Goal: Transaction & Acquisition: Purchase product/service

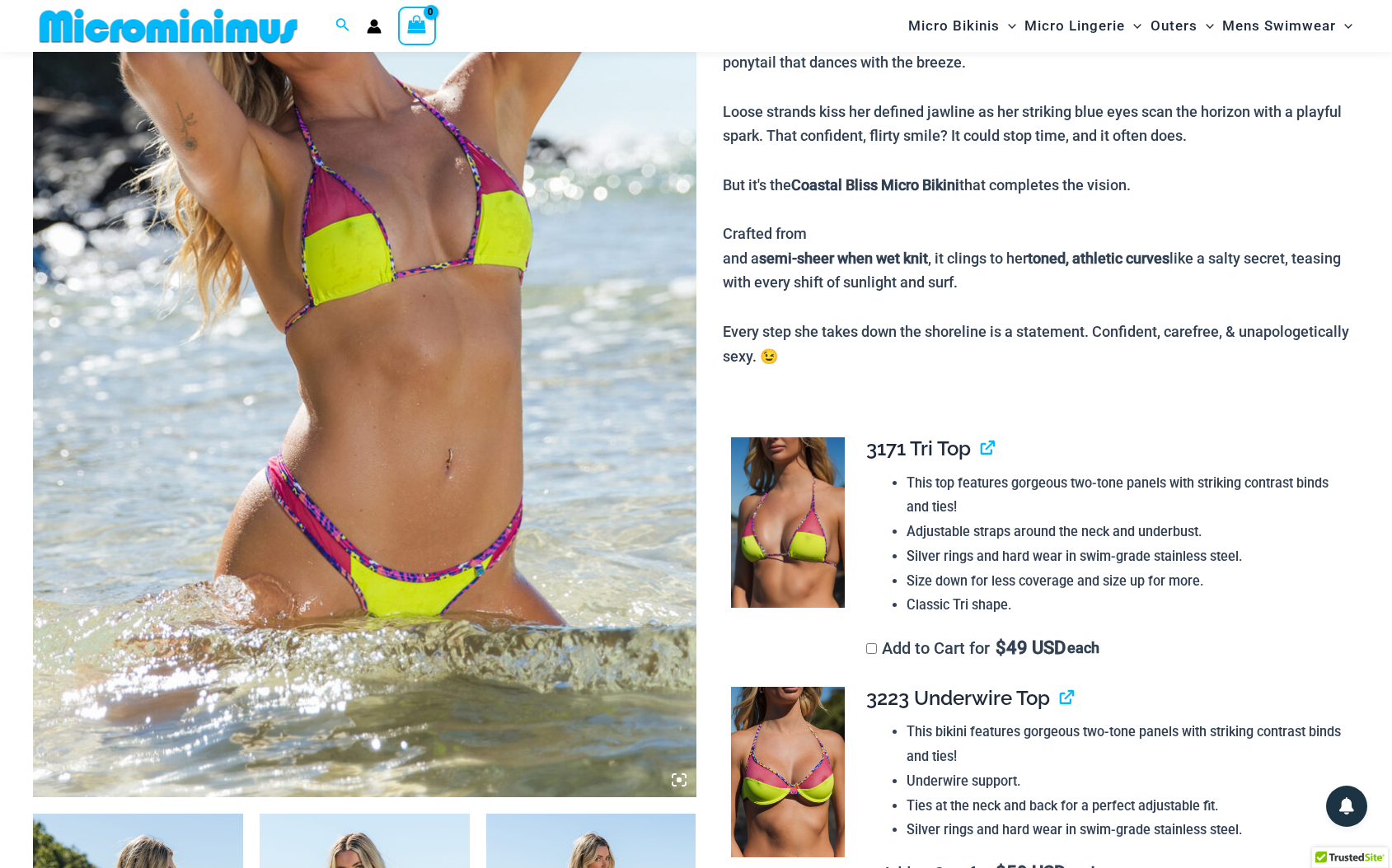
scroll to position [151, 0]
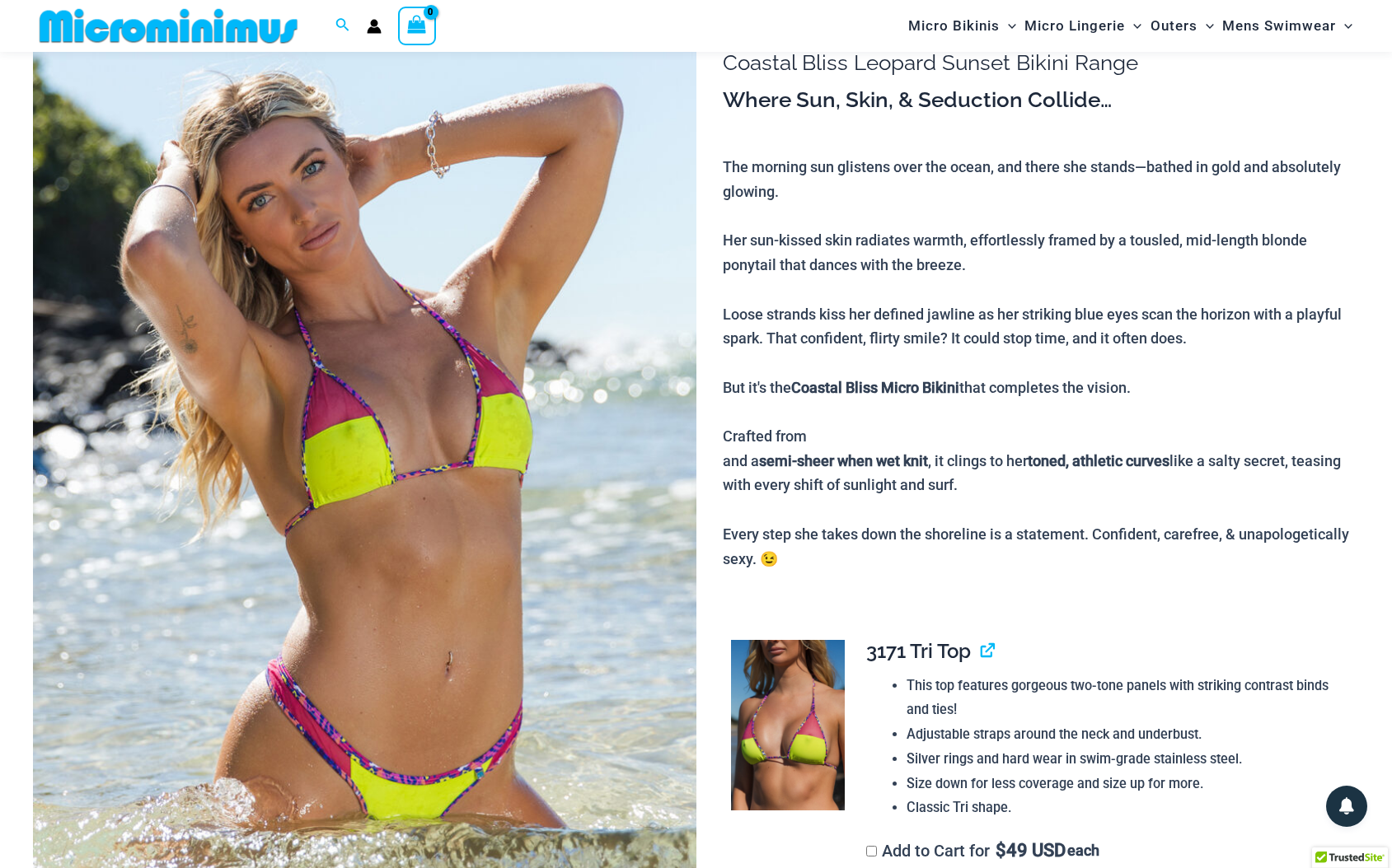
type input "**********"
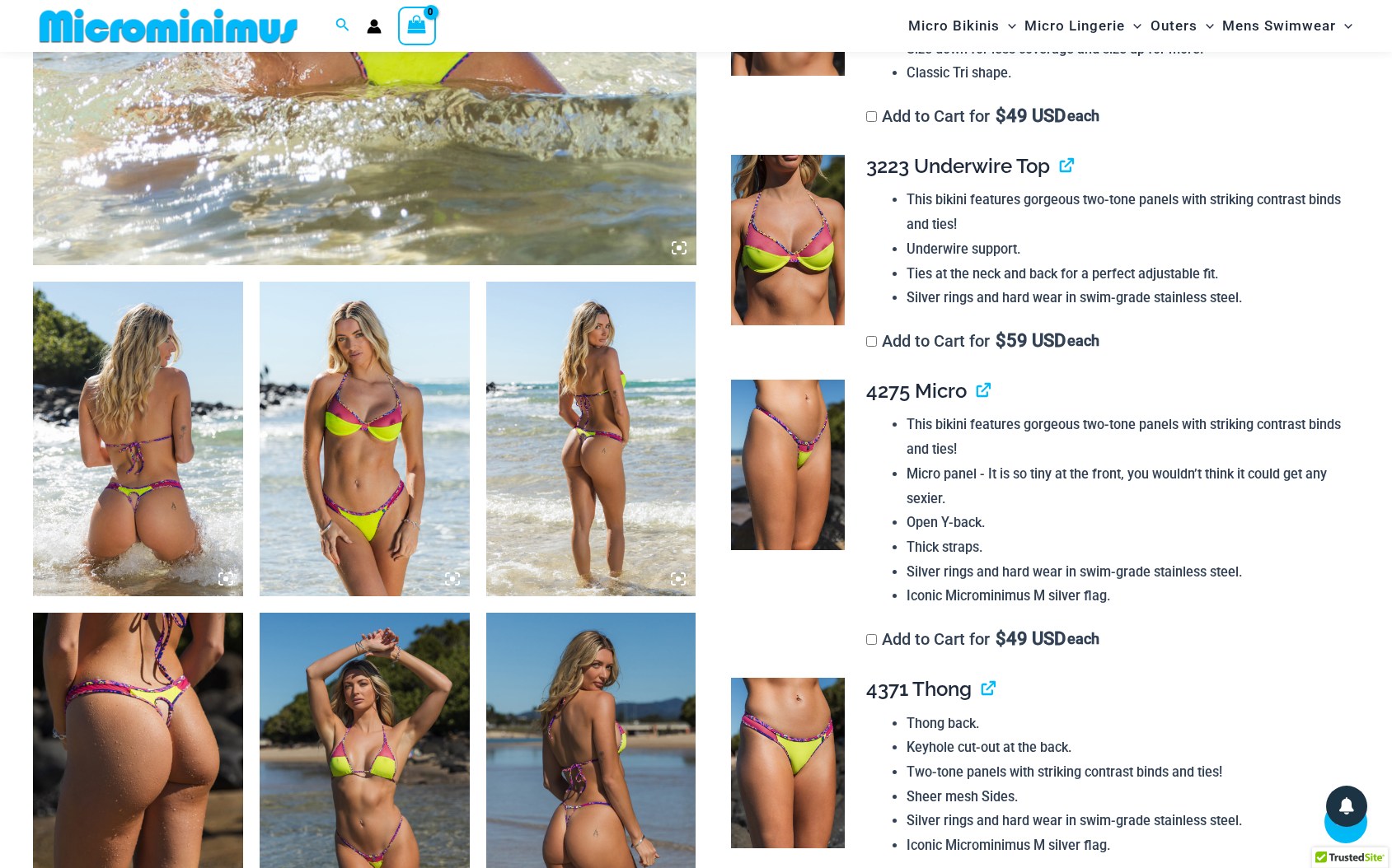
scroll to position [892, 0]
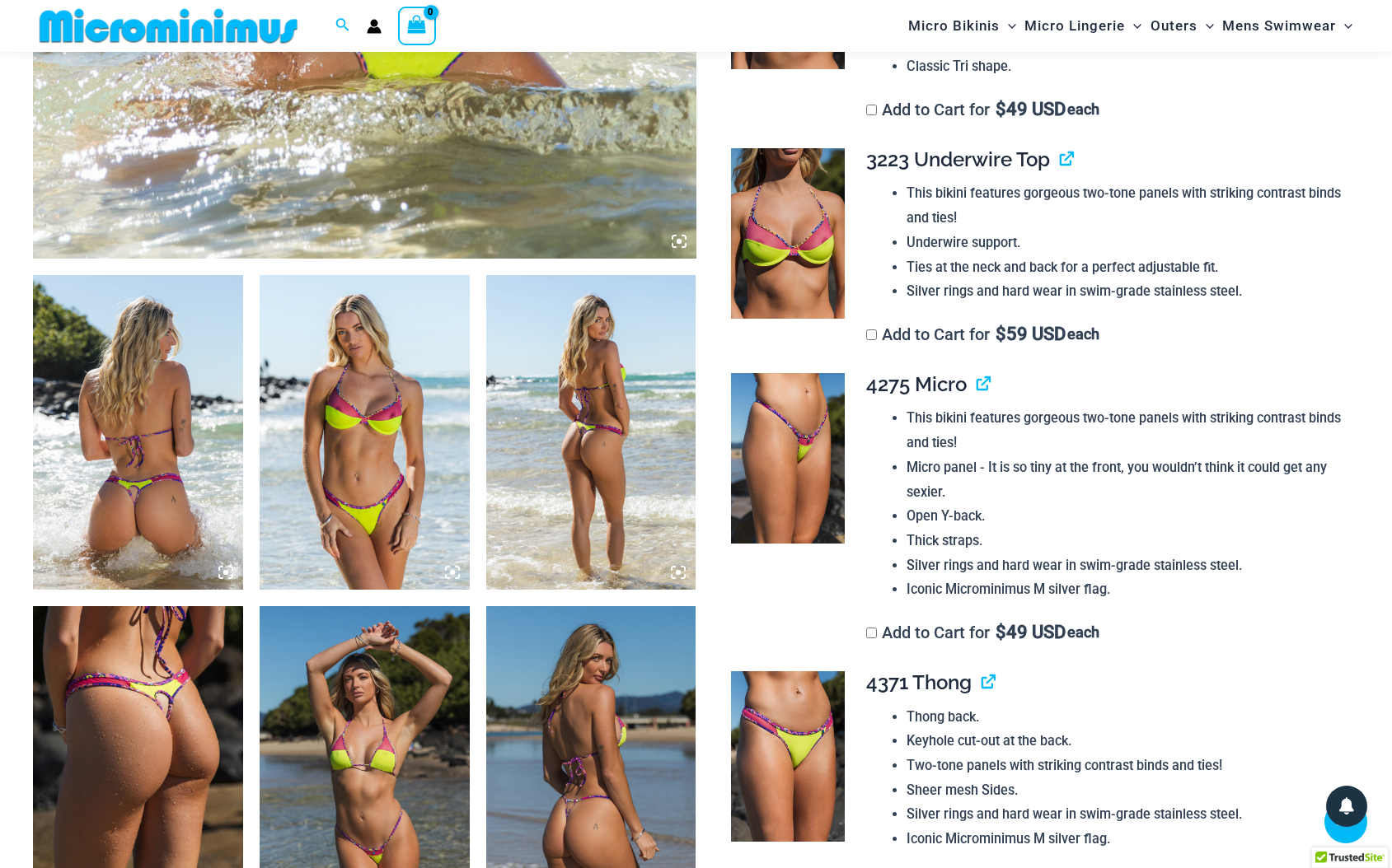
click at [172, 422] on img at bounding box center [139, 432] width 211 height 315
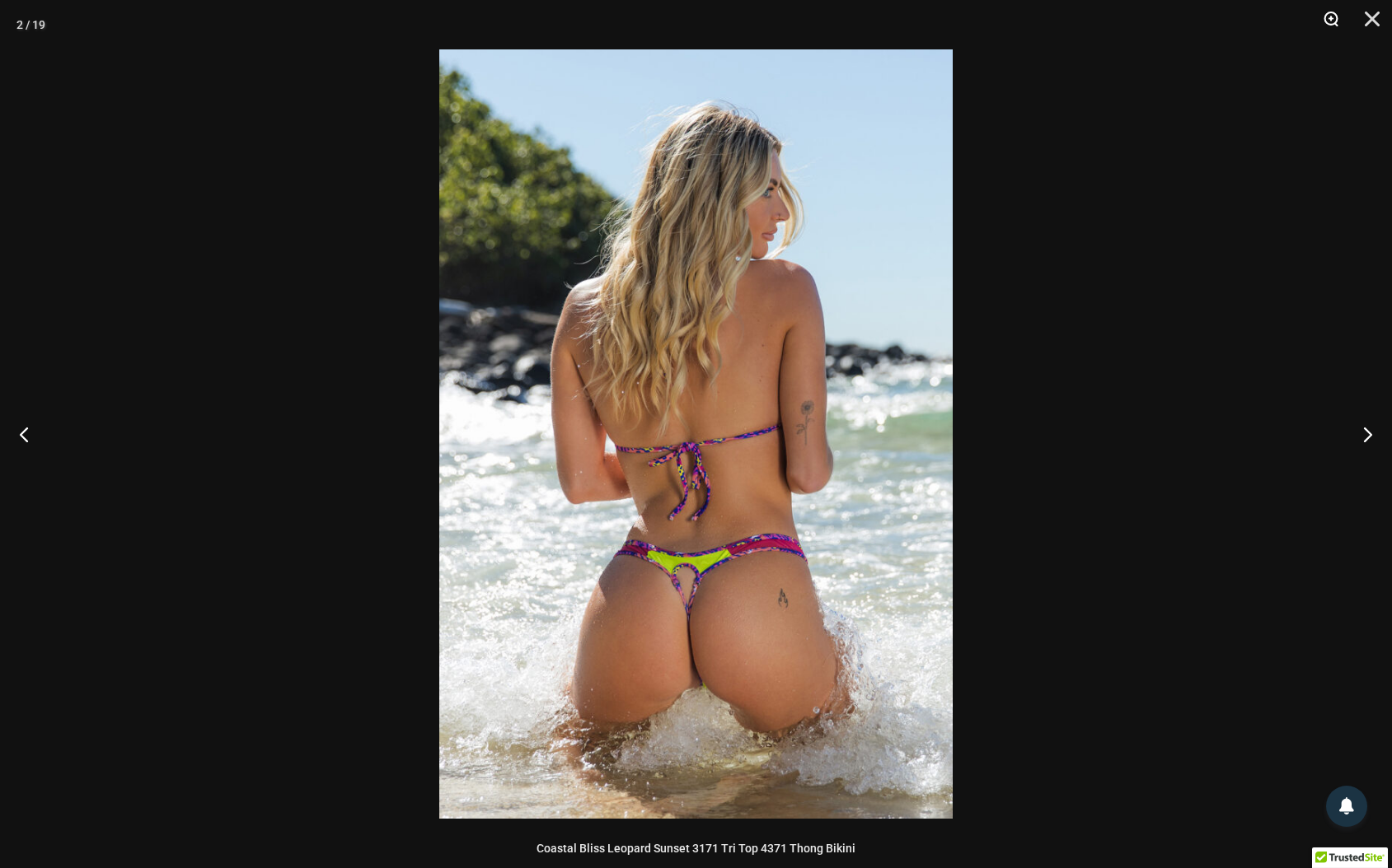
click at [1334, 13] on button "Zoom" at bounding box center [1325, 25] width 42 height 50
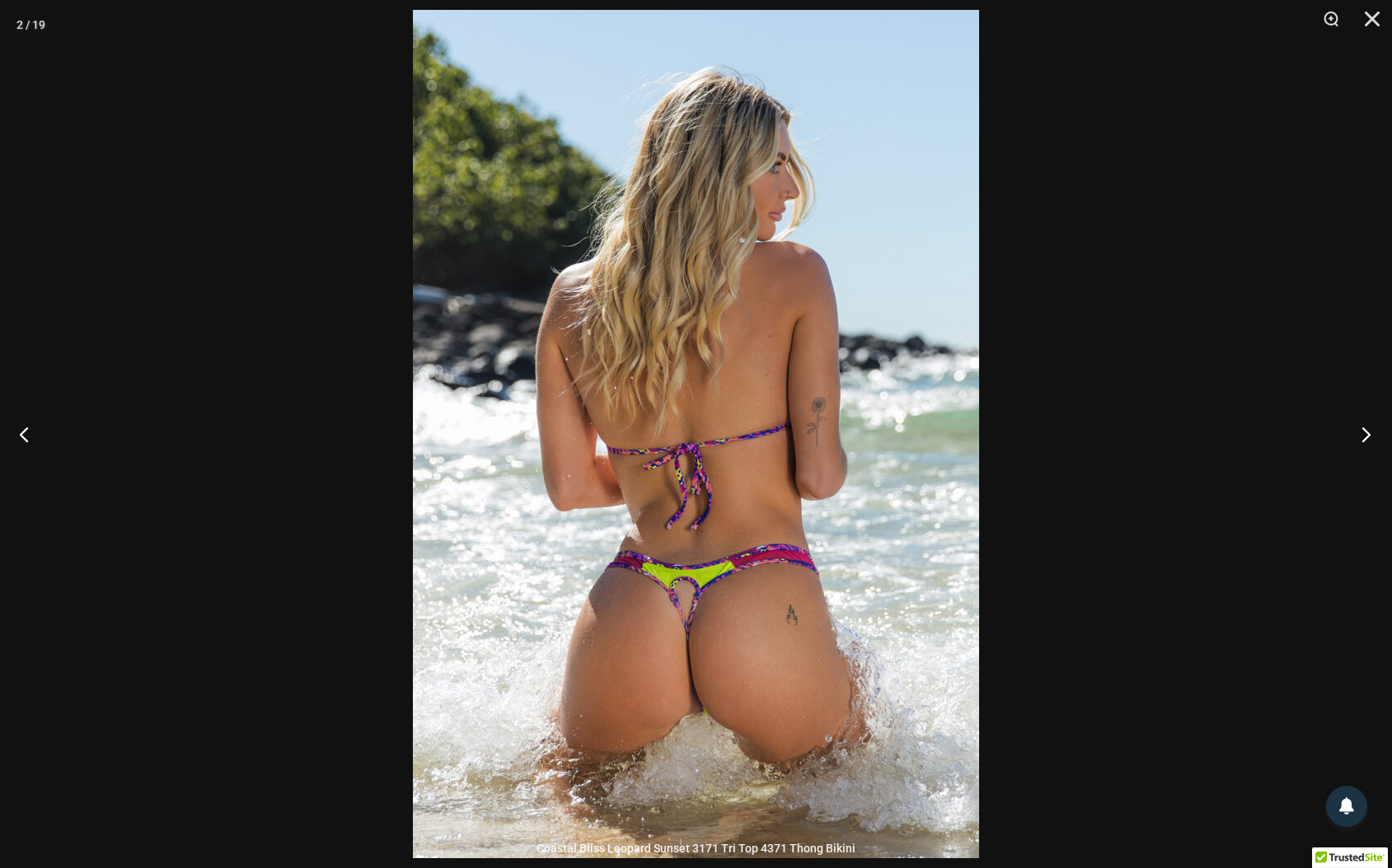
click at [1364, 432] on button "Next" at bounding box center [1361, 434] width 62 height 82
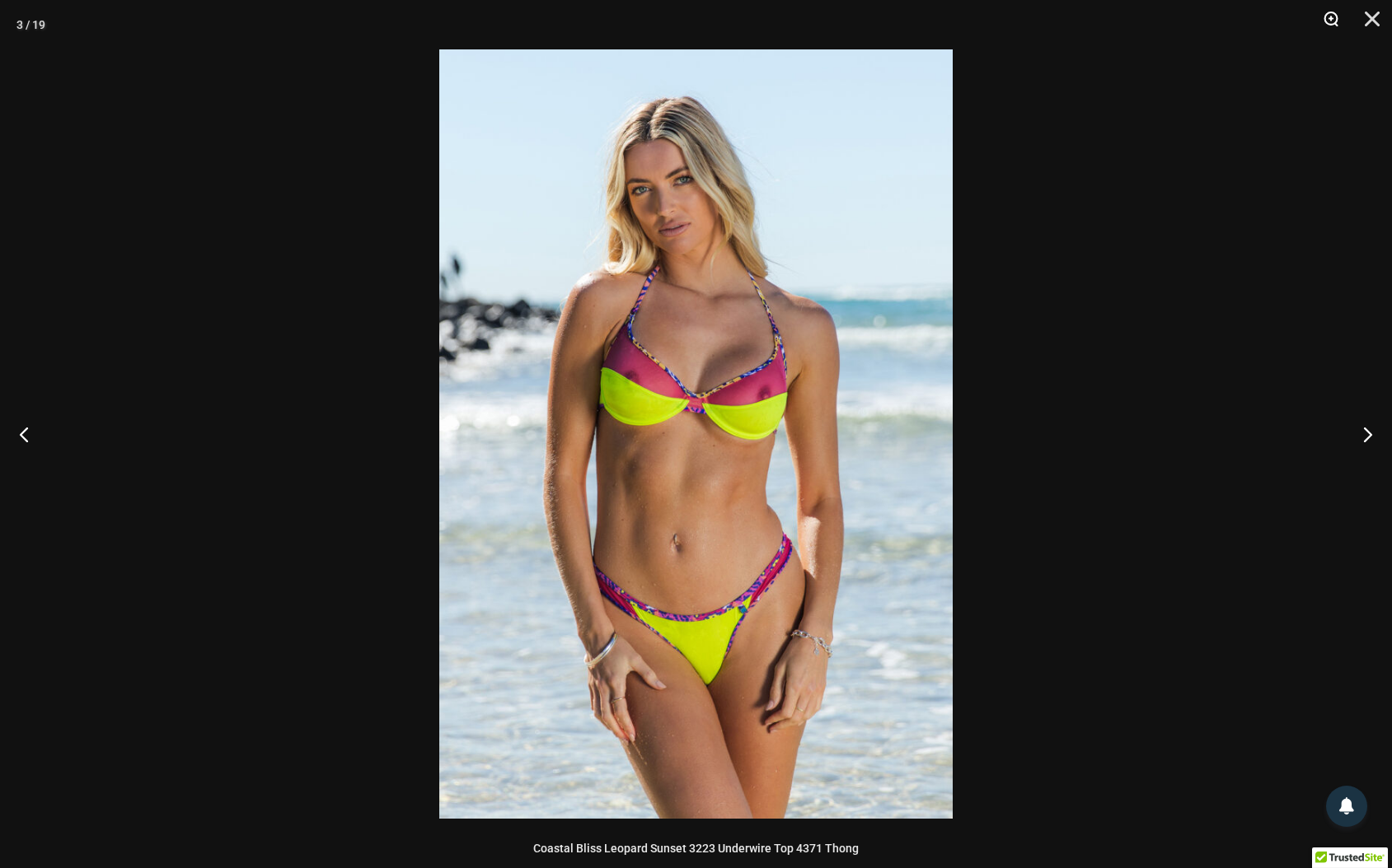
click at [1326, 16] on button "Zoom" at bounding box center [1325, 25] width 42 height 50
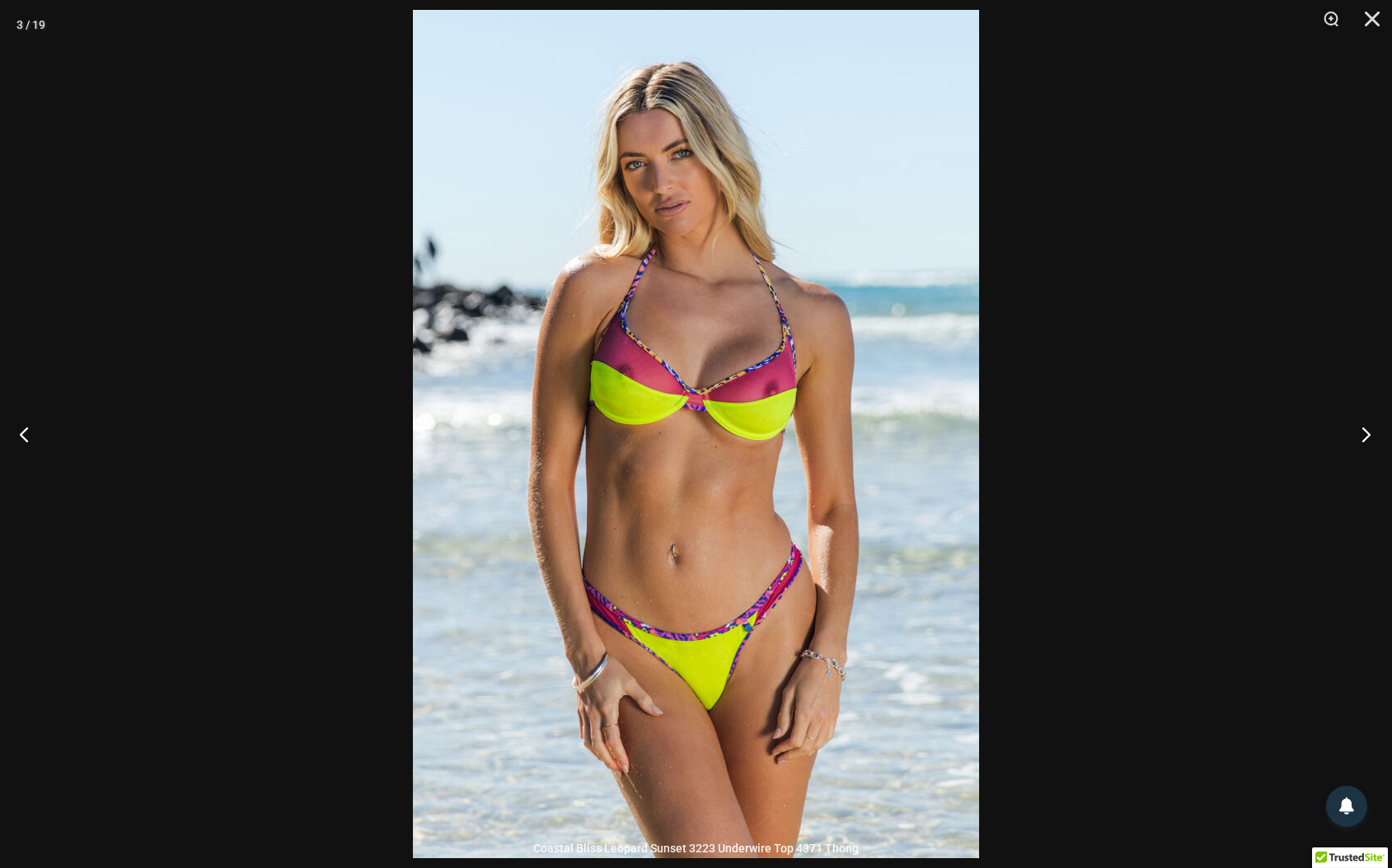
click at [1364, 428] on button "Next" at bounding box center [1361, 434] width 62 height 82
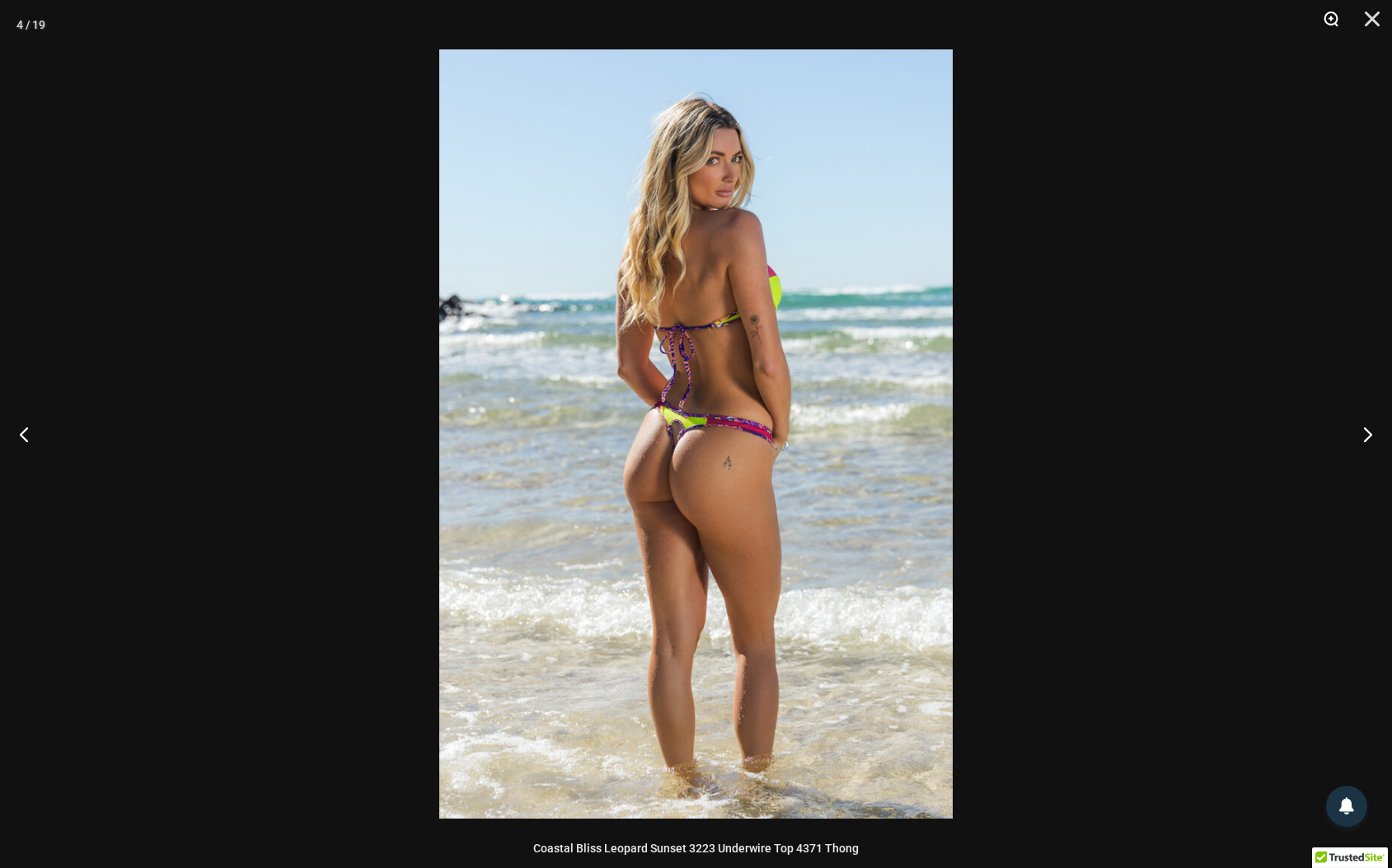
click at [1330, 15] on button "Zoom" at bounding box center [1325, 25] width 42 height 50
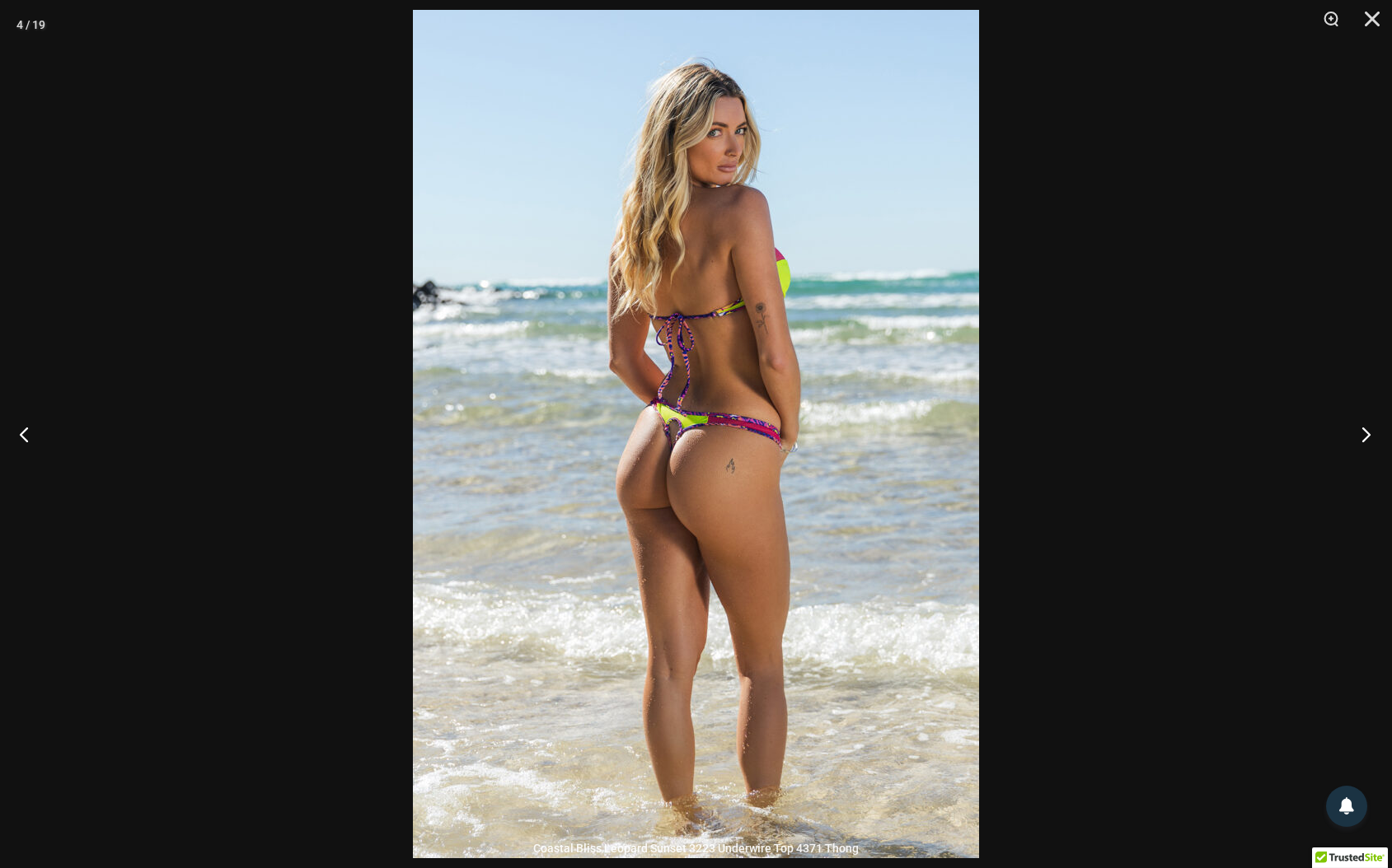
click at [1367, 432] on button "Next" at bounding box center [1361, 434] width 62 height 82
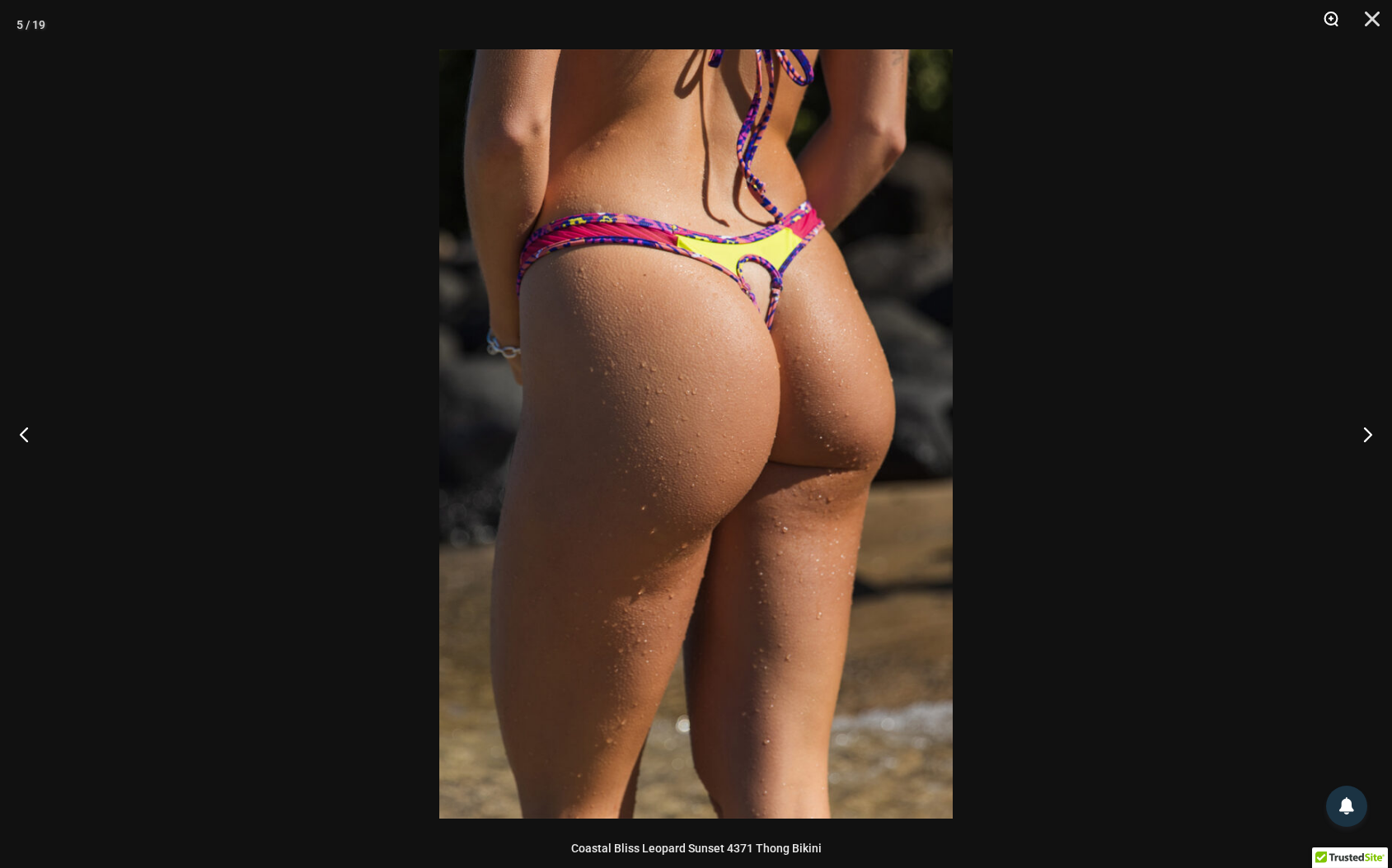
click at [1330, 23] on button "Zoom" at bounding box center [1325, 25] width 42 height 50
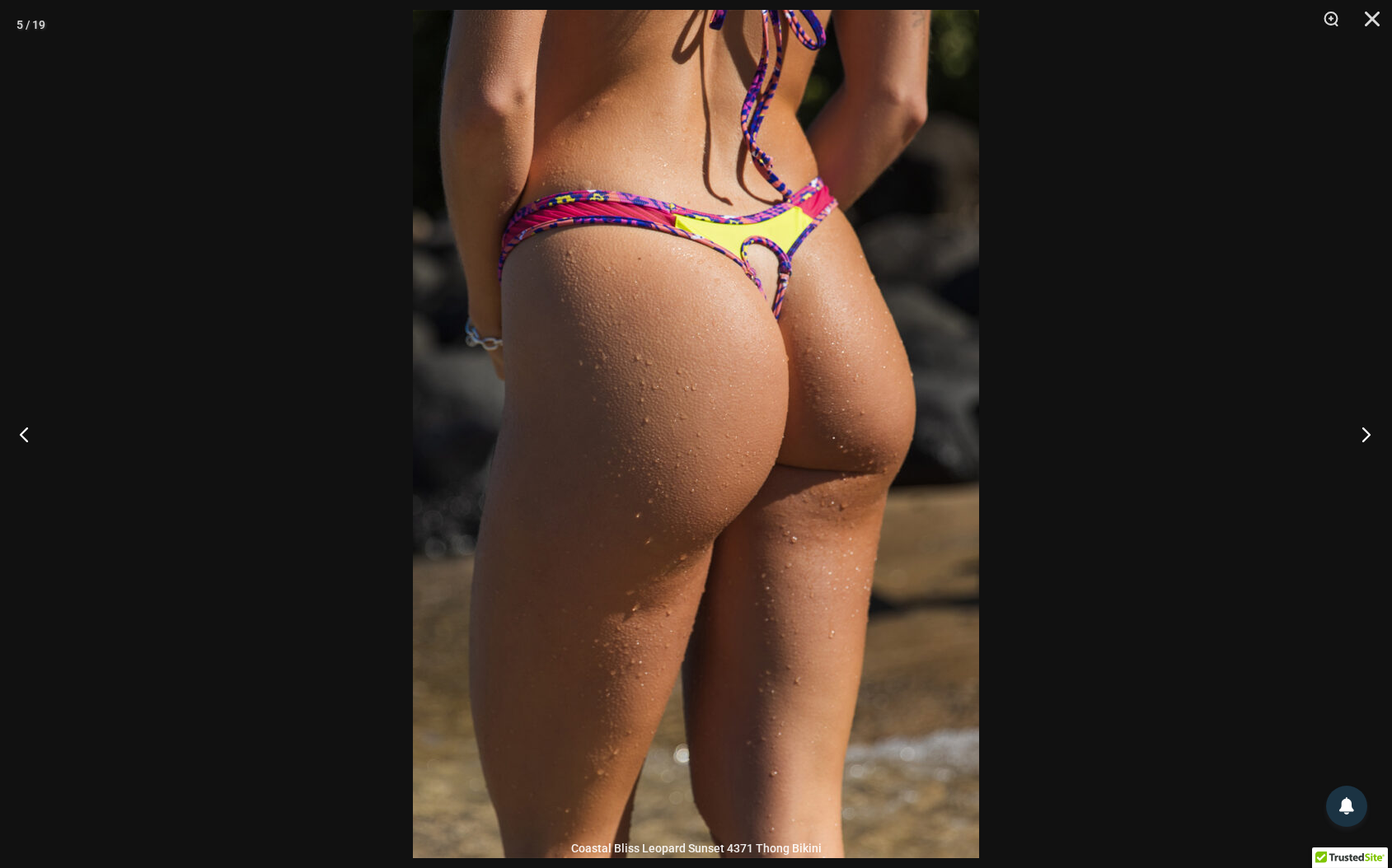
click at [1365, 435] on button "Next" at bounding box center [1361, 434] width 62 height 82
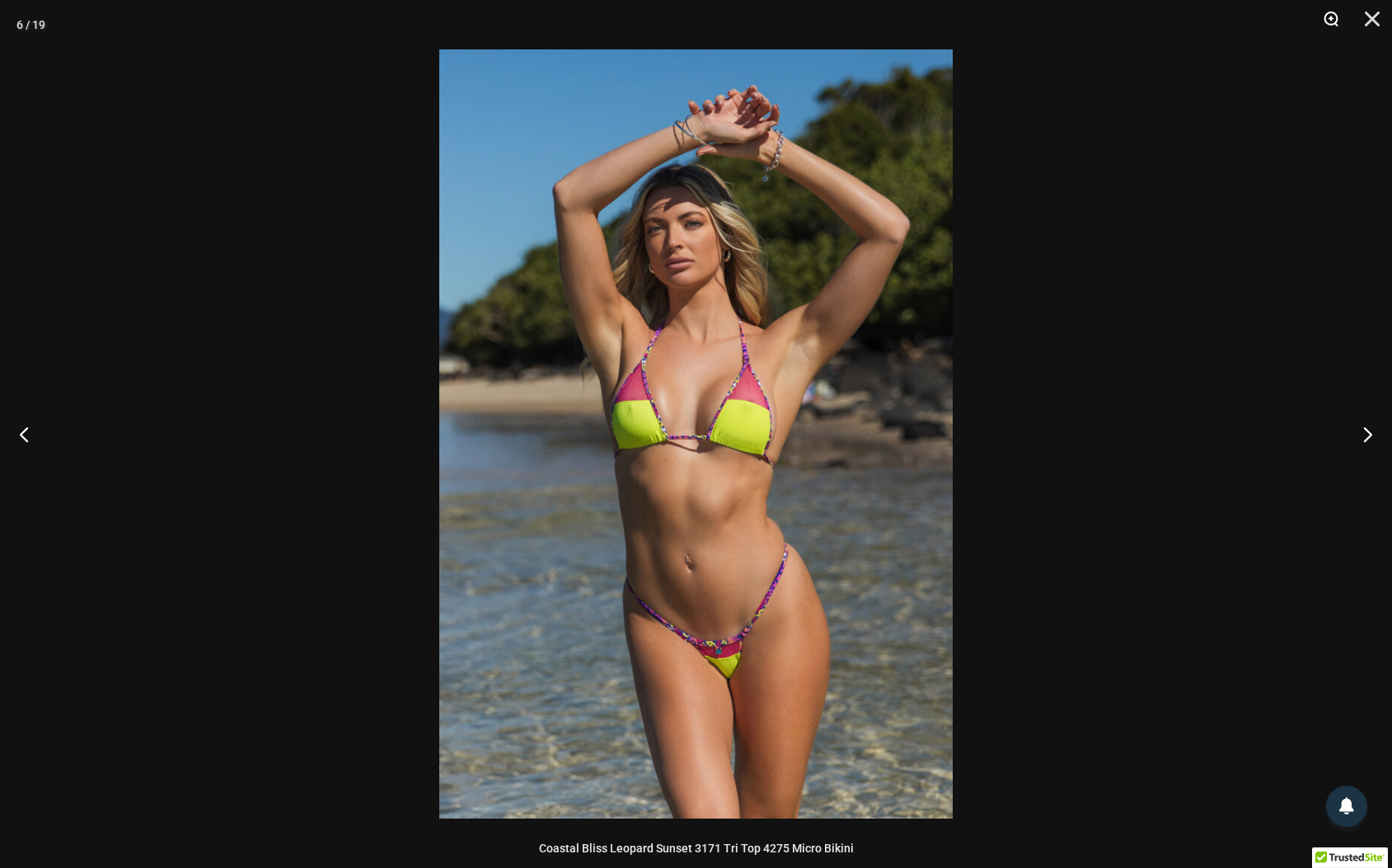
click at [1333, 21] on button "Zoom" at bounding box center [1325, 25] width 42 height 50
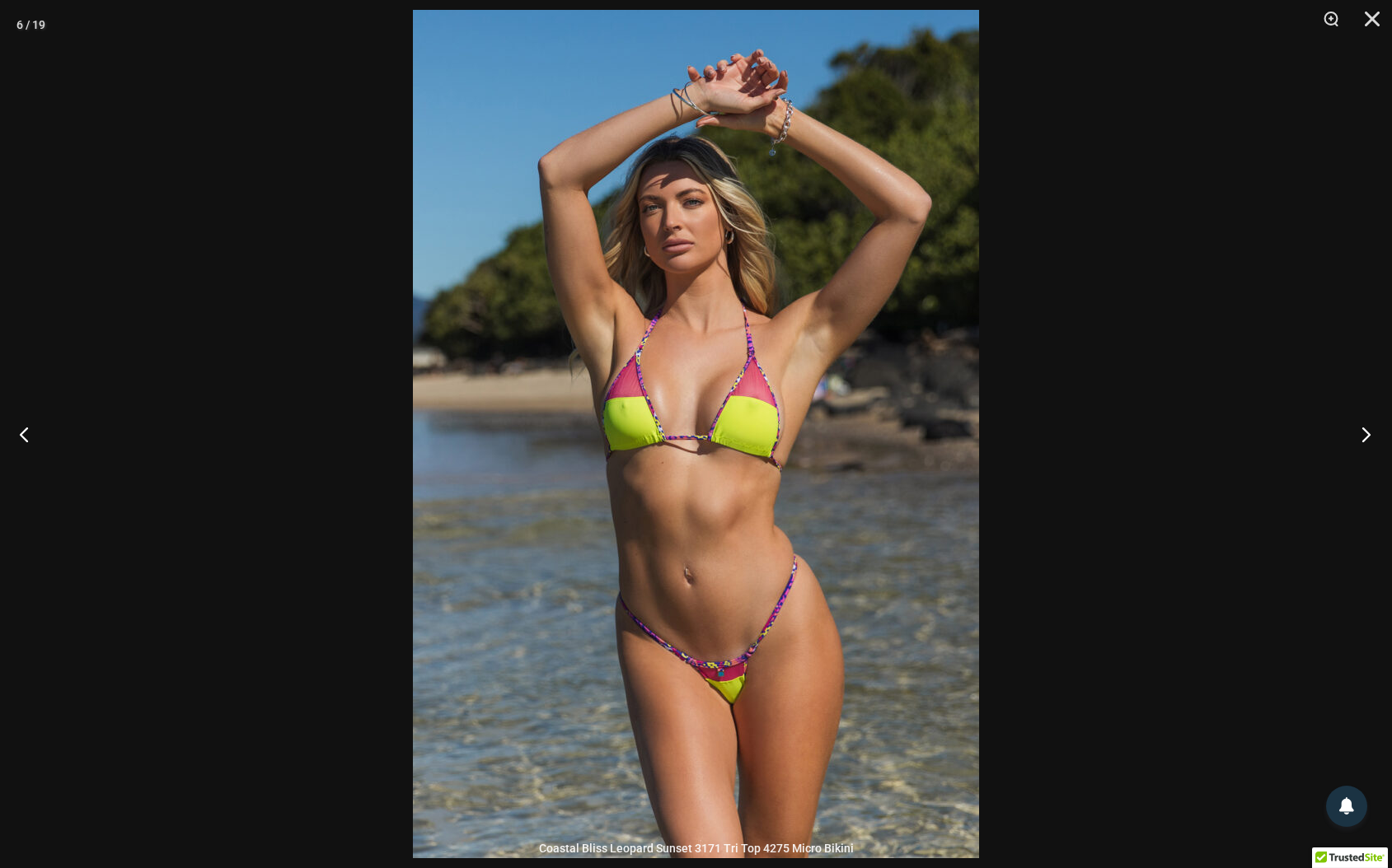
click at [1365, 433] on button "Next" at bounding box center [1361, 434] width 62 height 82
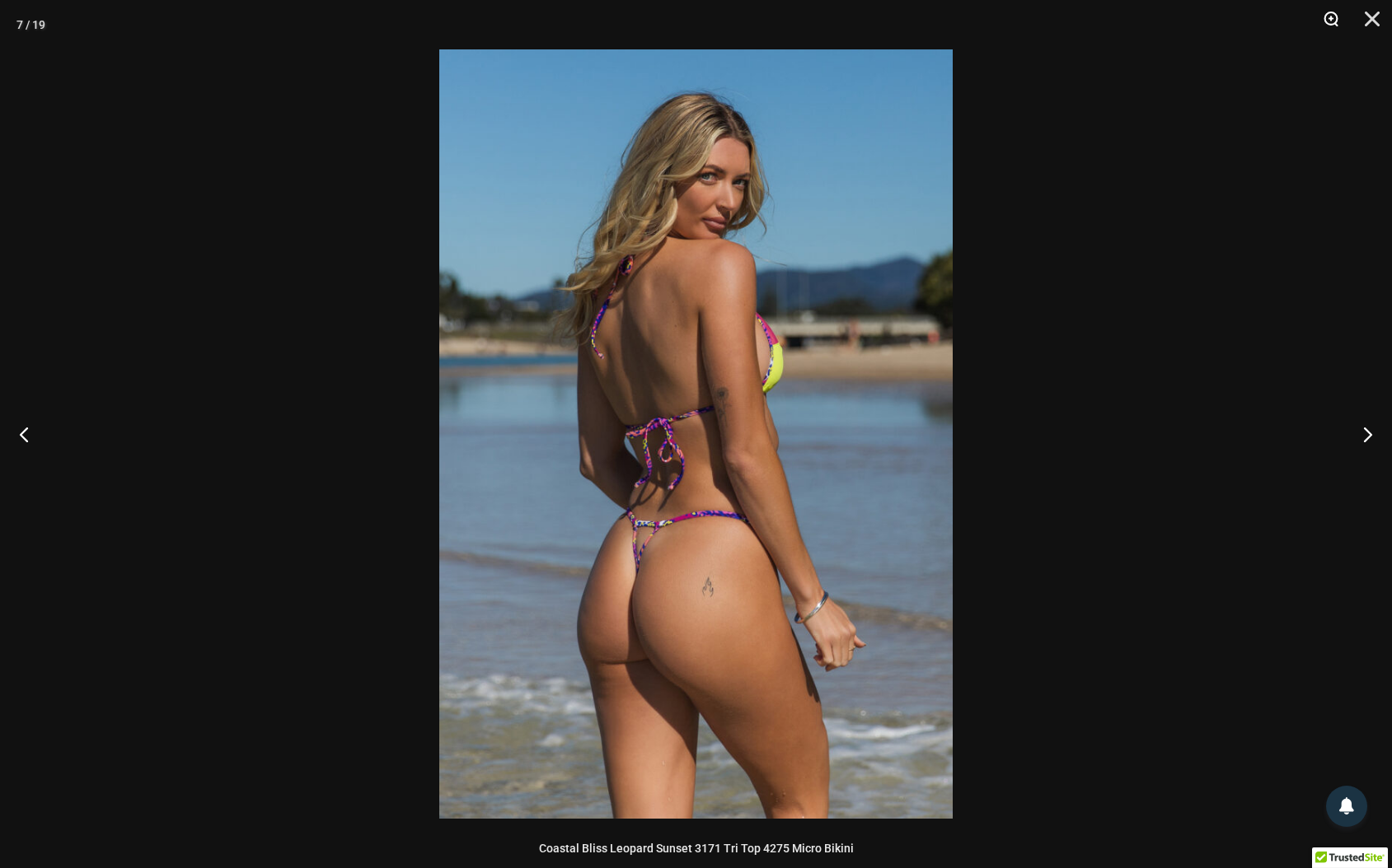
click at [1329, 18] on button "Zoom" at bounding box center [1325, 25] width 42 height 50
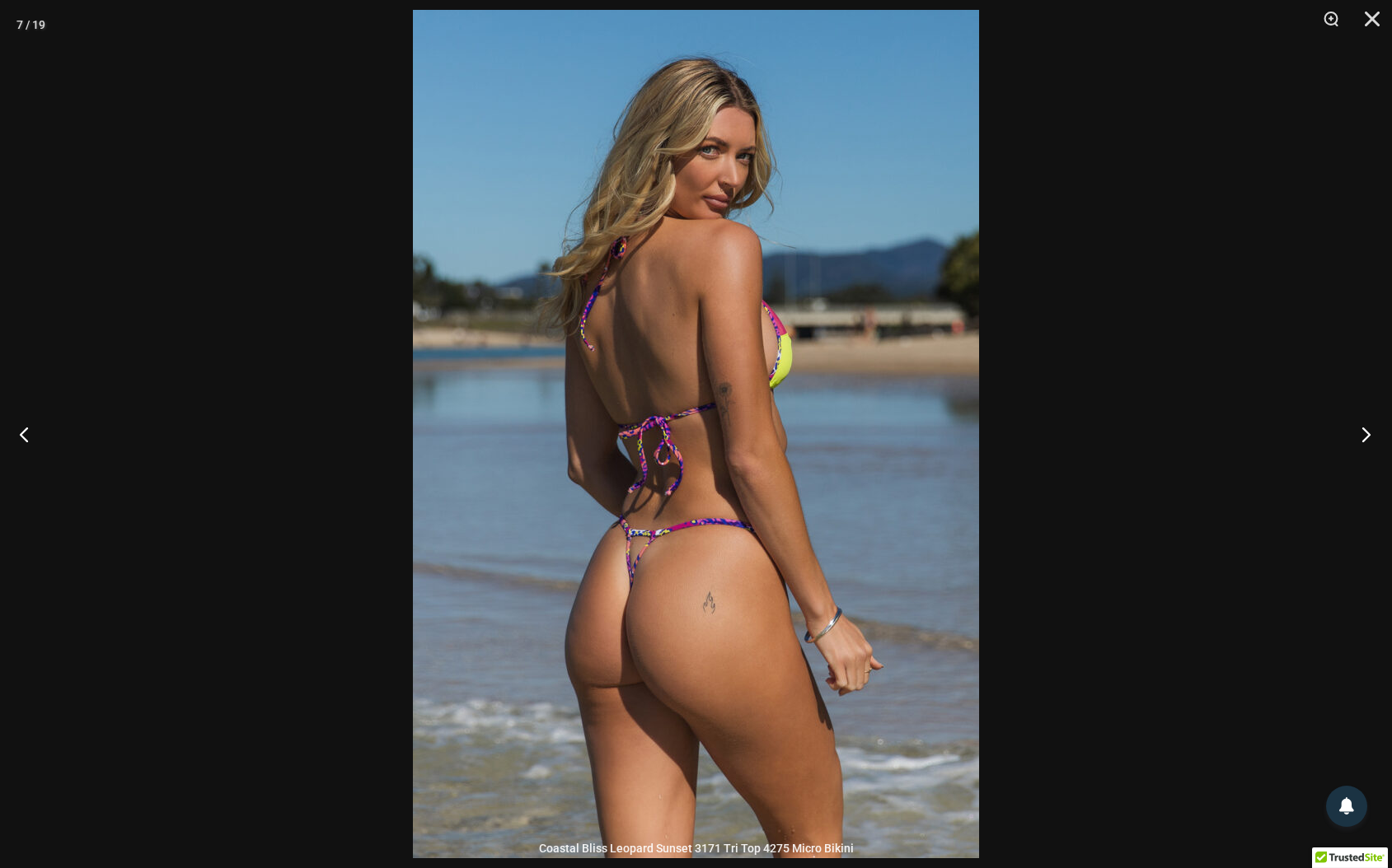
click at [1362, 433] on button "Next" at bounding box center [1361, 434] width 62 height 82
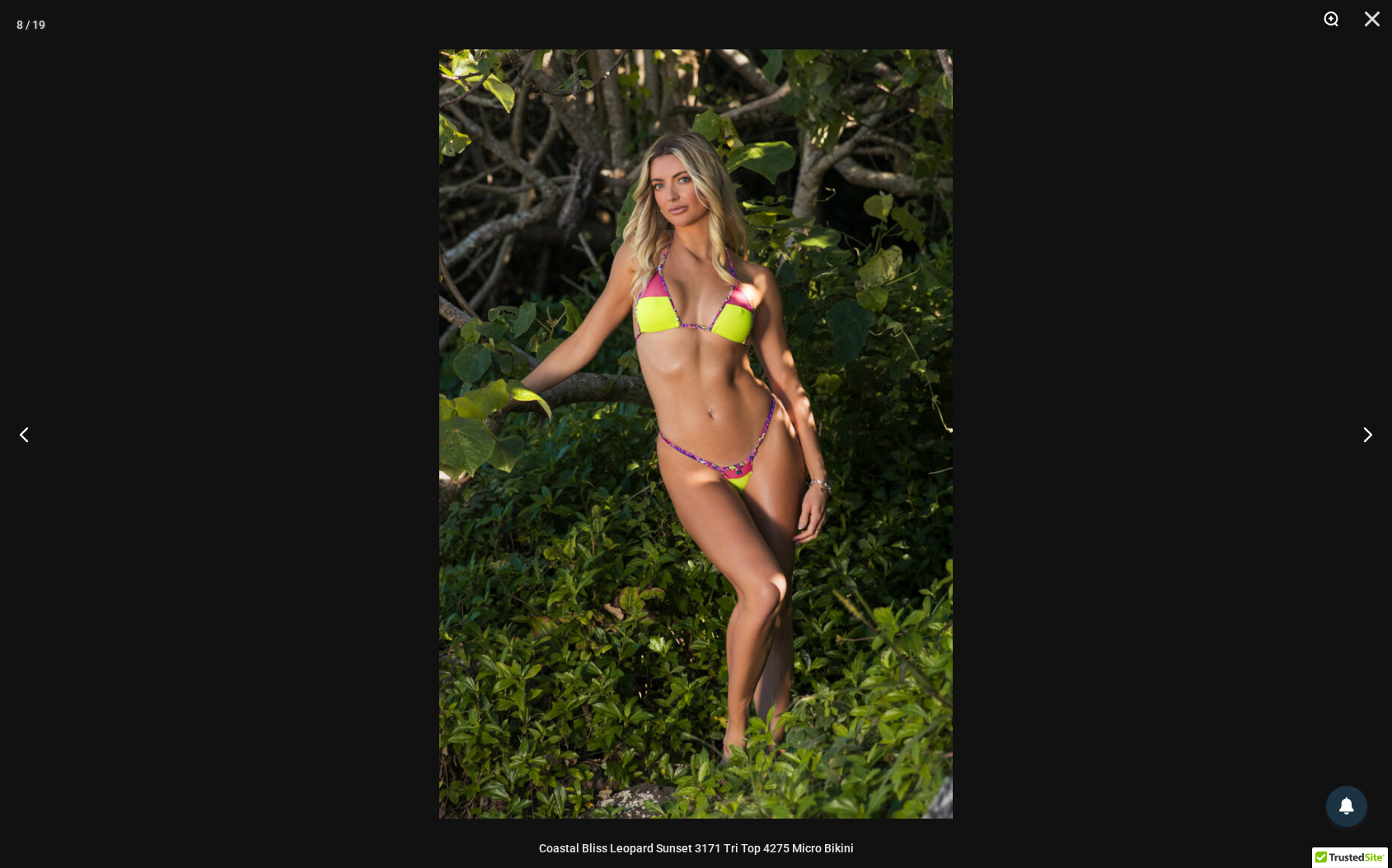
click at [1328, 16] on button "Zoom" at bounding box center [1325, 25] width 42 height 50
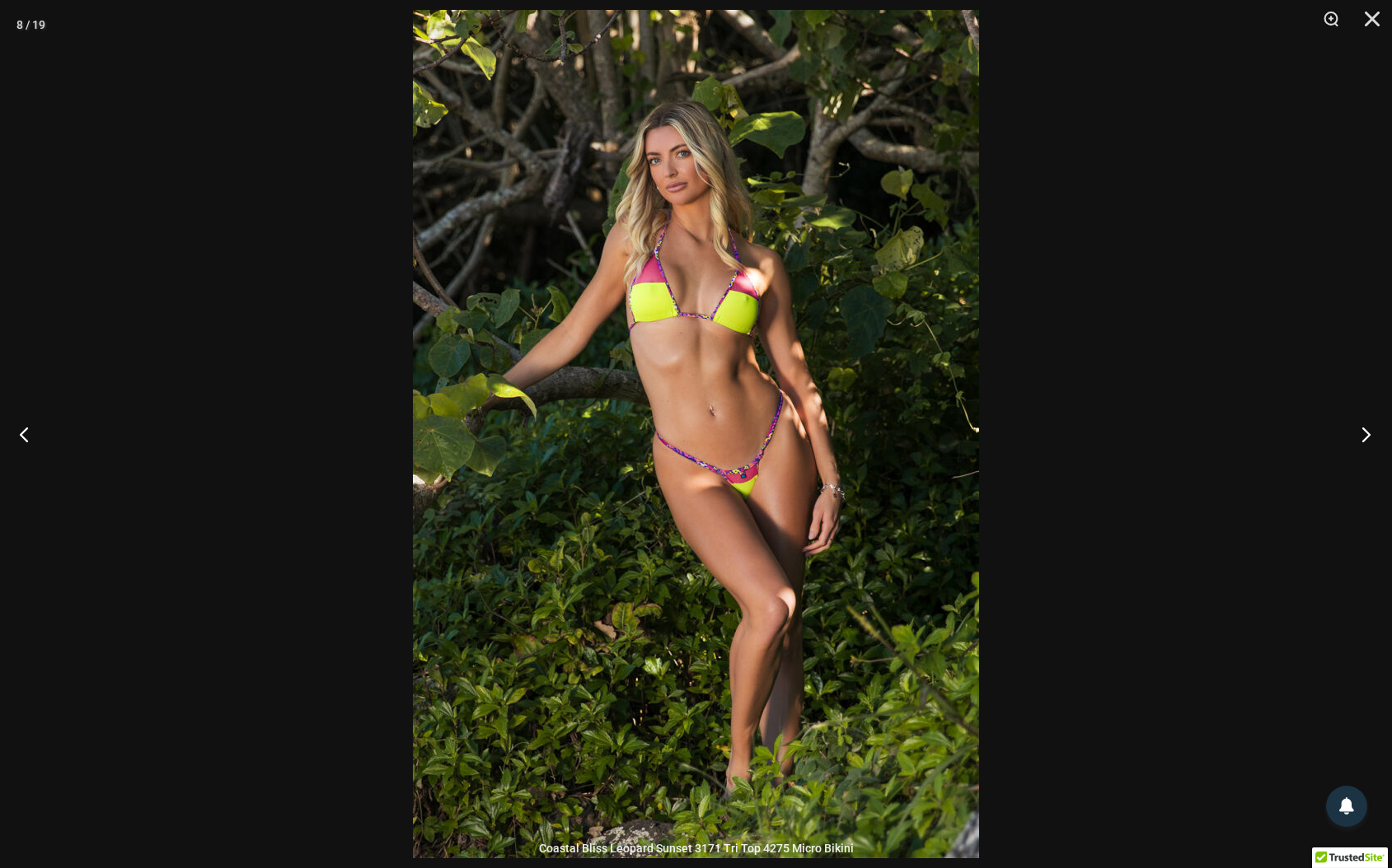
click at [1360, 436] on button "Next" at bounding box center [1361, 434] width 62 height 82
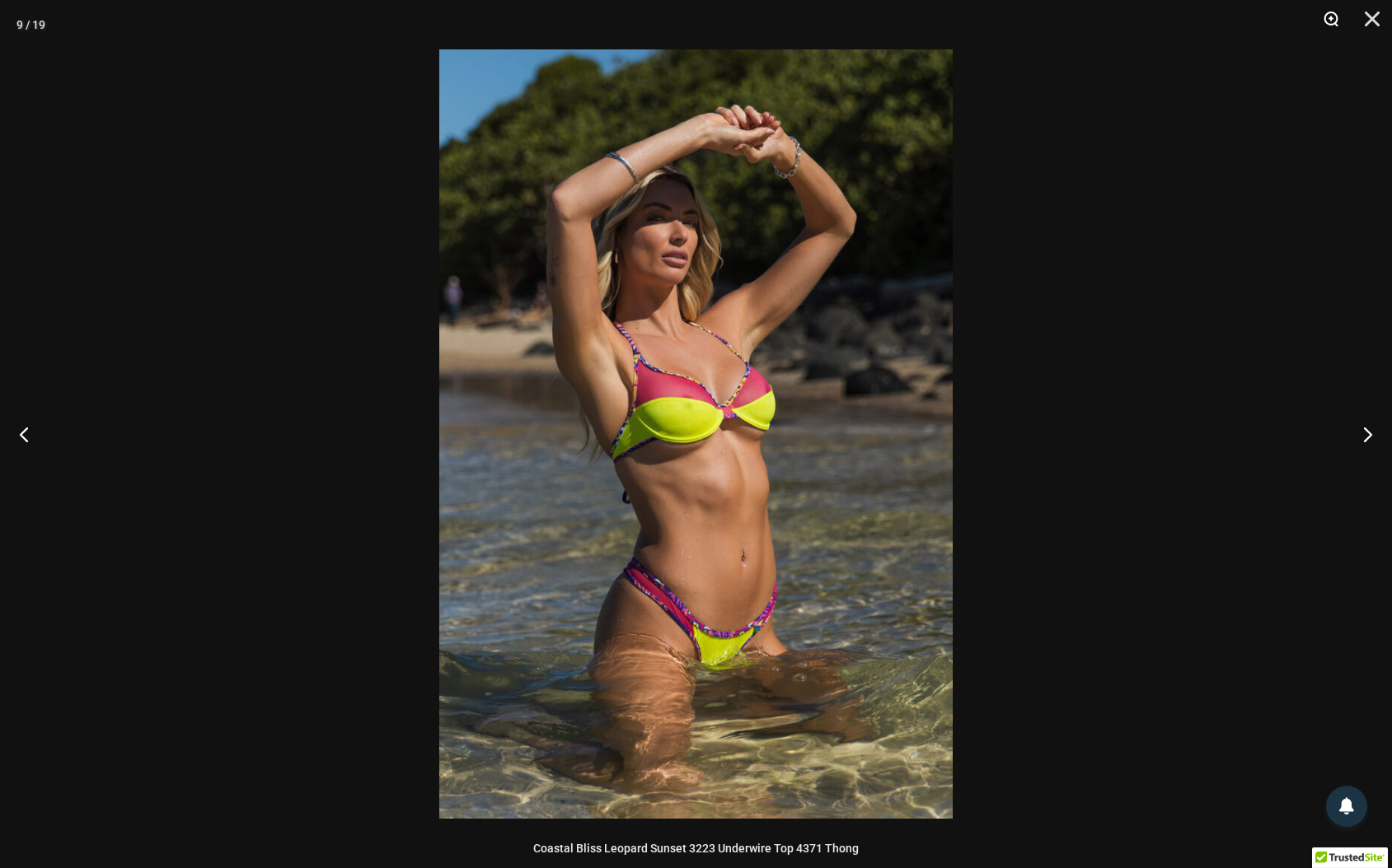
click at [1329, 18] on button "Zoom" at bounding box center [1325, 25] width 42 height 50
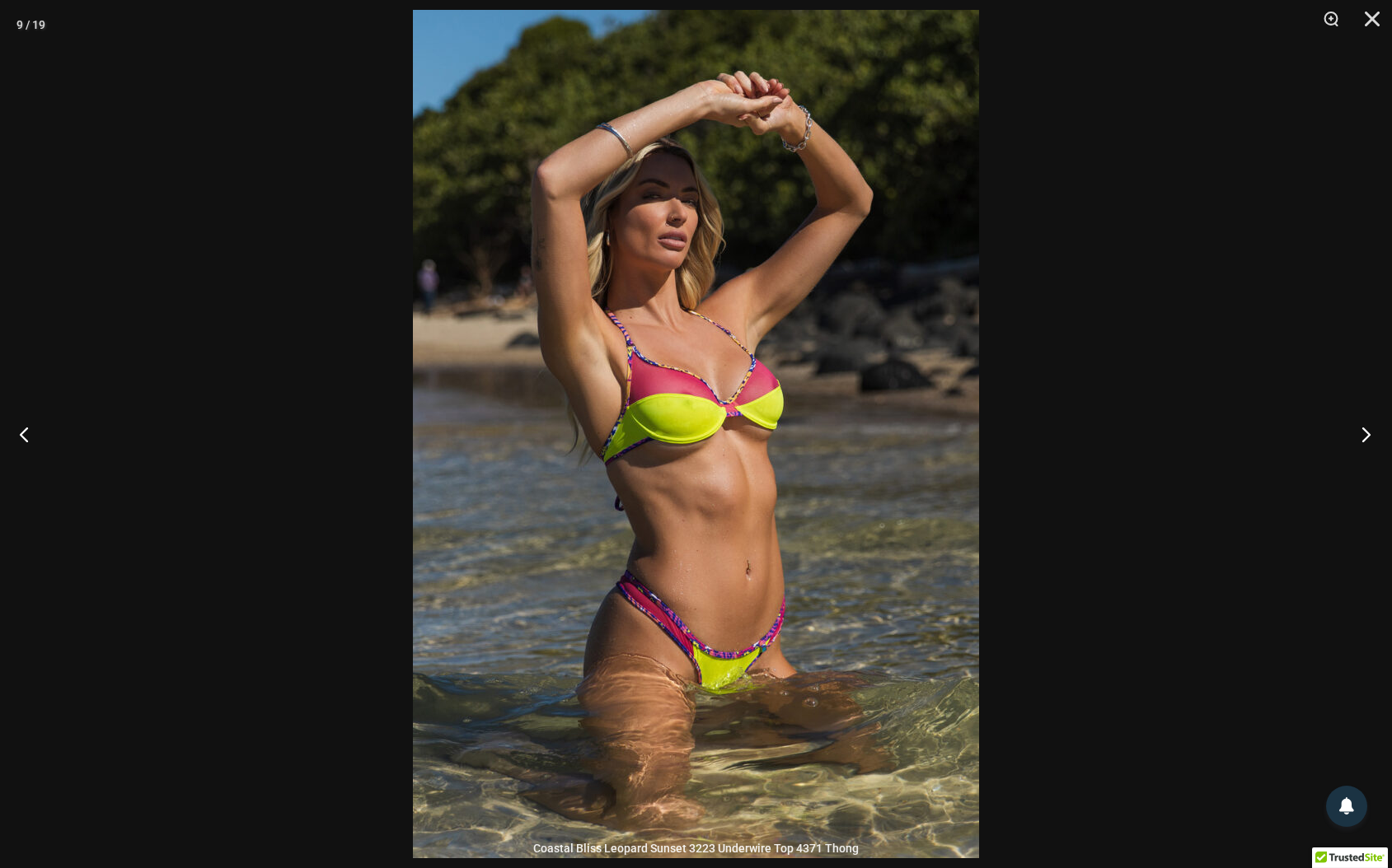
click at [1364, 432] on button "Next" at bounding box center [1361, 434] width 62 height 82
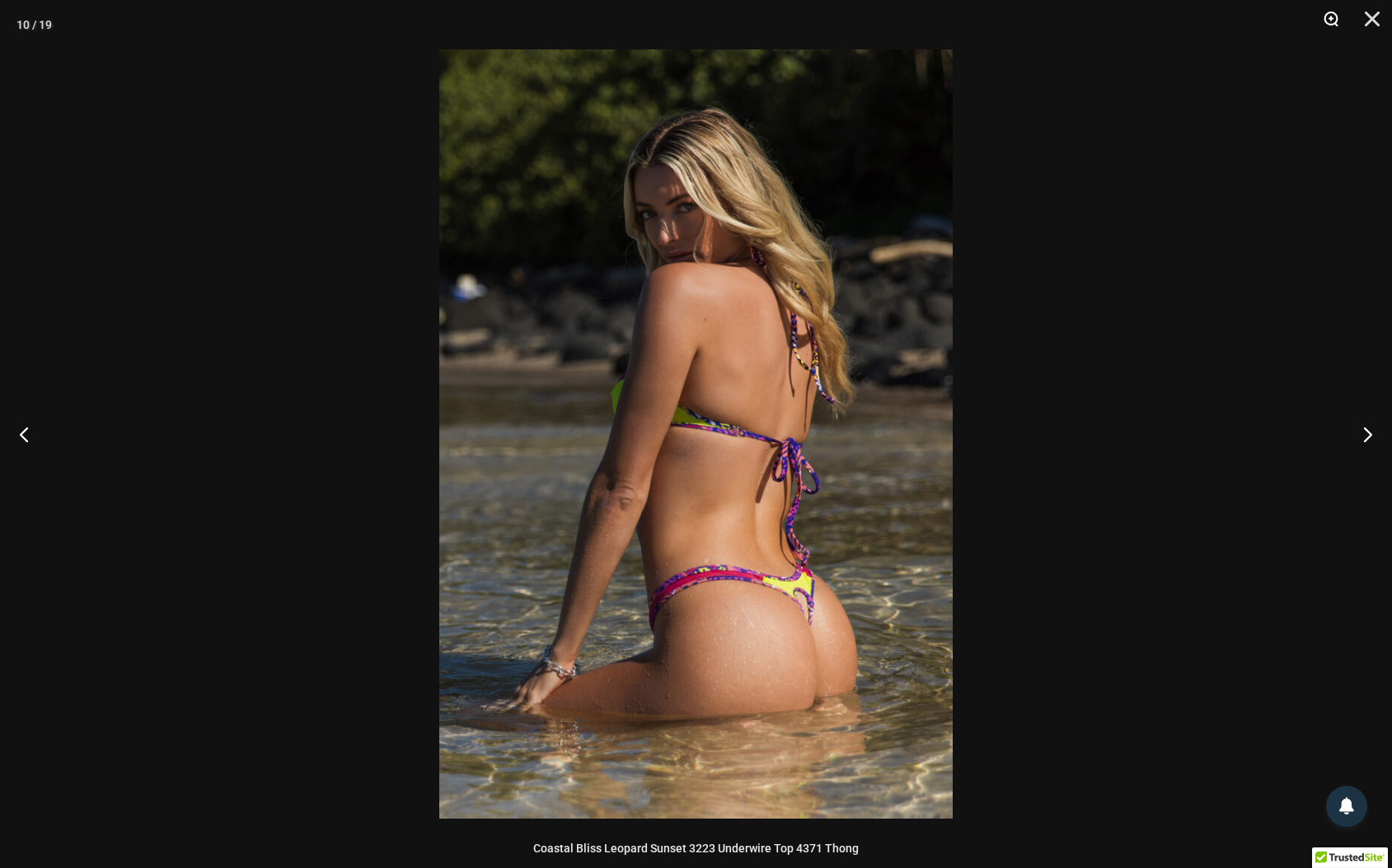
click at [1325, 17] on button "Zoom" at bounding box center [1325, 25] width 42 height 50
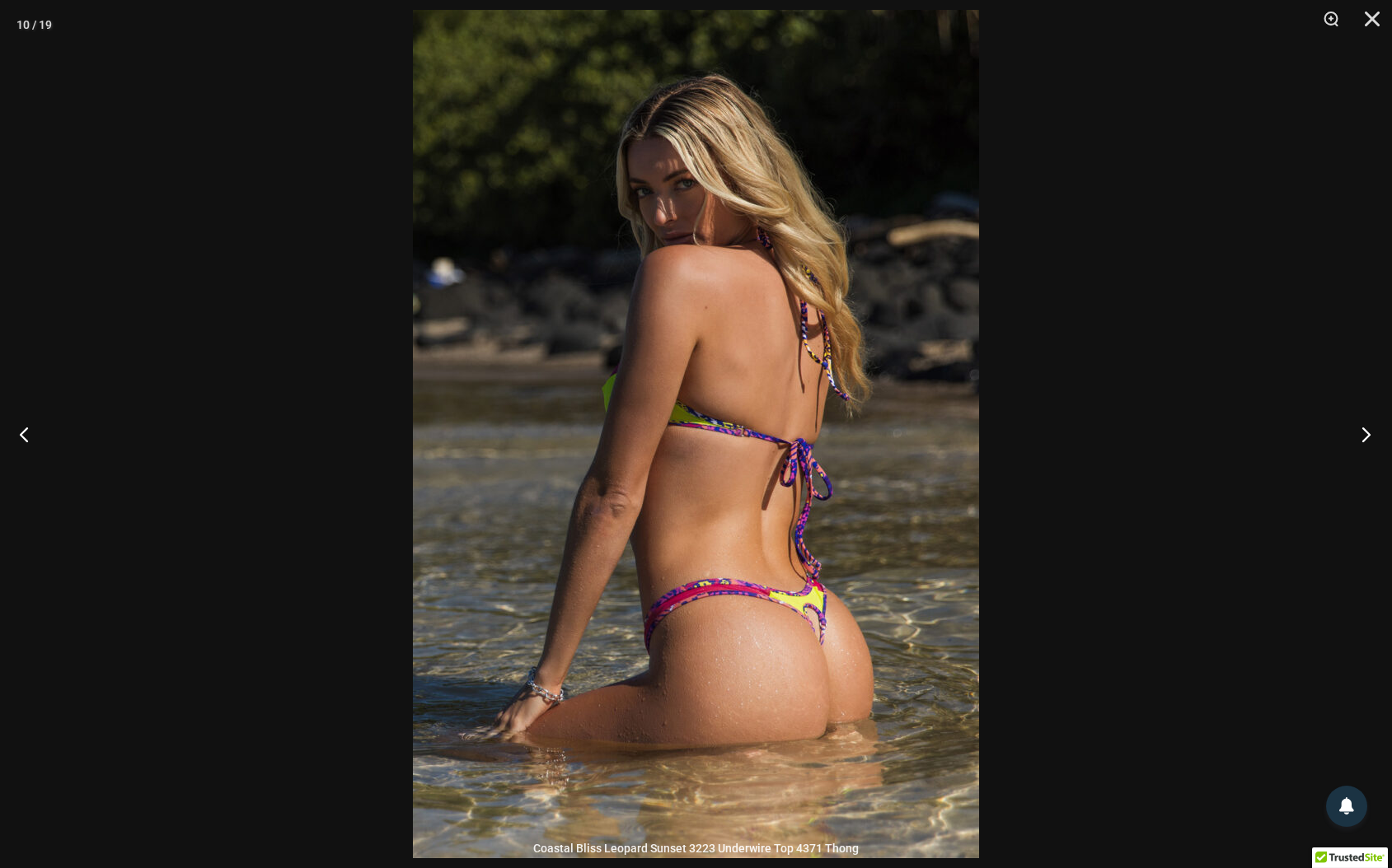
click at [1365, 431] on button "Next" at bounding box center [1361, 434] width 62 height 82
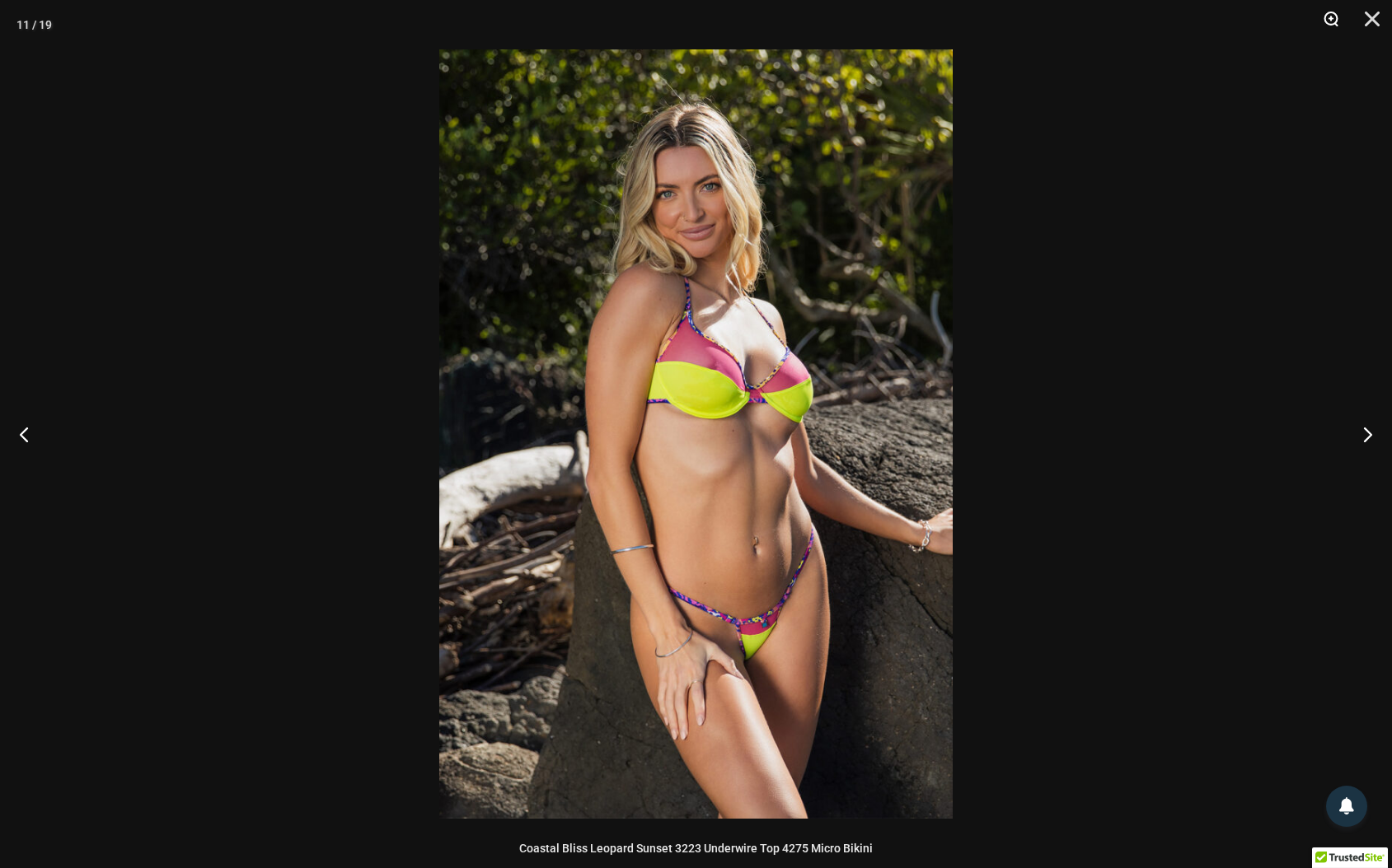
click at [1334, 19] on button "Zoom" at bounding box center [1325, 25] width 42 height 50
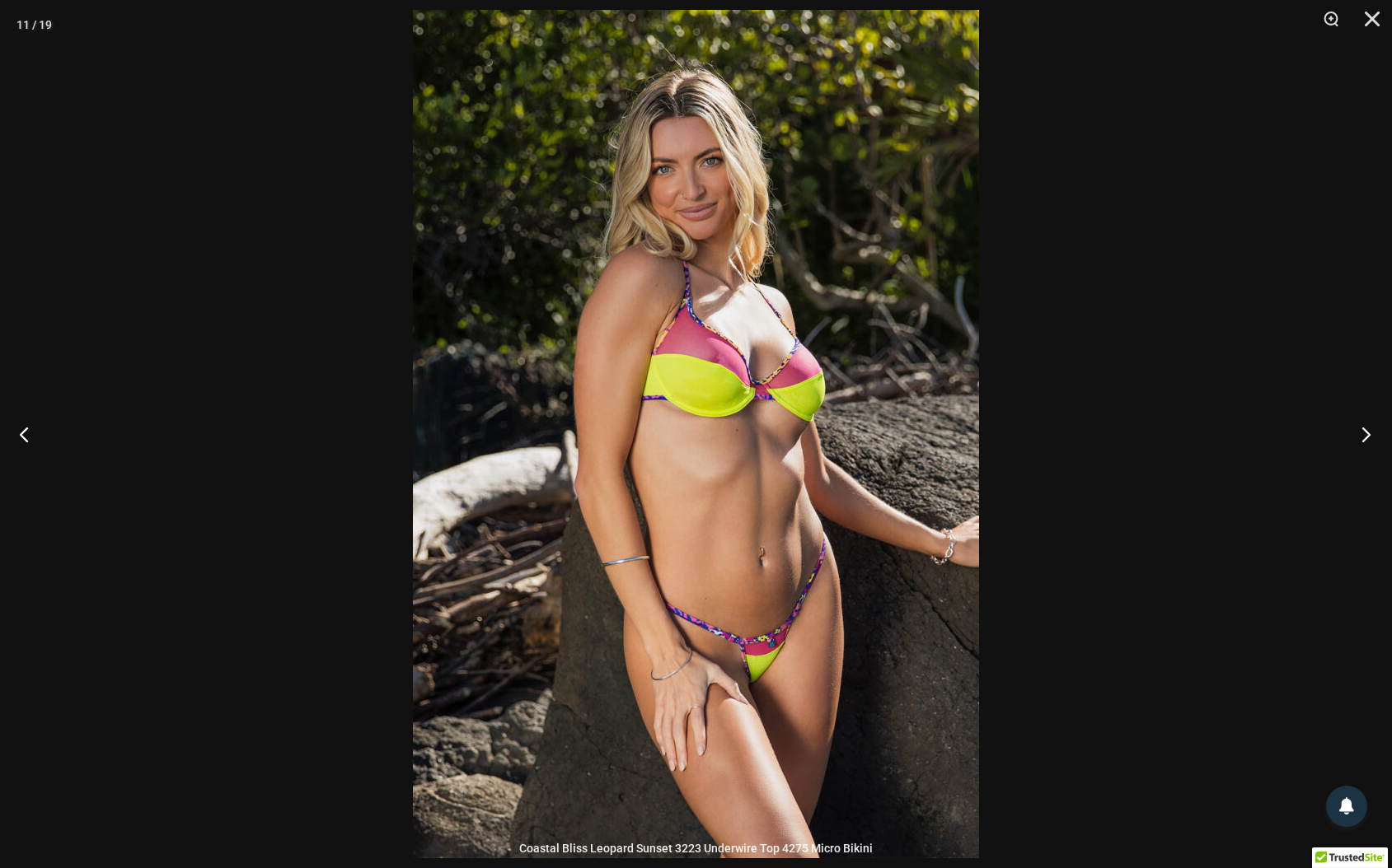
click at [1363, 432] on button "Next" at bounding box center [1361, 434] width 62 height 82
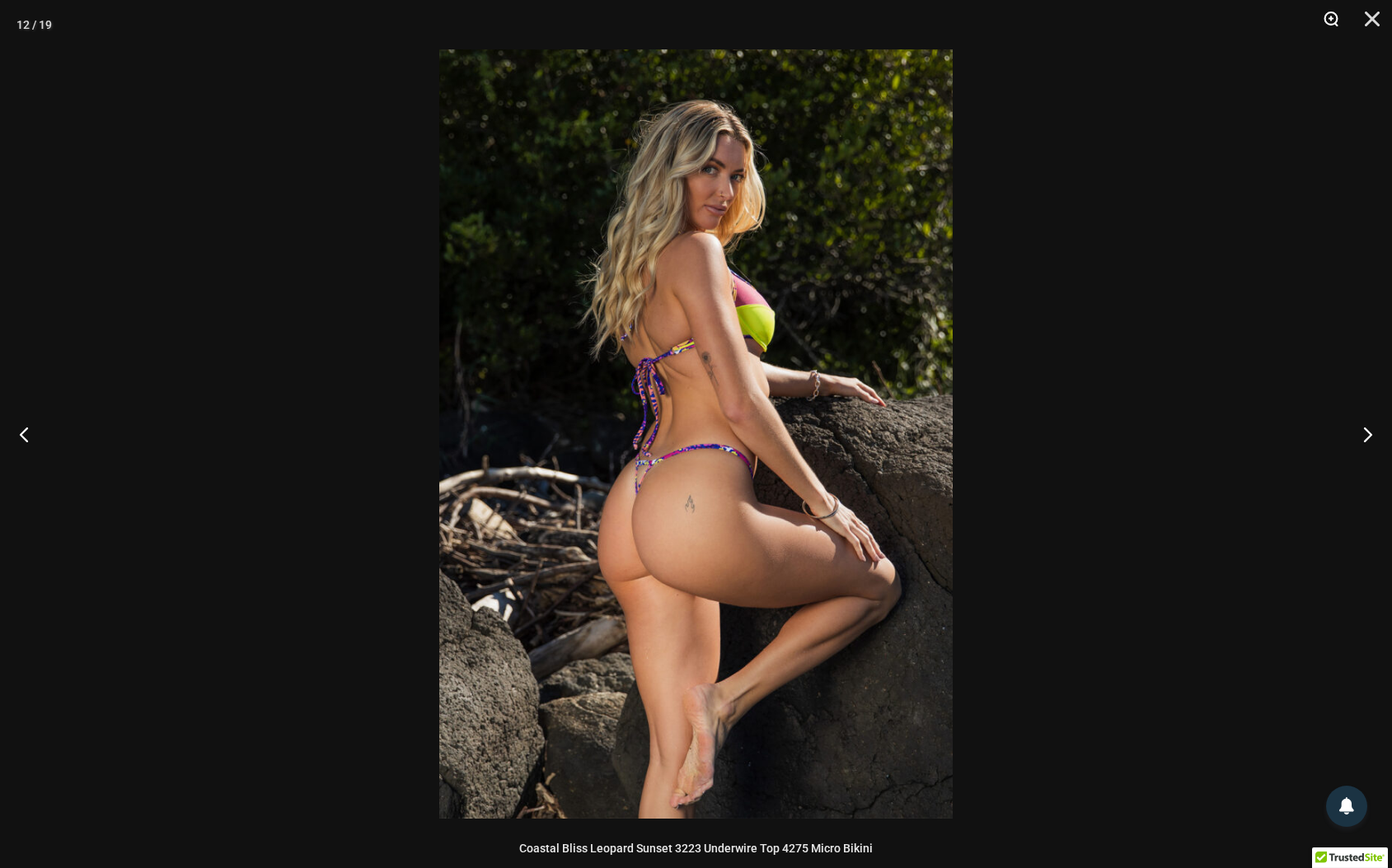
click at [1325, 18] on button "Zoom" at bounding box center [1325, 25] width 42 height 50
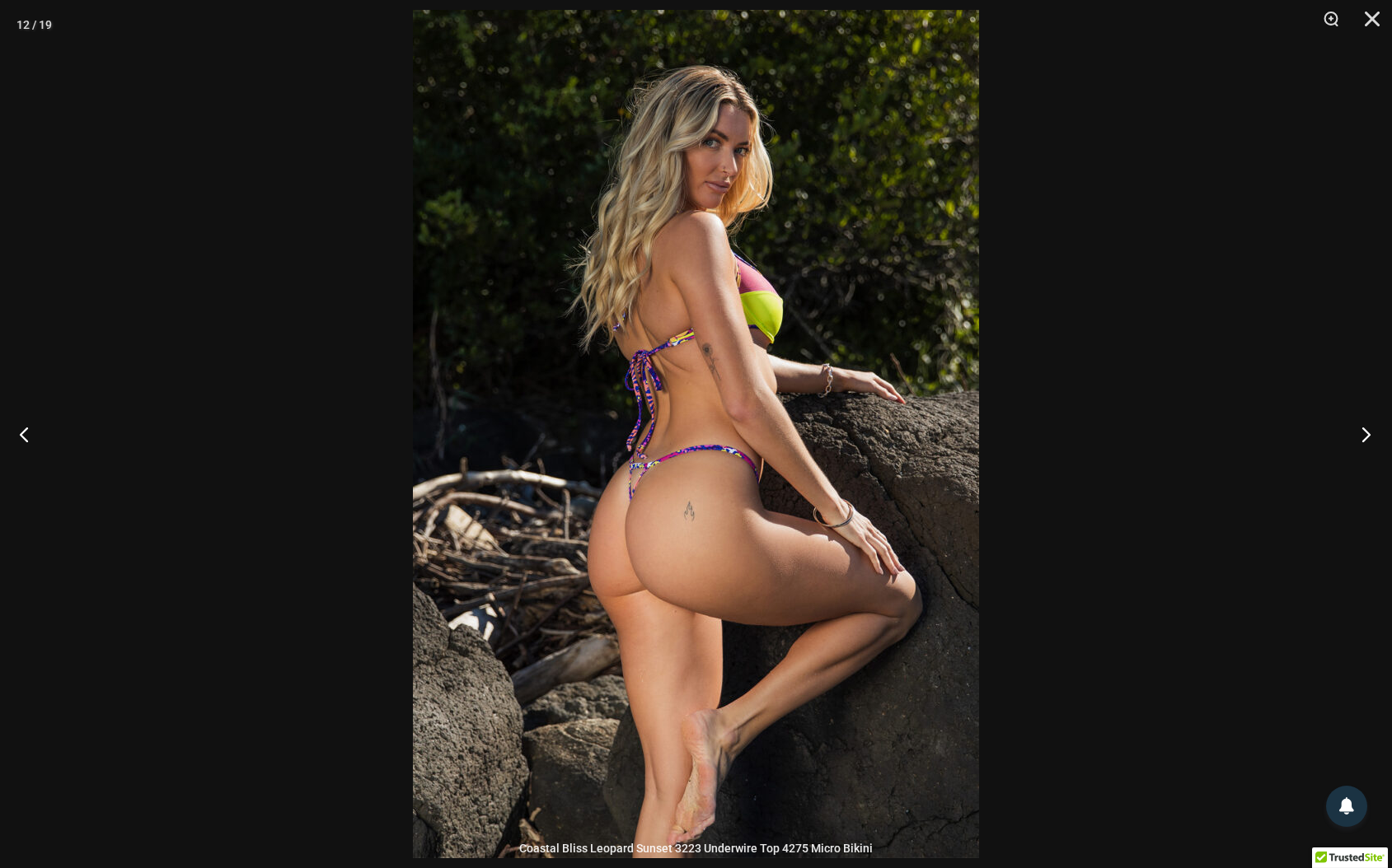
click at [1362, 436] on button "Next" at bounding box center [1361, 434] width 62 height 82
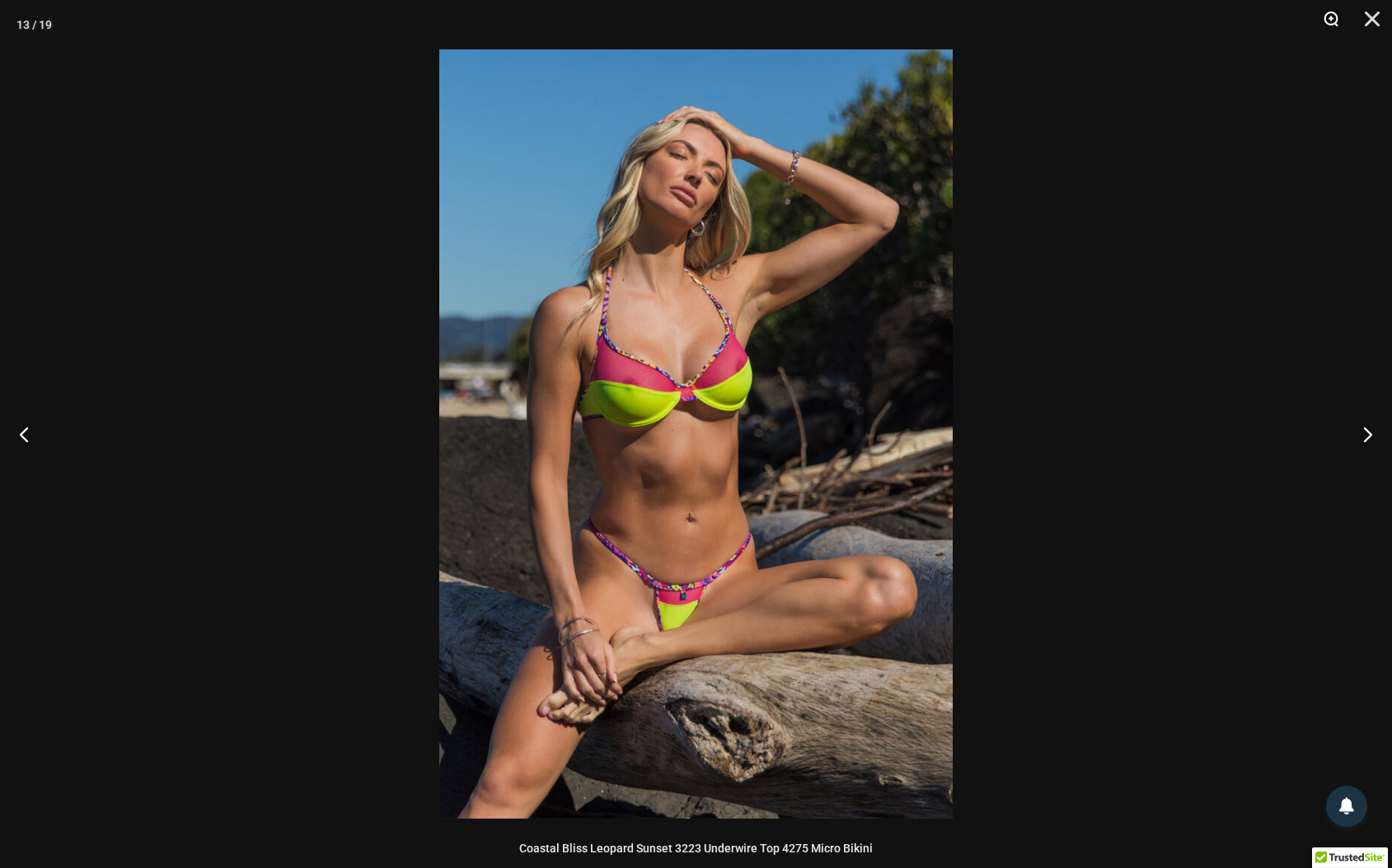
click at [1332, 15] on button "Zoom" at bounding box center [1325, 25] width 42 height 50
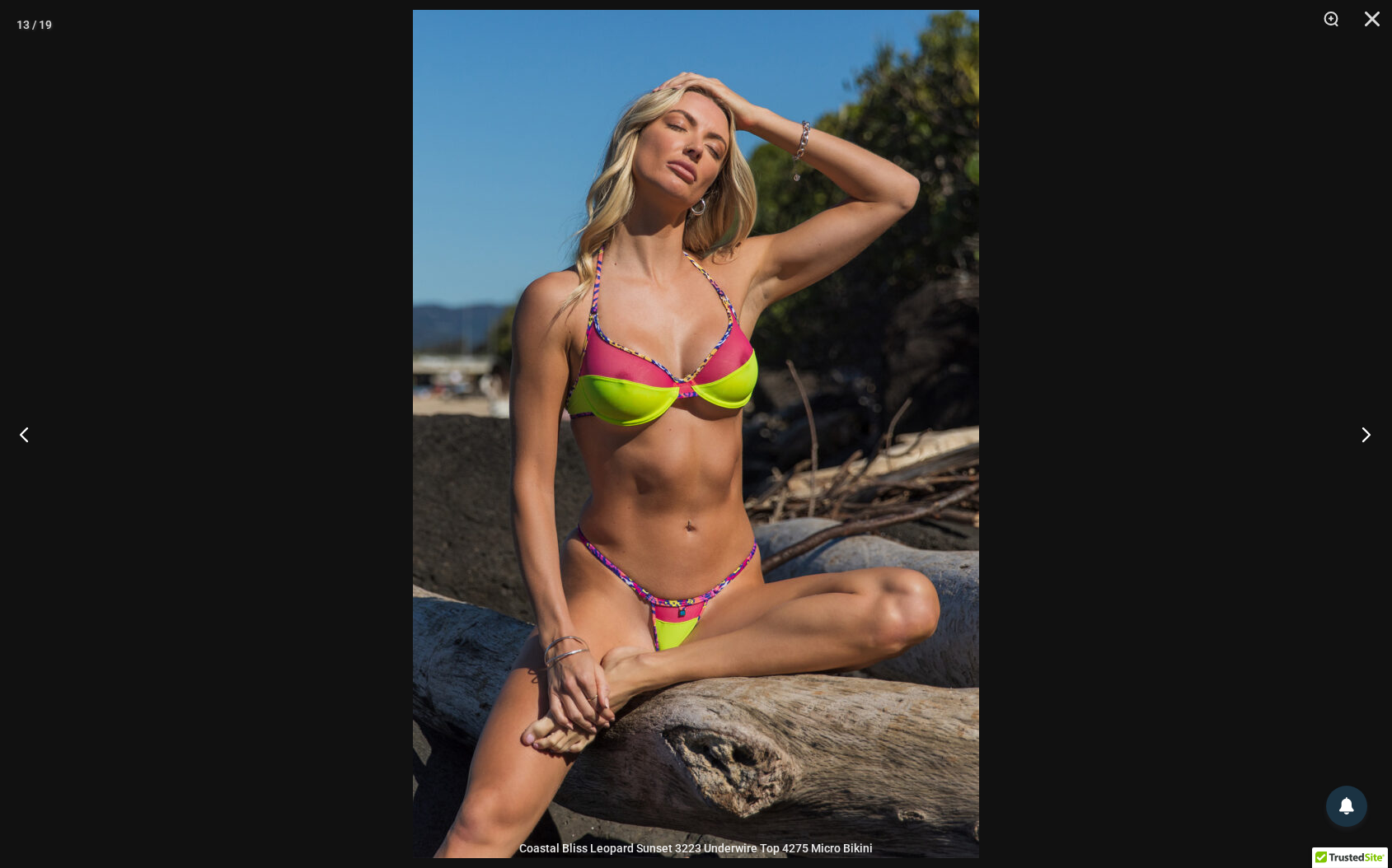
click at [1367, 430] on button "Next" at bounding box center [1361, 434] width 62 height 82
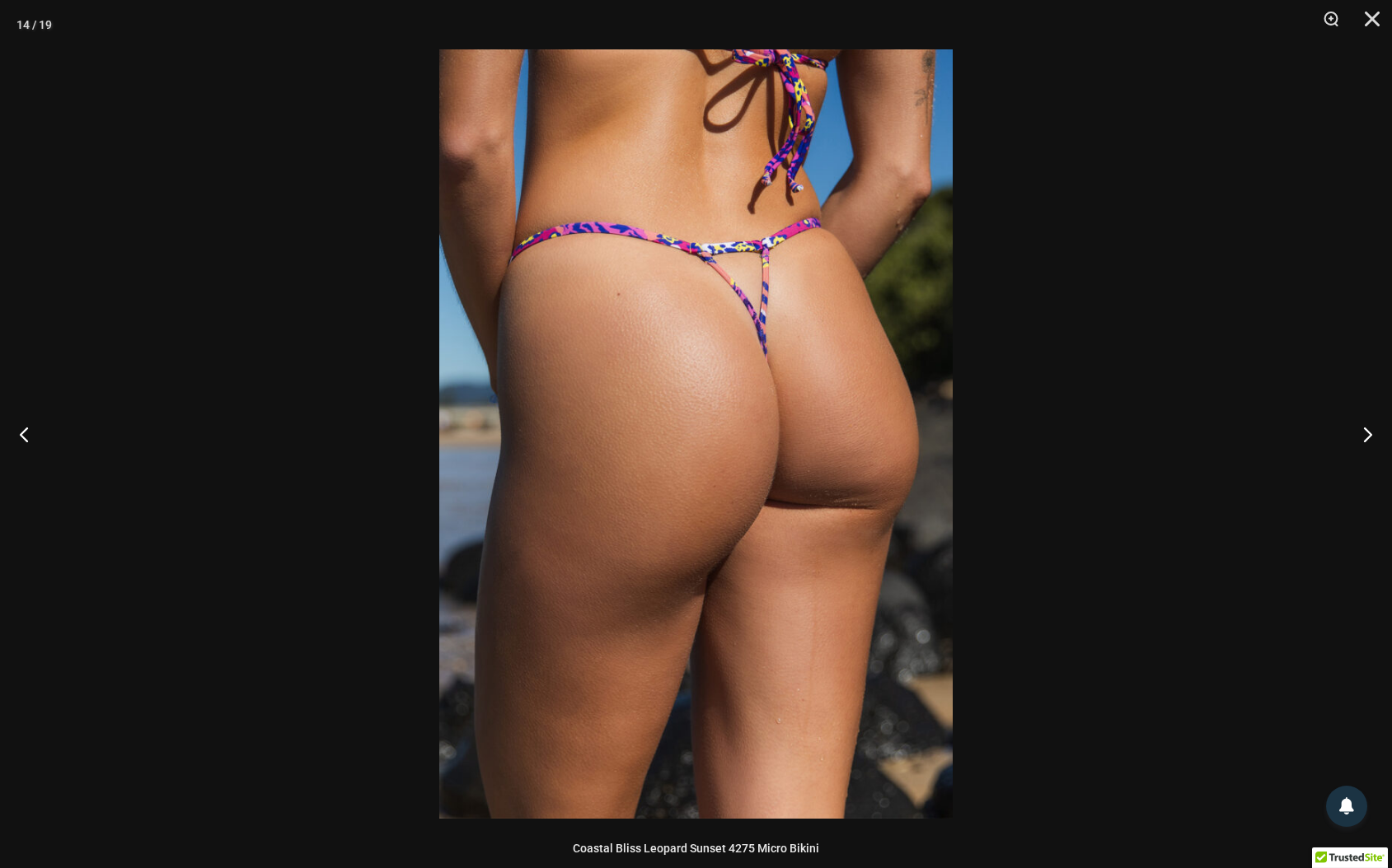
click at [863, 401] on img at bounding box center [696, 434] width 514 height 769
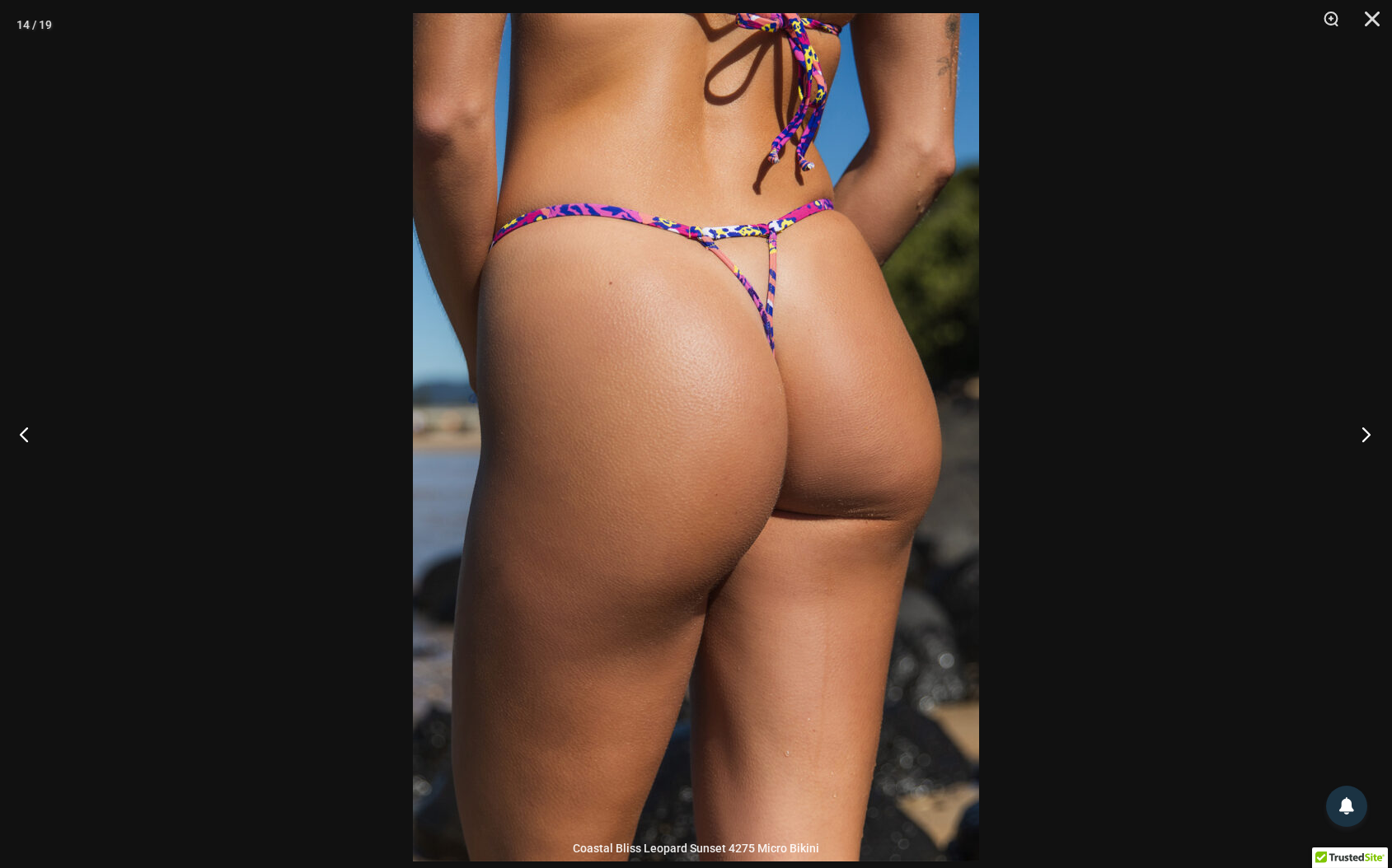
click at [1364, 431] on button "Next" at bounding box center [1361, 434] width 62 height 82
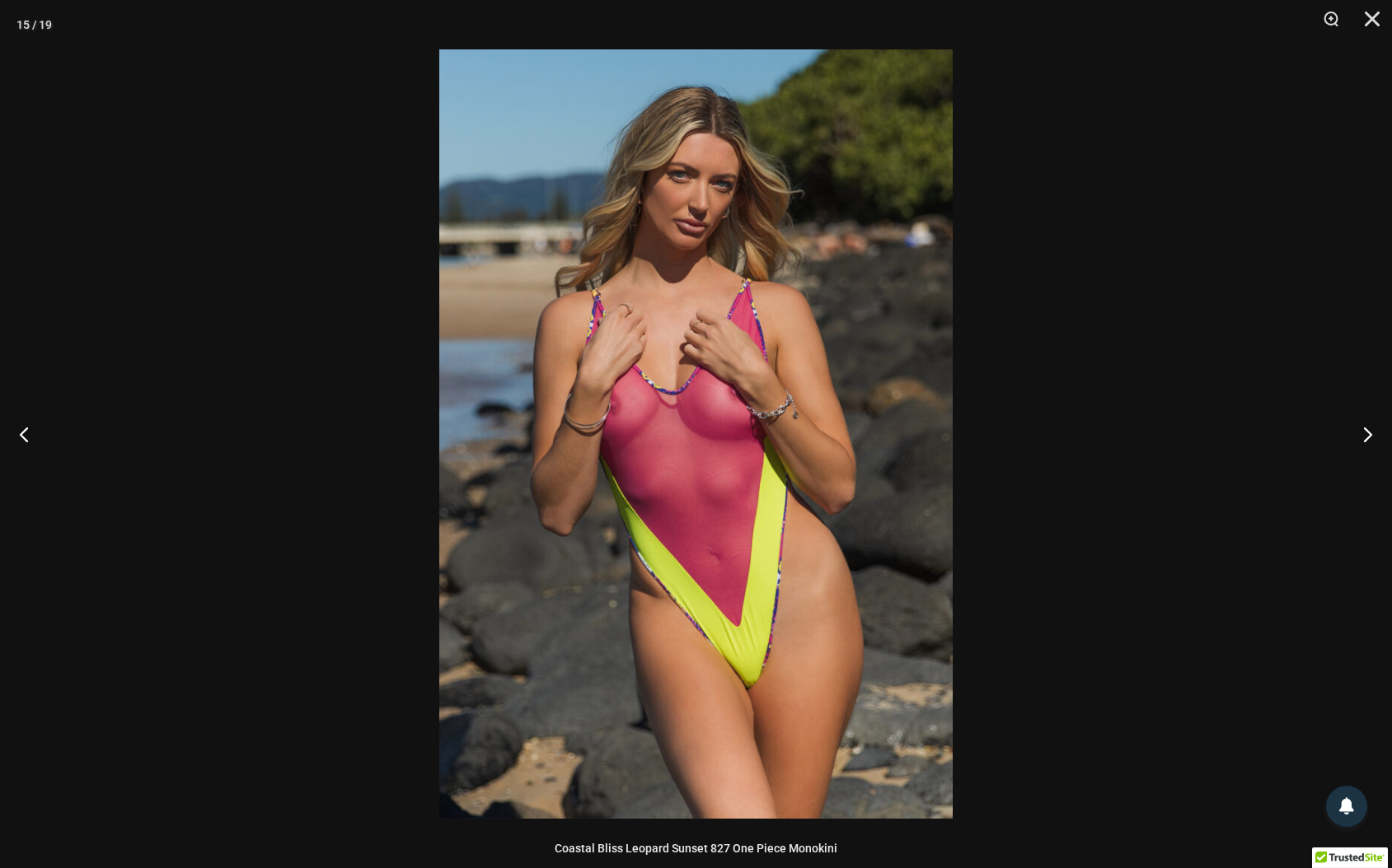
click at [799, 430] on img at bounding box center [696, 434] width 514 height 769
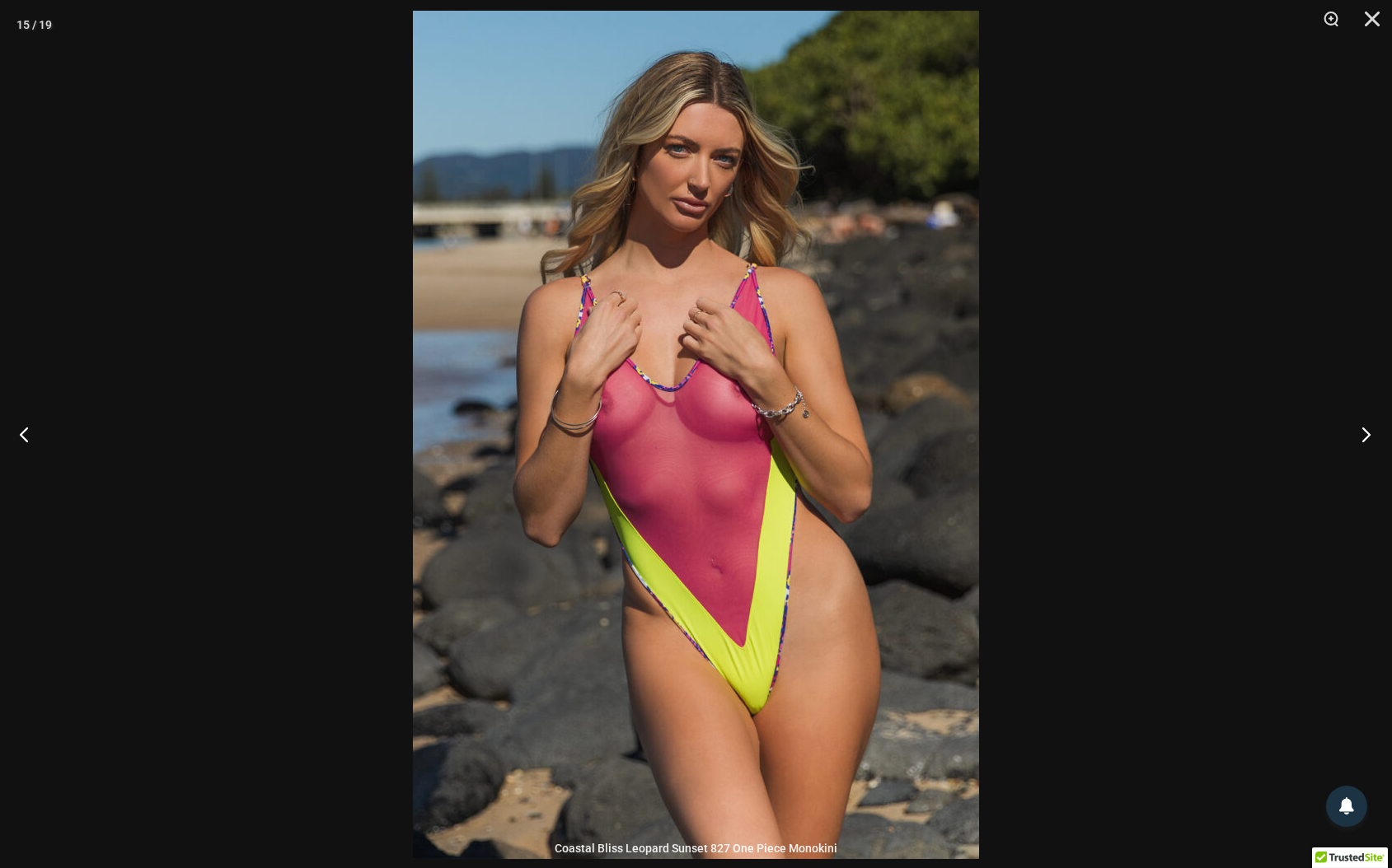
click at [1362, 438] on button "Next" at bounding box center [1361, 434] width 62 height 82
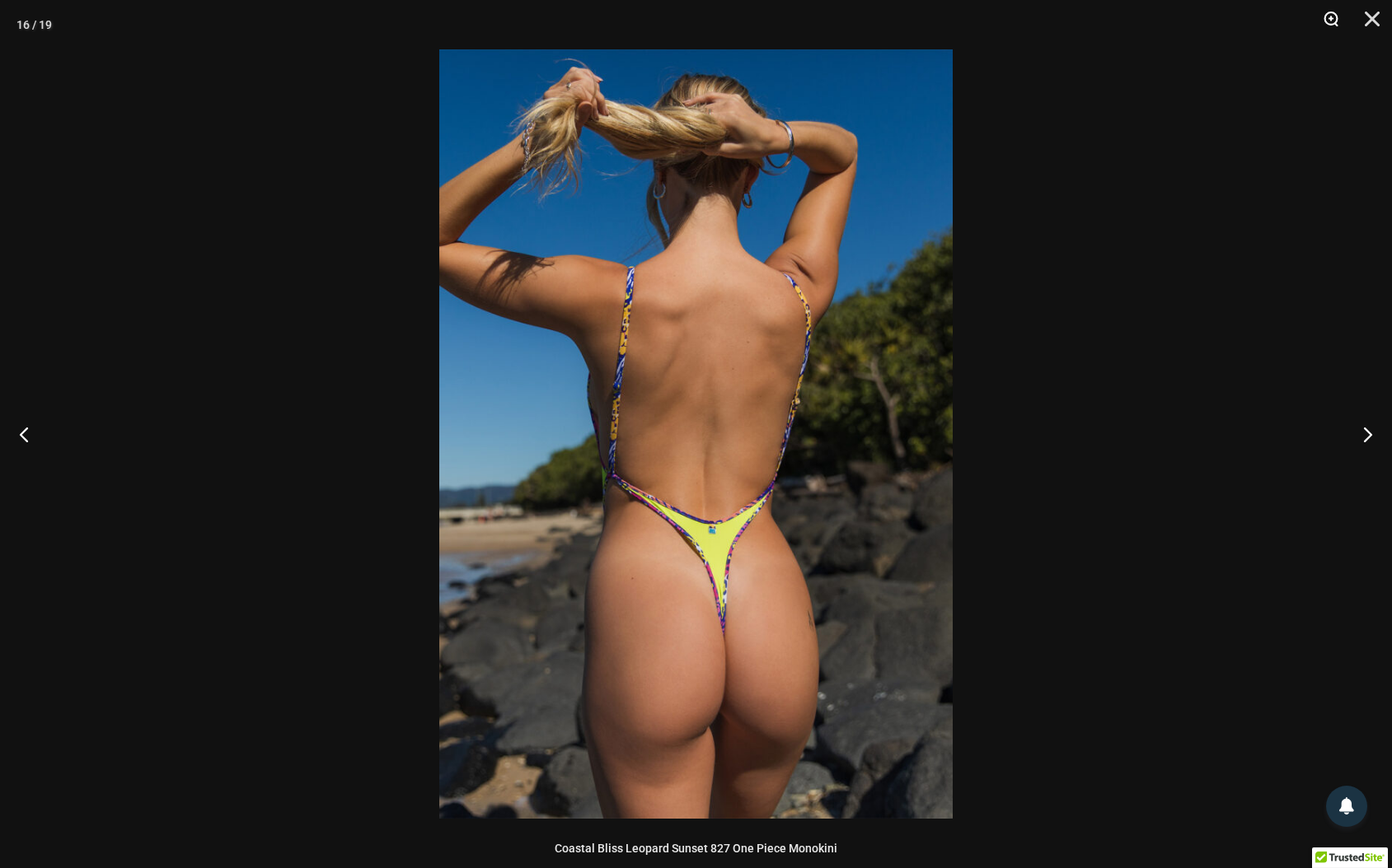
click at [1335, 18] on button "Zoom" at bounding box center [1325, 25] width 42 height 50
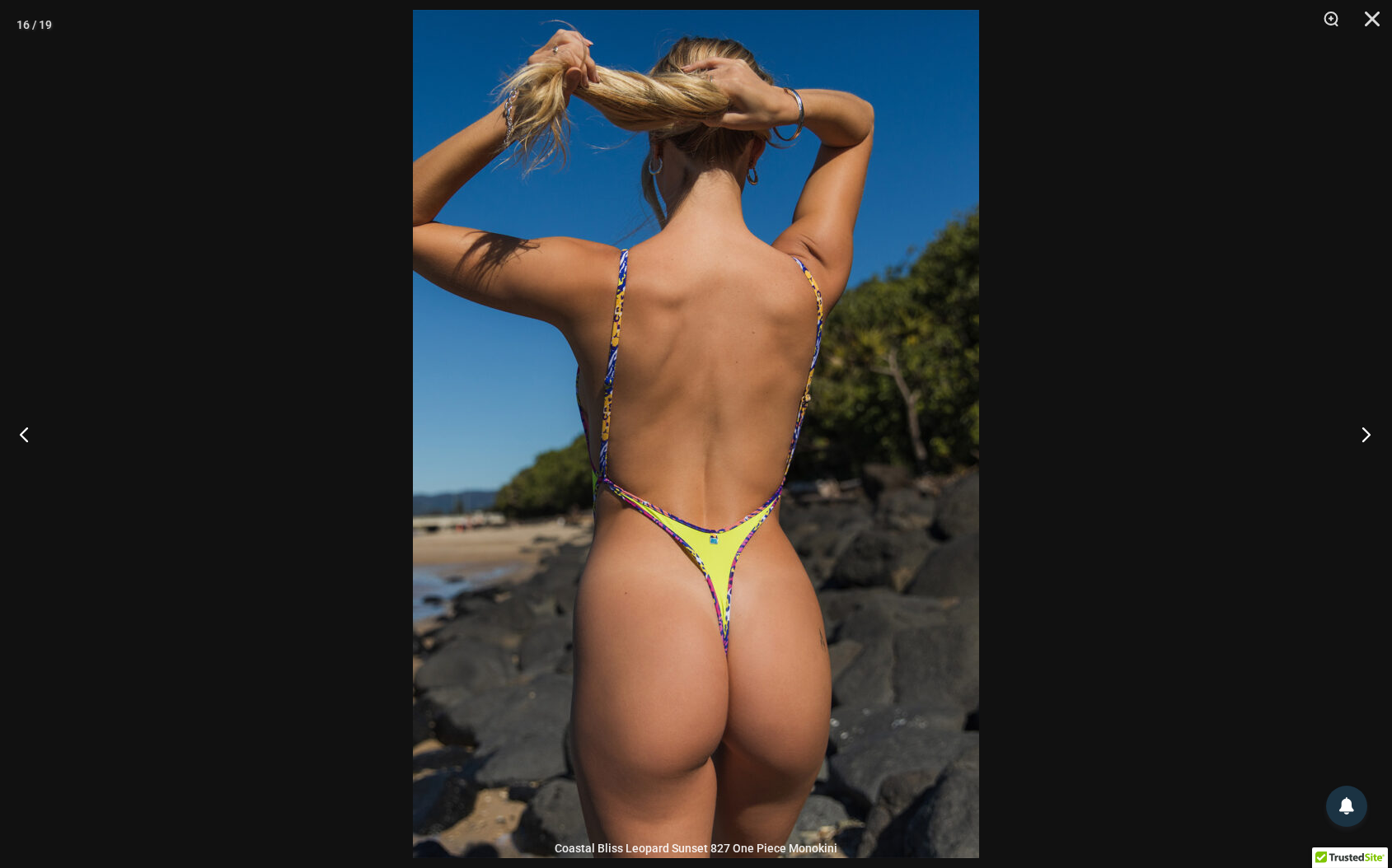
click at [1365, 435] on button "Next" at bounding box center [1361, 434] width 62 height 82
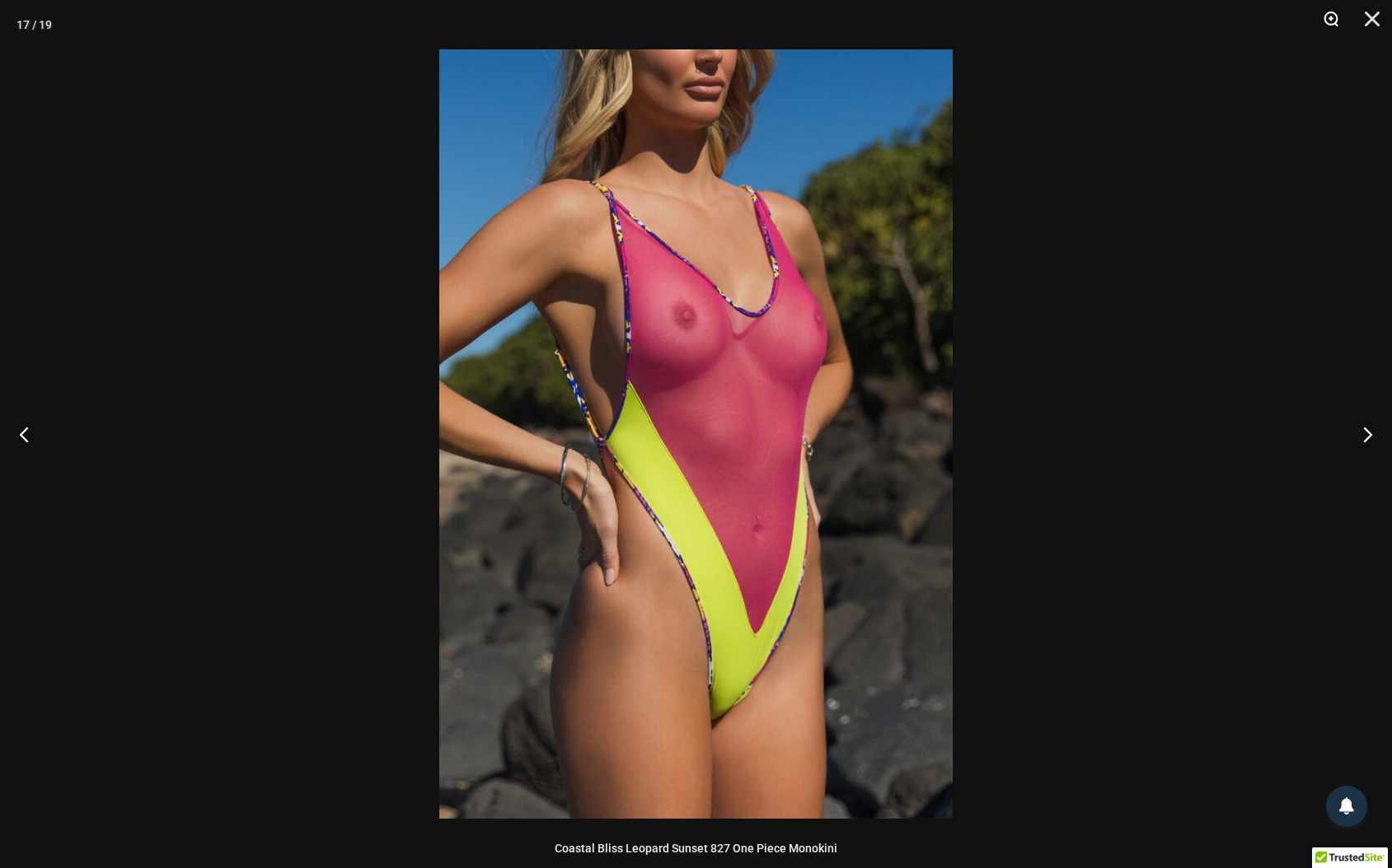
click at [1336, 19] on button "Zoom" at bounding box center [1325, 25] width 42 height 50
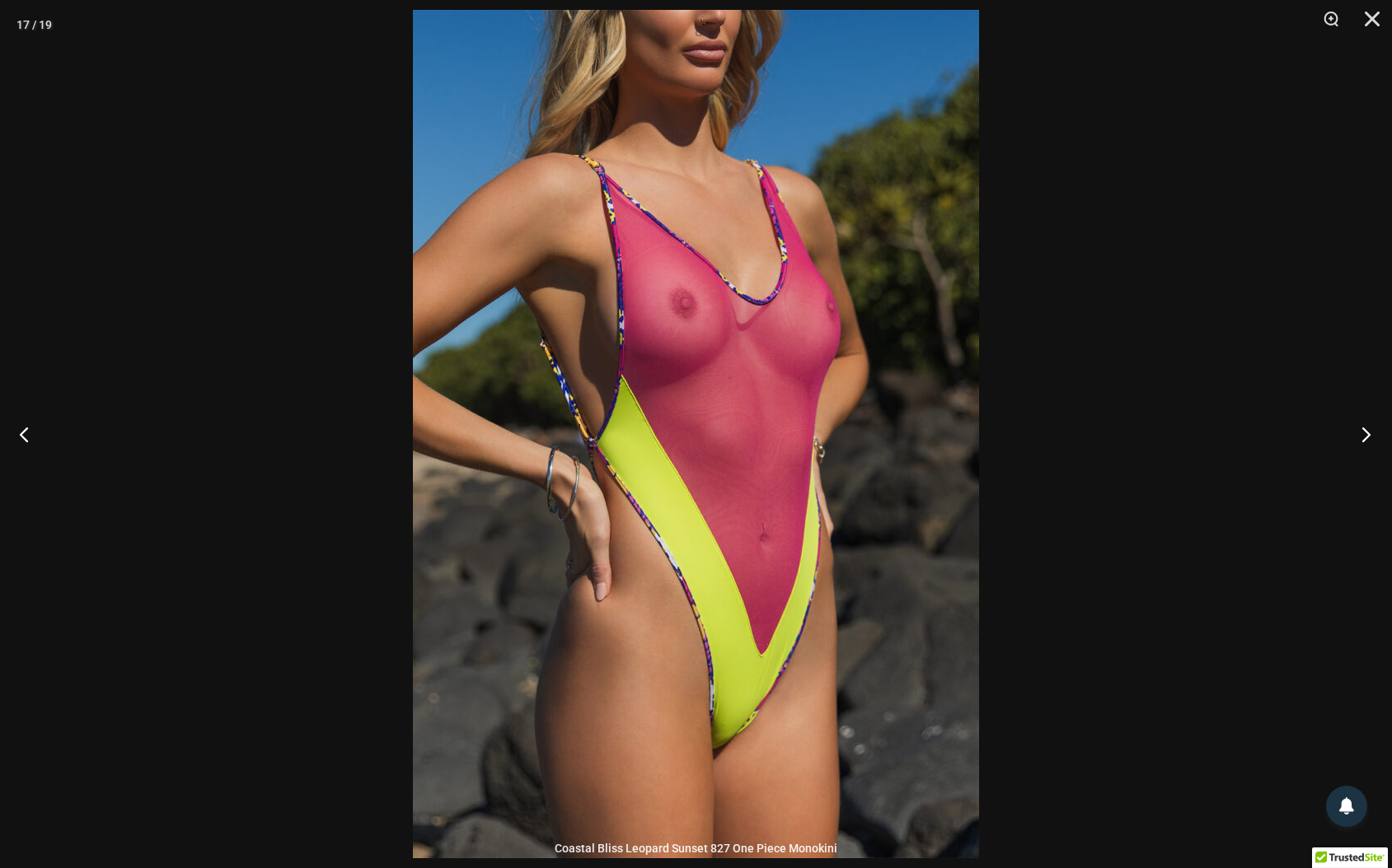
click at [1364, 437] on button "Next" at bounding box center [1361, 434] width 62 height 82
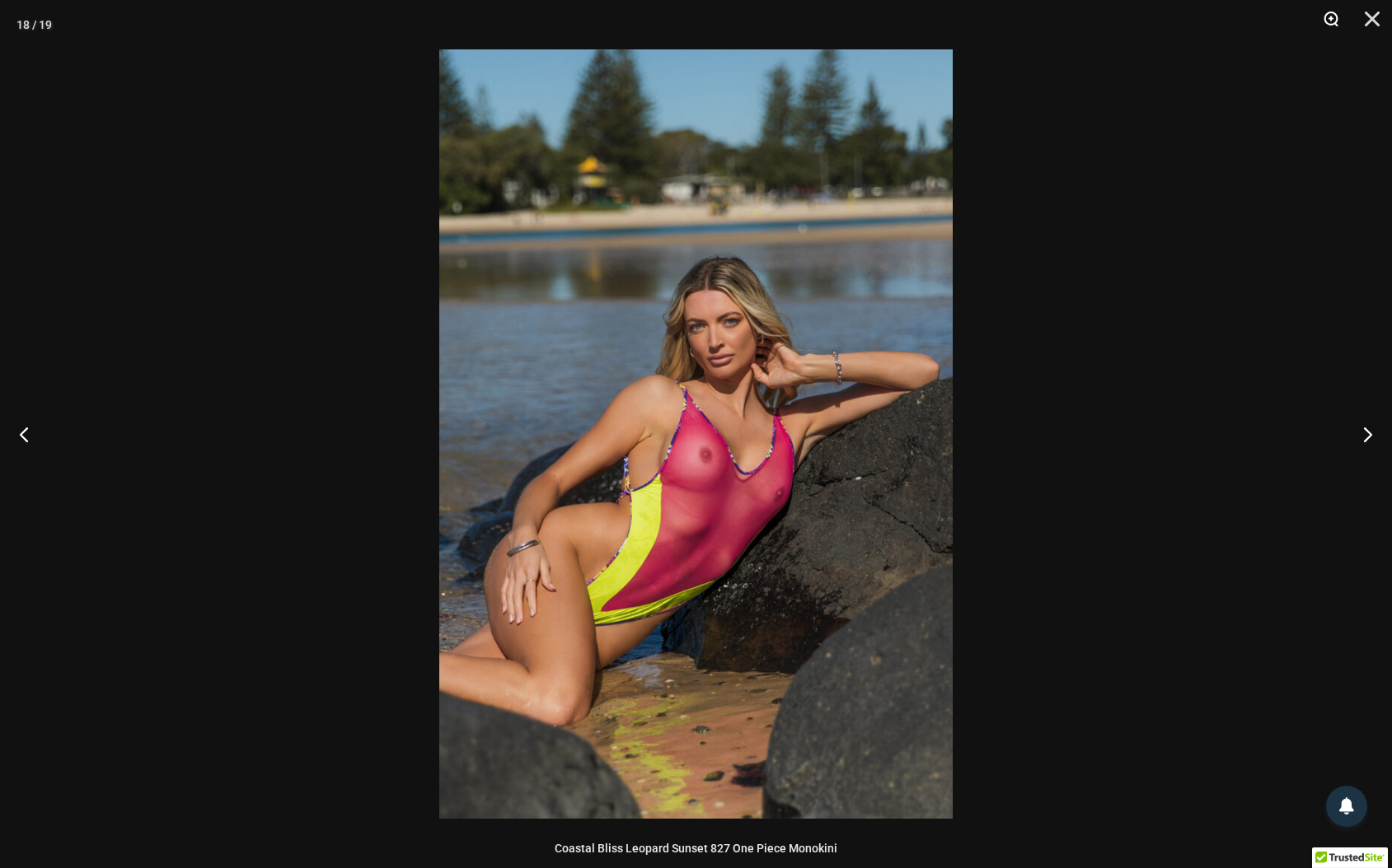
click at [1336, 16] on button "Zoom" at bounding box center [1325, 25] width 42 height 50
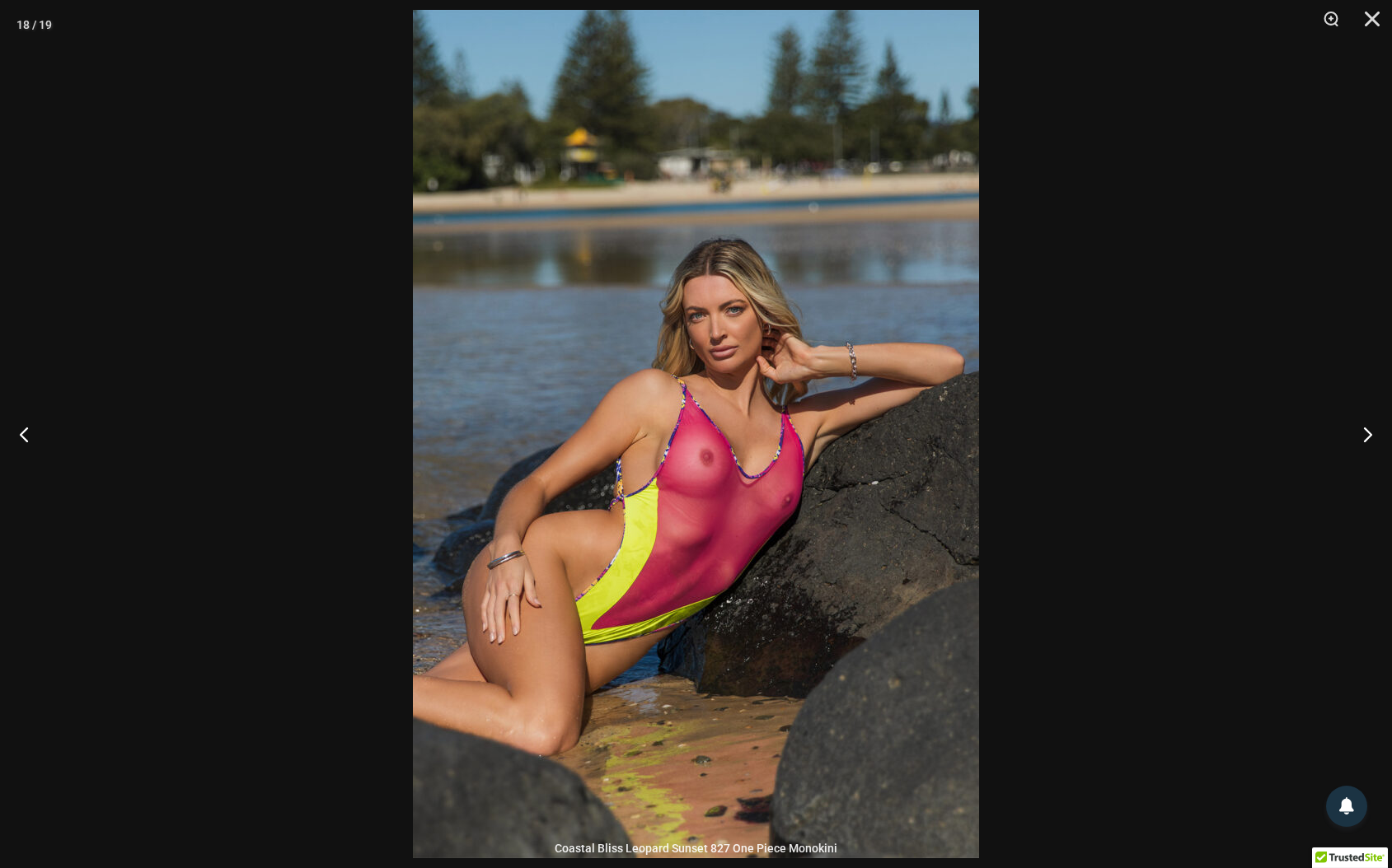
click at [806, 484] on img at bounding box center [696, 434] width 566 height 849
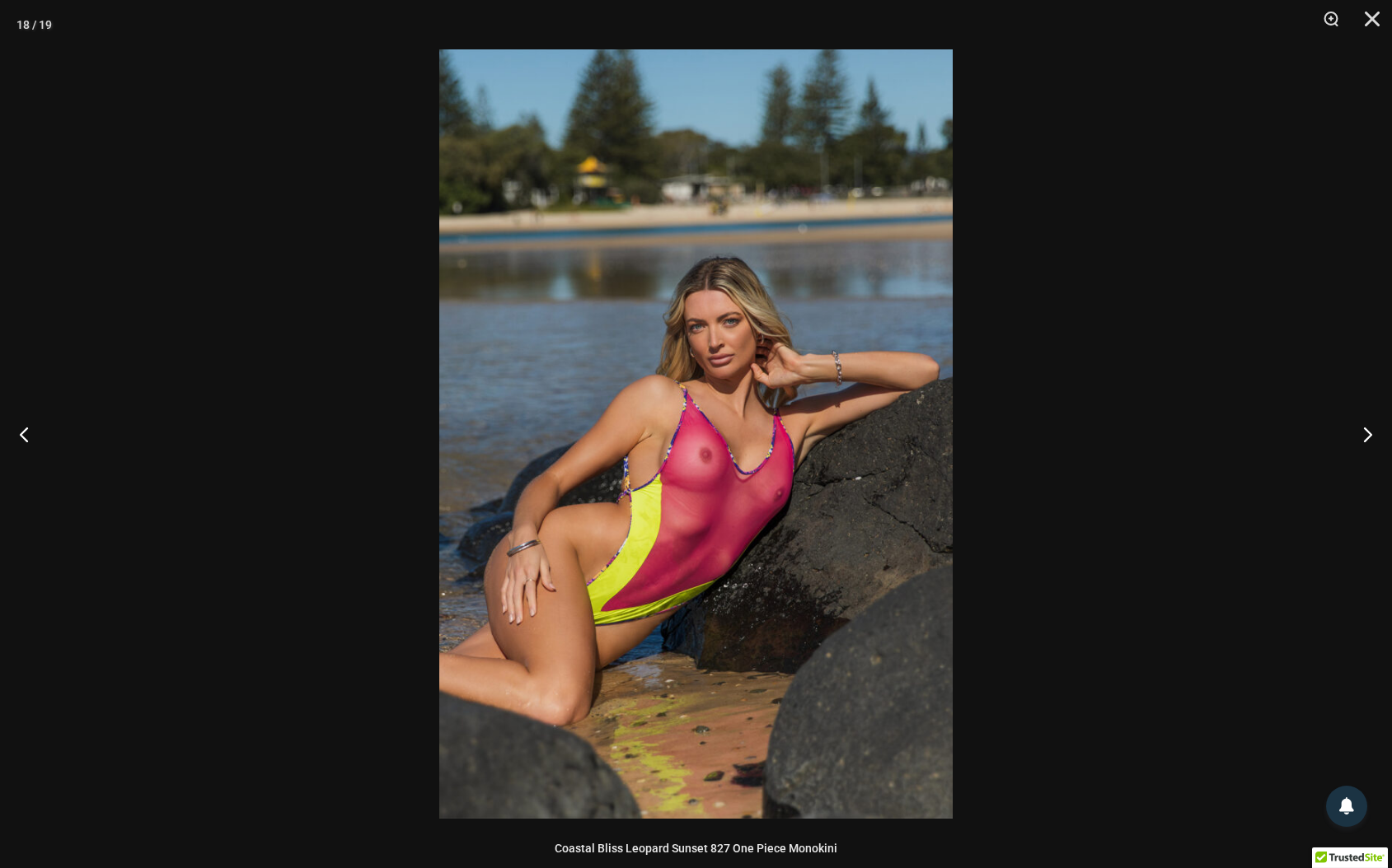
click at [783, 516] on img at bounding box center [696, 434] width 514 height 769
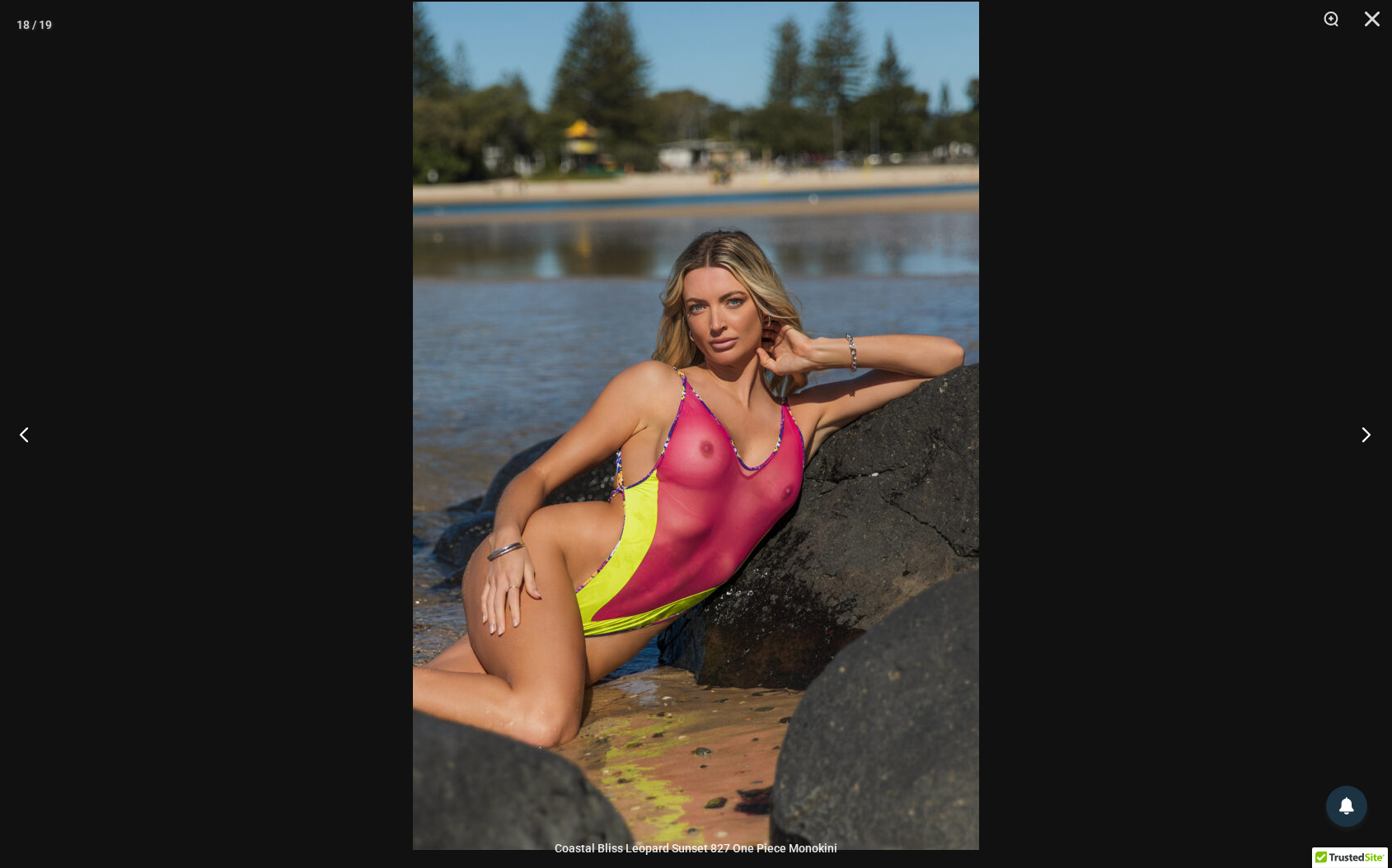
click at [1370, 432] on button "Next" at bounding box center [1361, 434] width 62 height 82
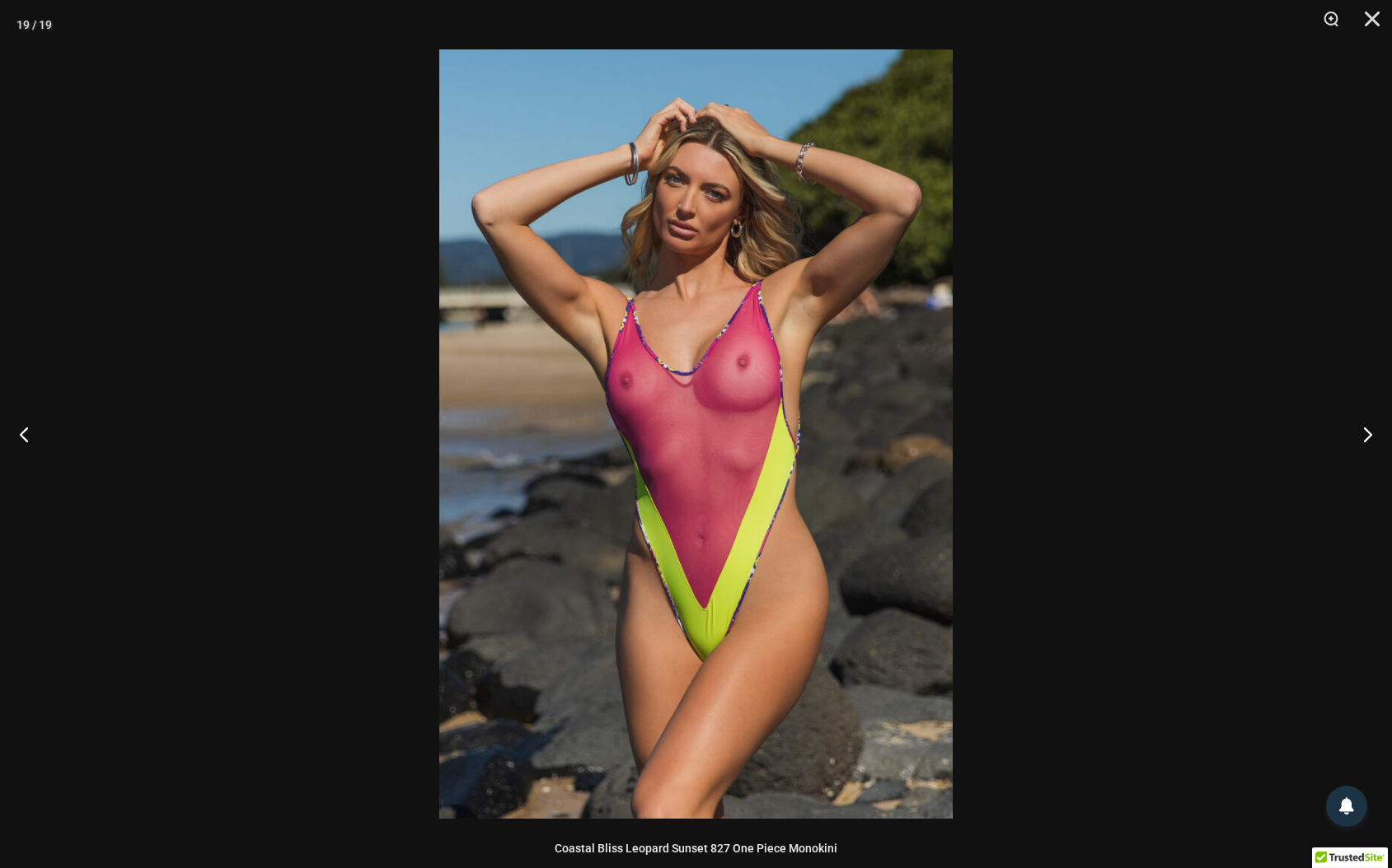
click at [765, 455] on img at bounding box center [696, 434] width 514 height 769
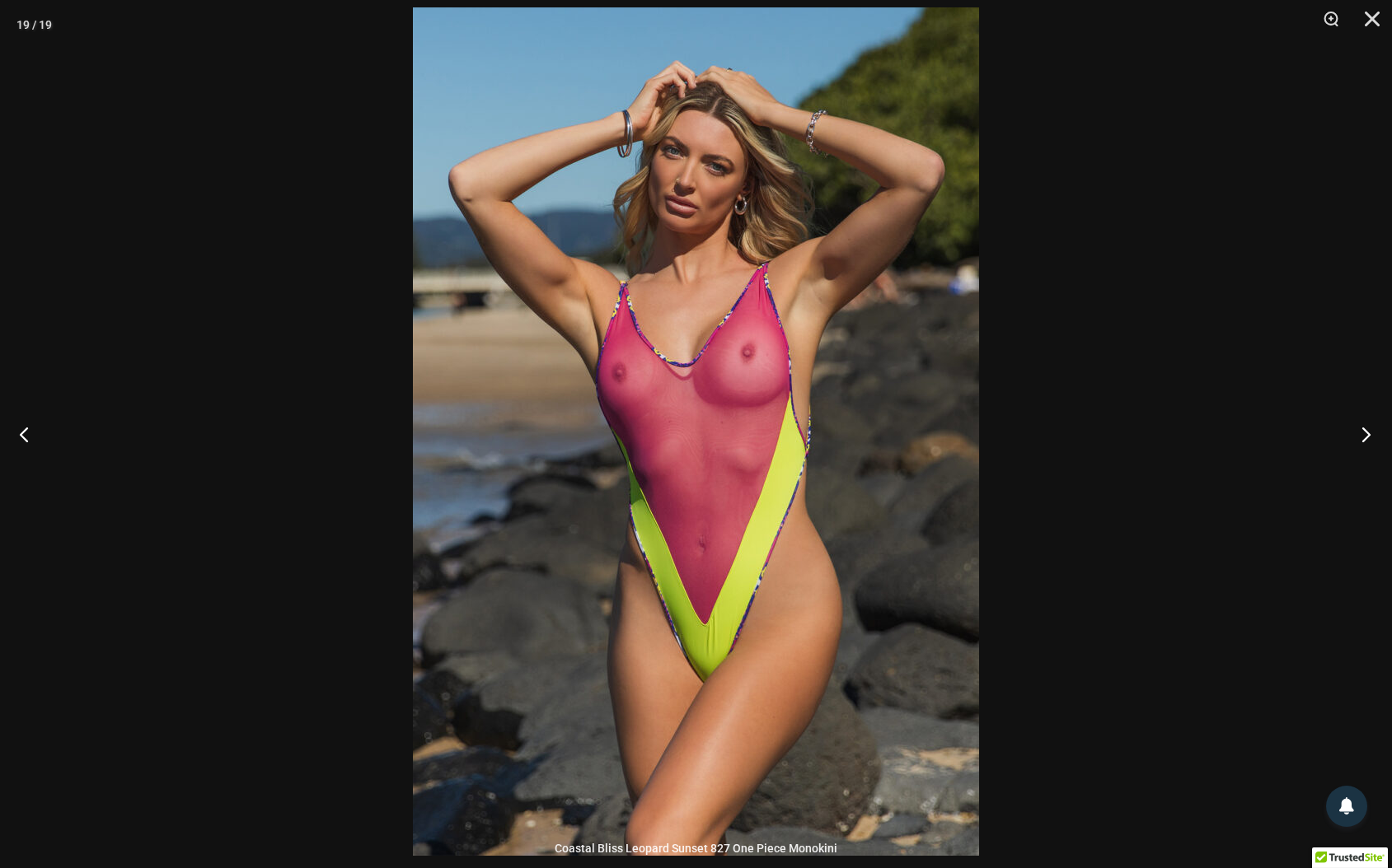
click at [1364, 434] on button "Next" at bounding box center [1361, 434] width 62 height 82
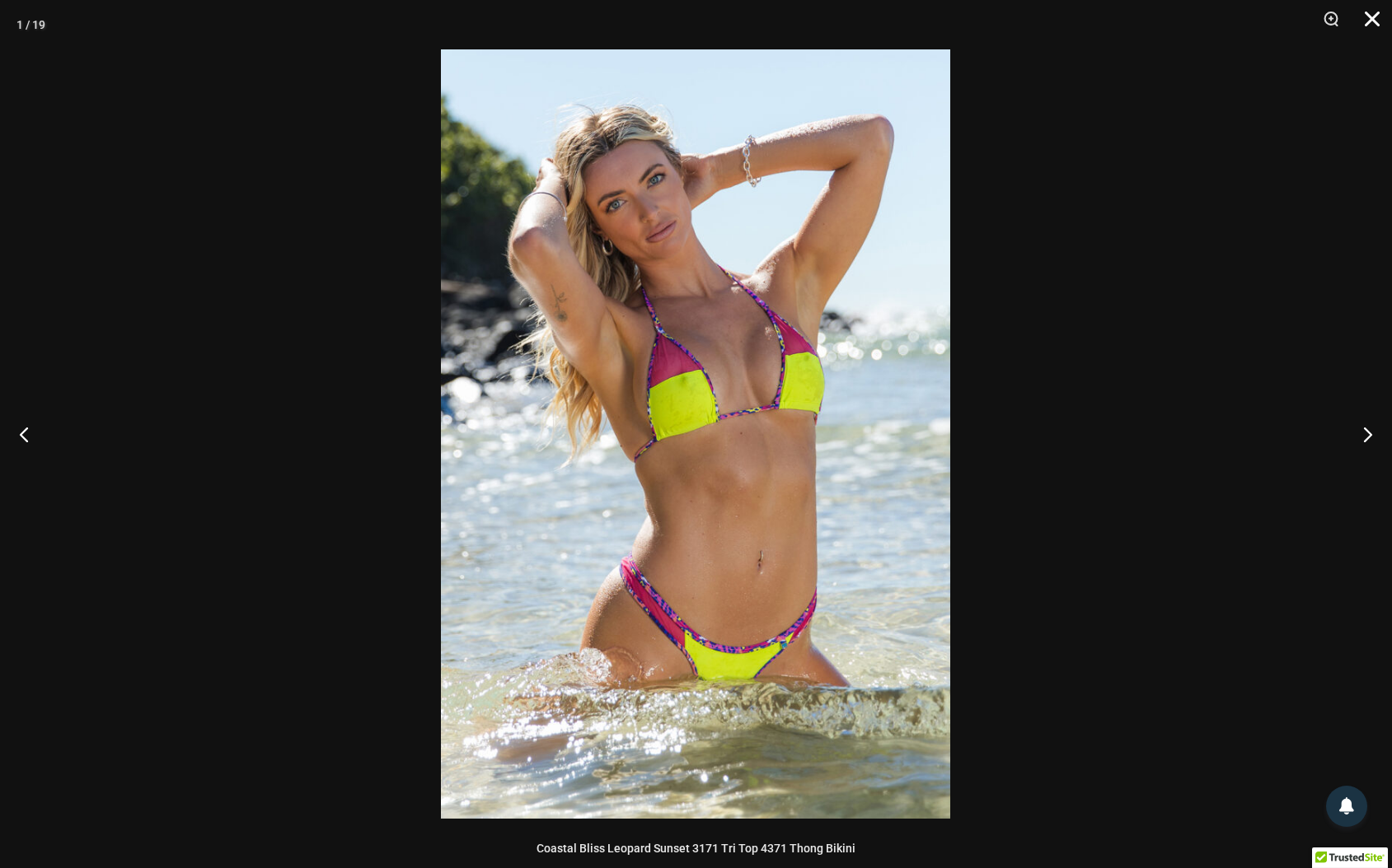
click at [1374, 26] on button "Close" at bounding box center [1366, 25] width 42 height 50
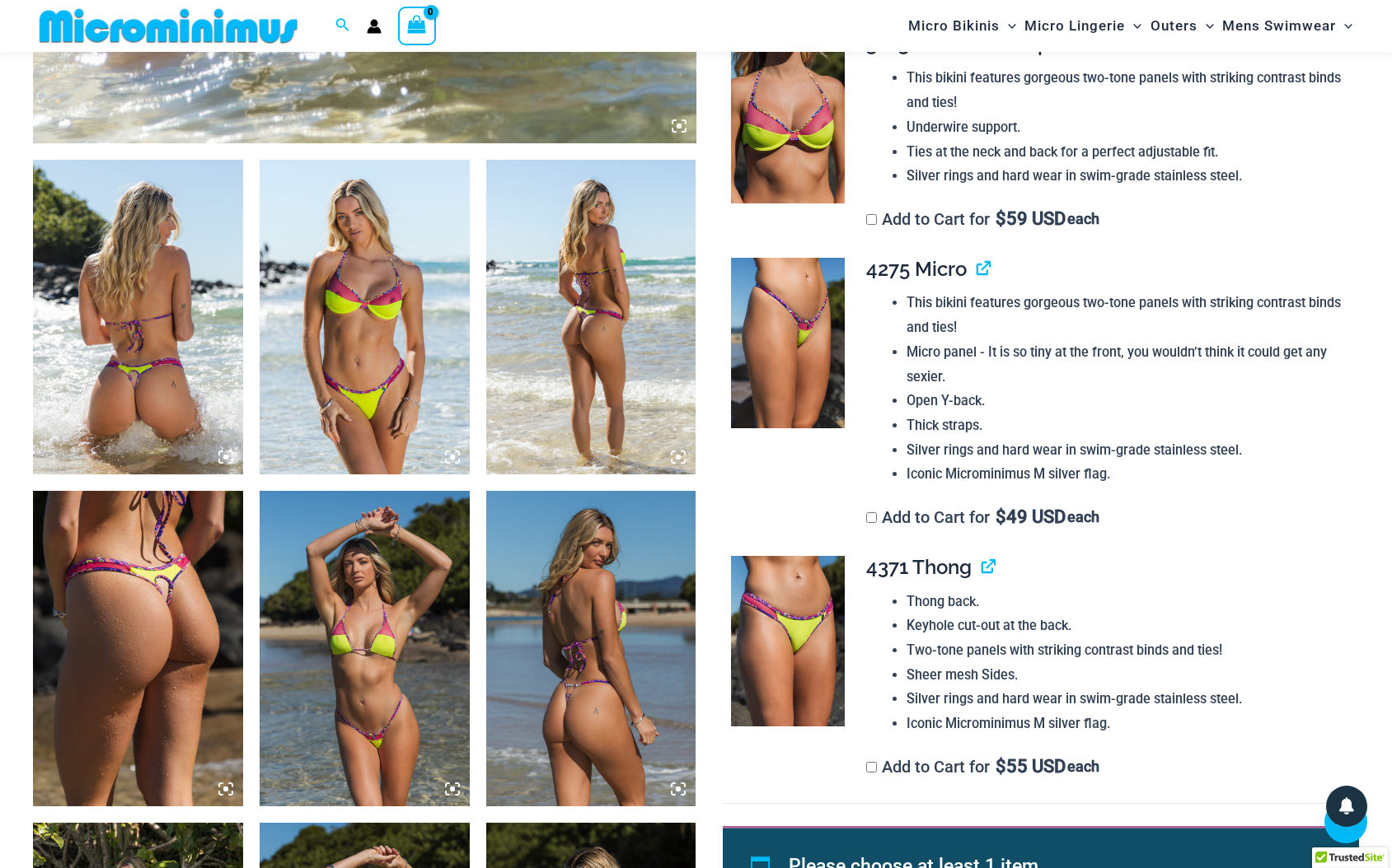
scroll to position [974, 0]
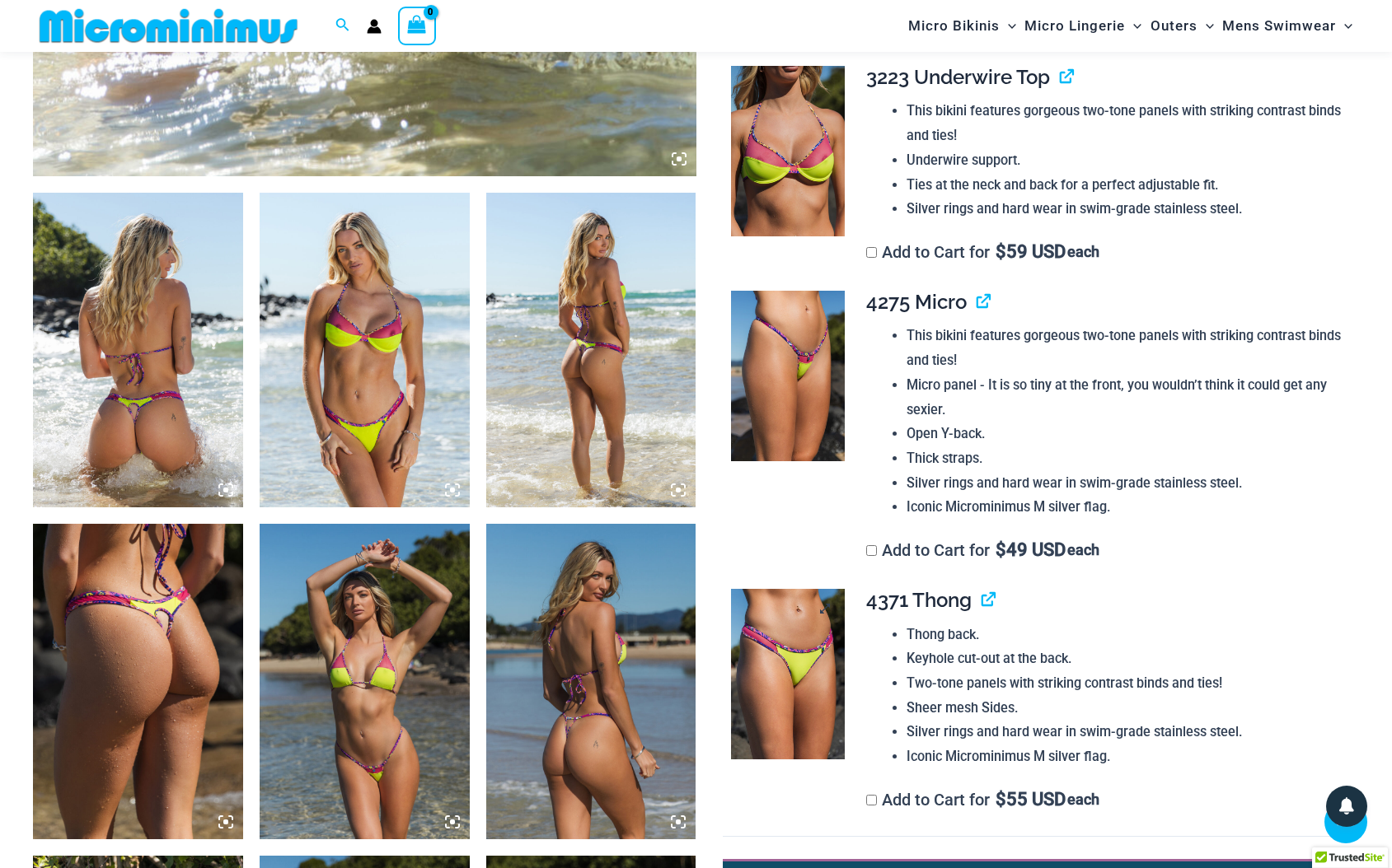
click at [786, 639] on img at bounding box center [787, 674] width 114 height 171
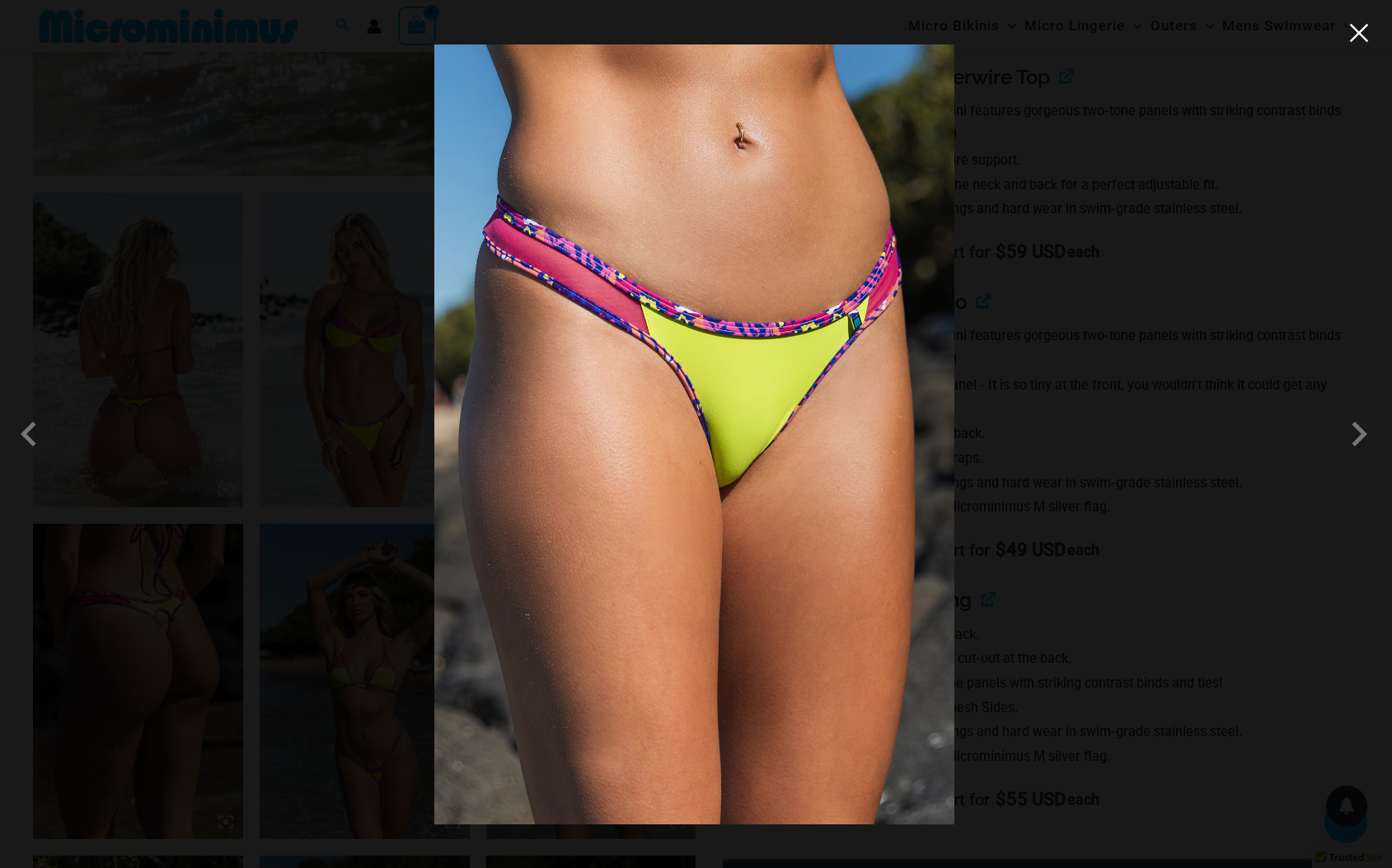
click at [1364, 39] on button "Close" at bounding box center [1359, 32] width 25 height 25
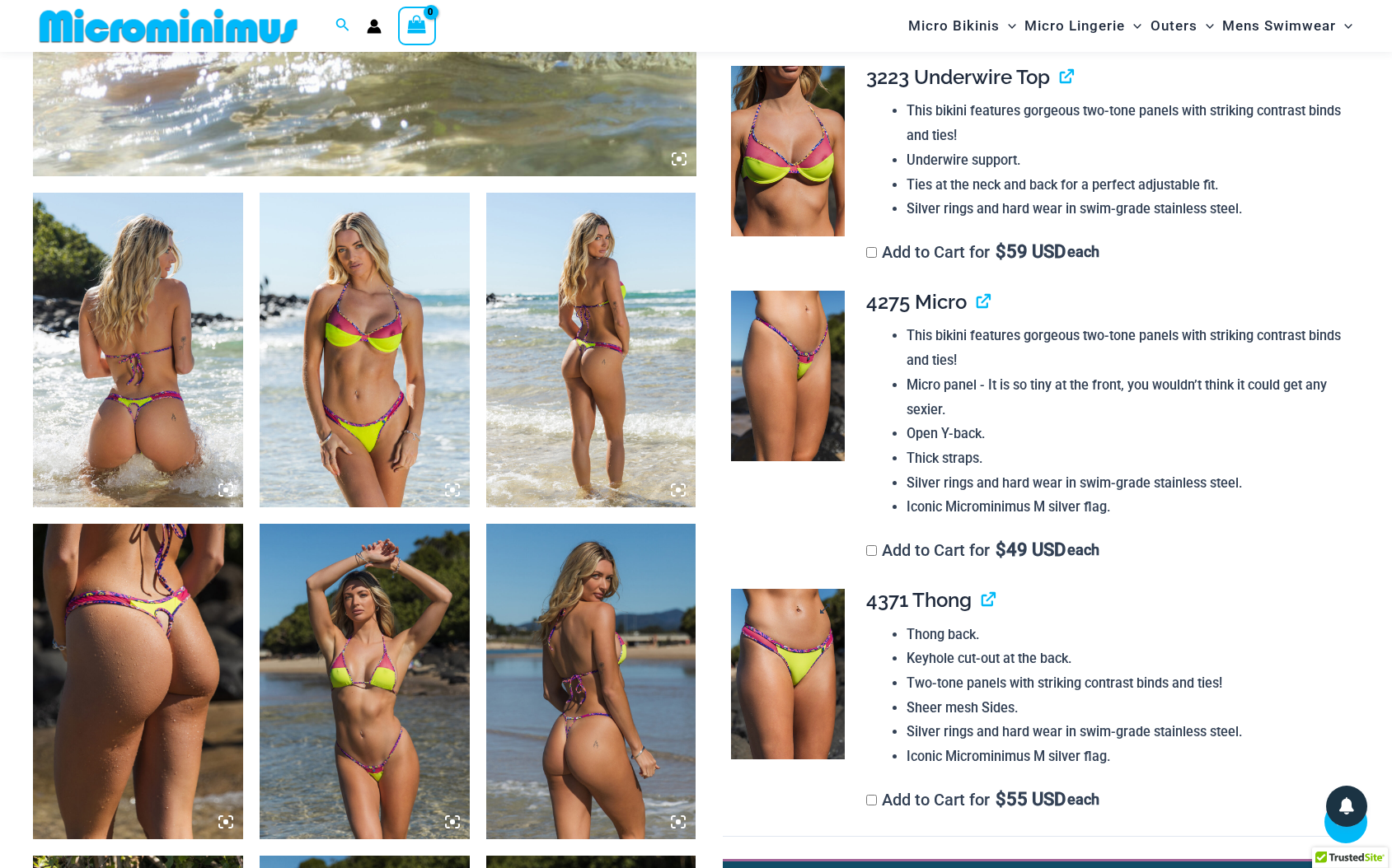
click at [809, 658] on img at bounding box center [787, 674] width 114 height 171
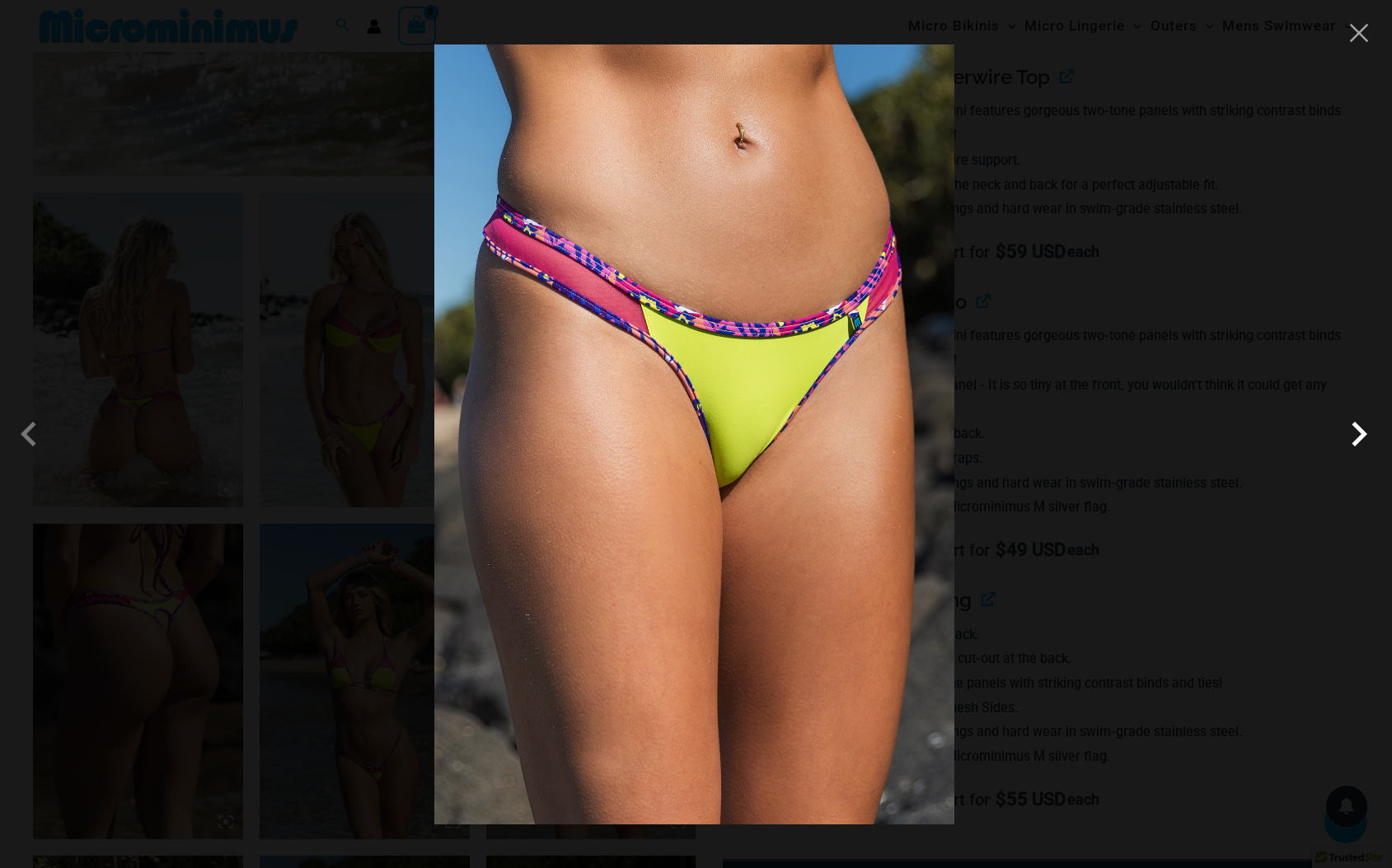
click at [1362, 442] on span at bounding box center [1359, 434] width 50 height 50
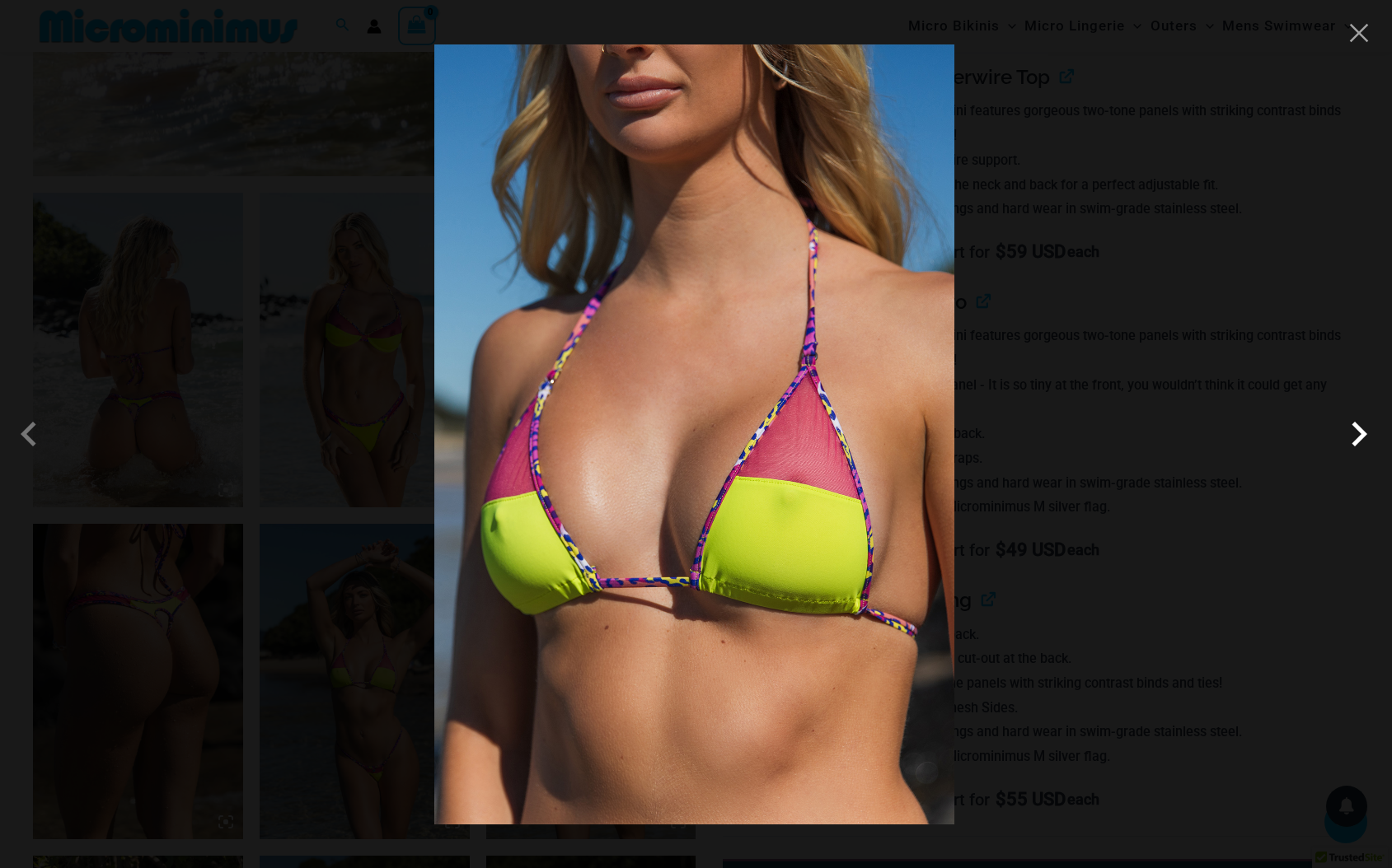
click at [1358, 440] on span at bounding box center [1359, 434] width 50 height 50
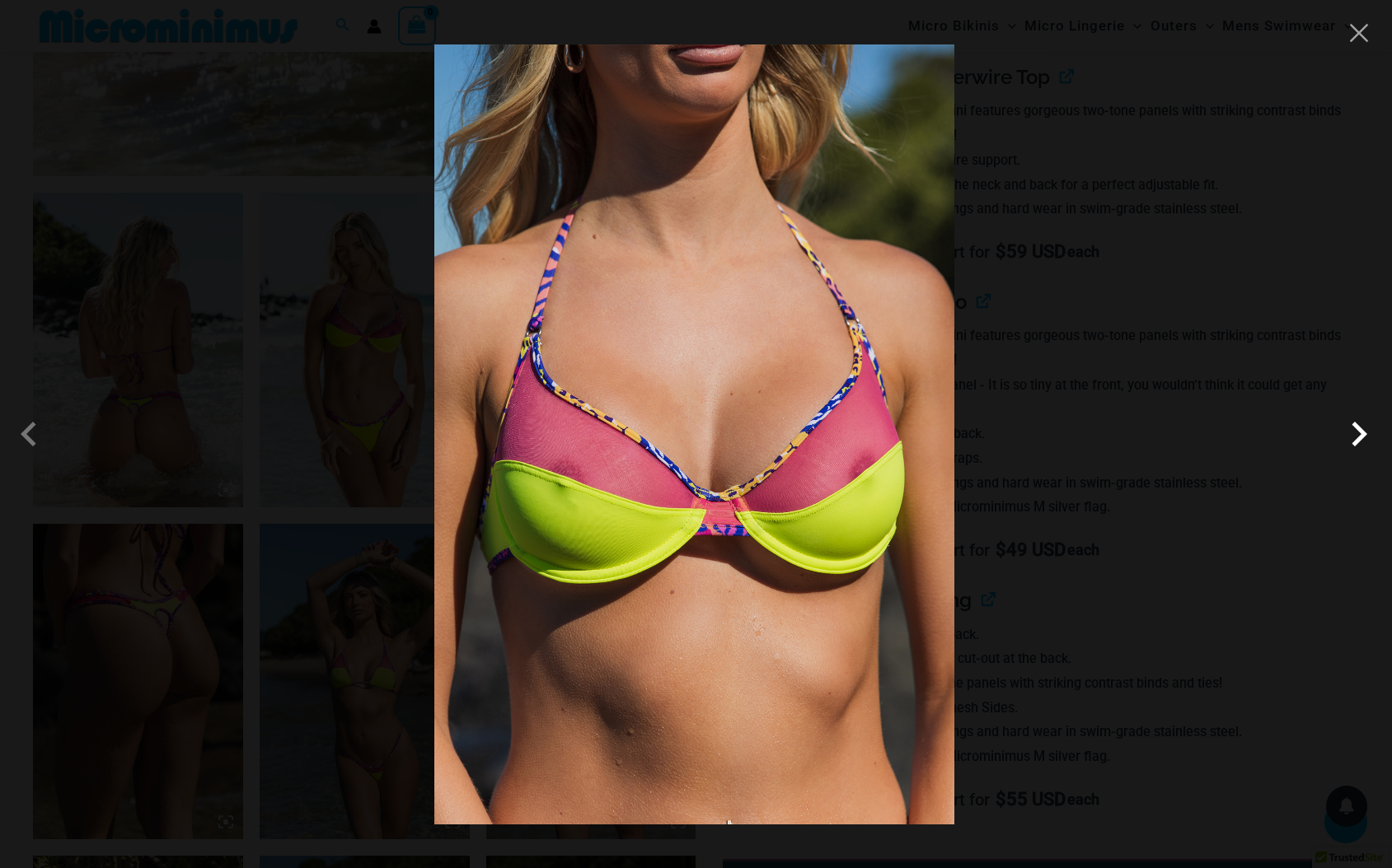
click at [1358, 443] on span at bounding box center [1359, 434] width 50 height 50
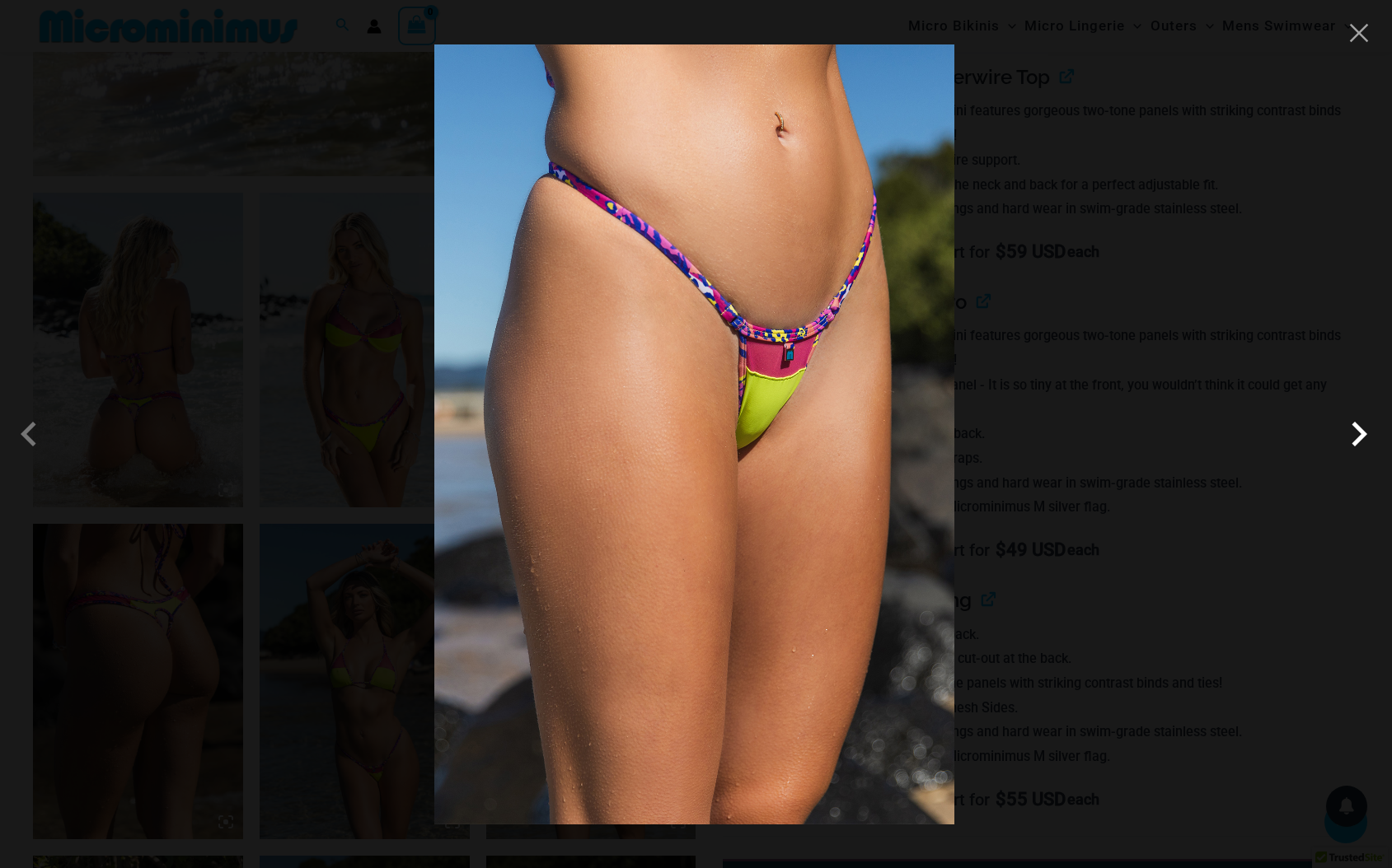
click at [1355, 436] on span at bounding box center [1359, 434] width 50 height 50
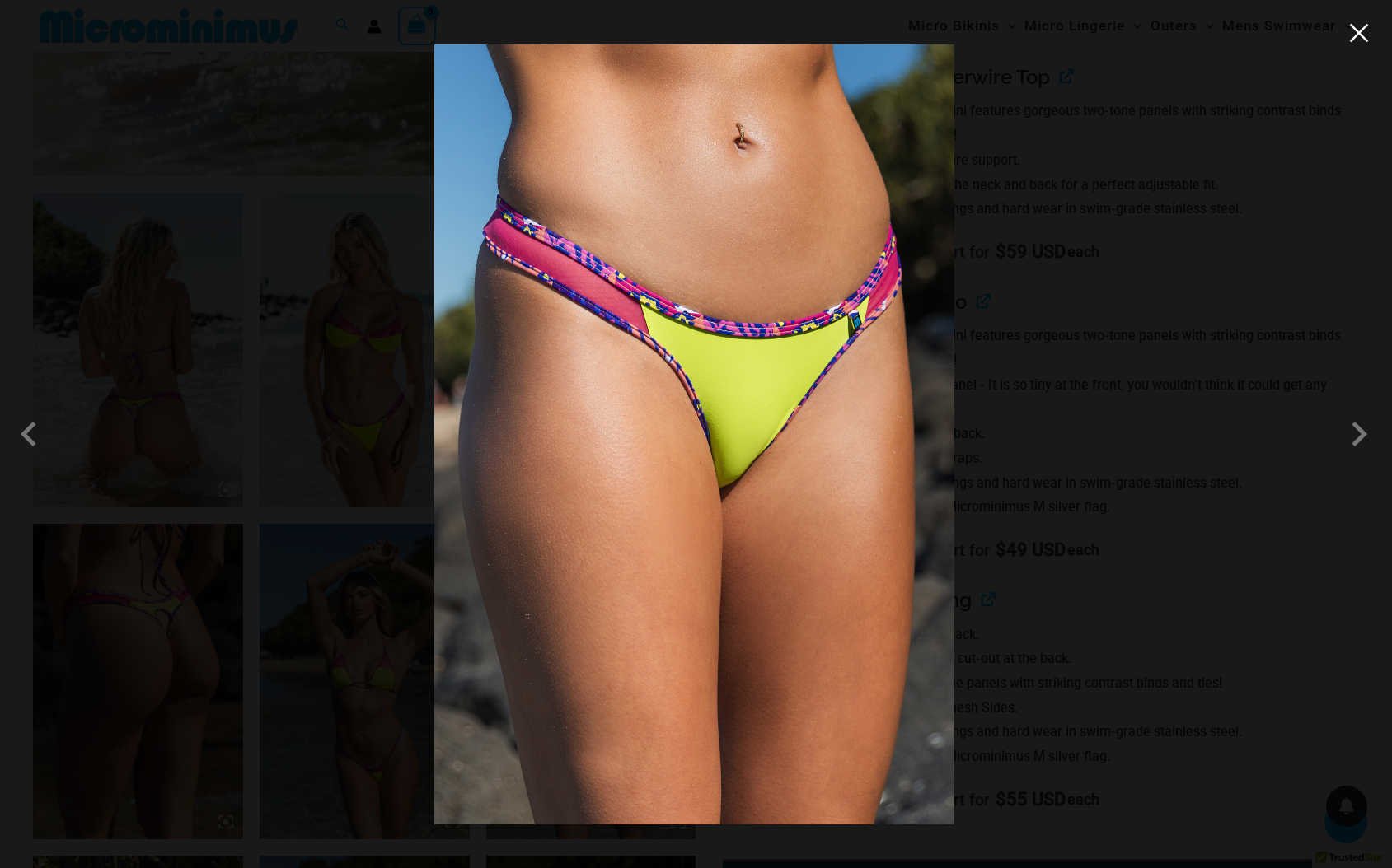
click at [1364, 36] on button "Close" at bounding box center [1359, 32] width 25 height 25
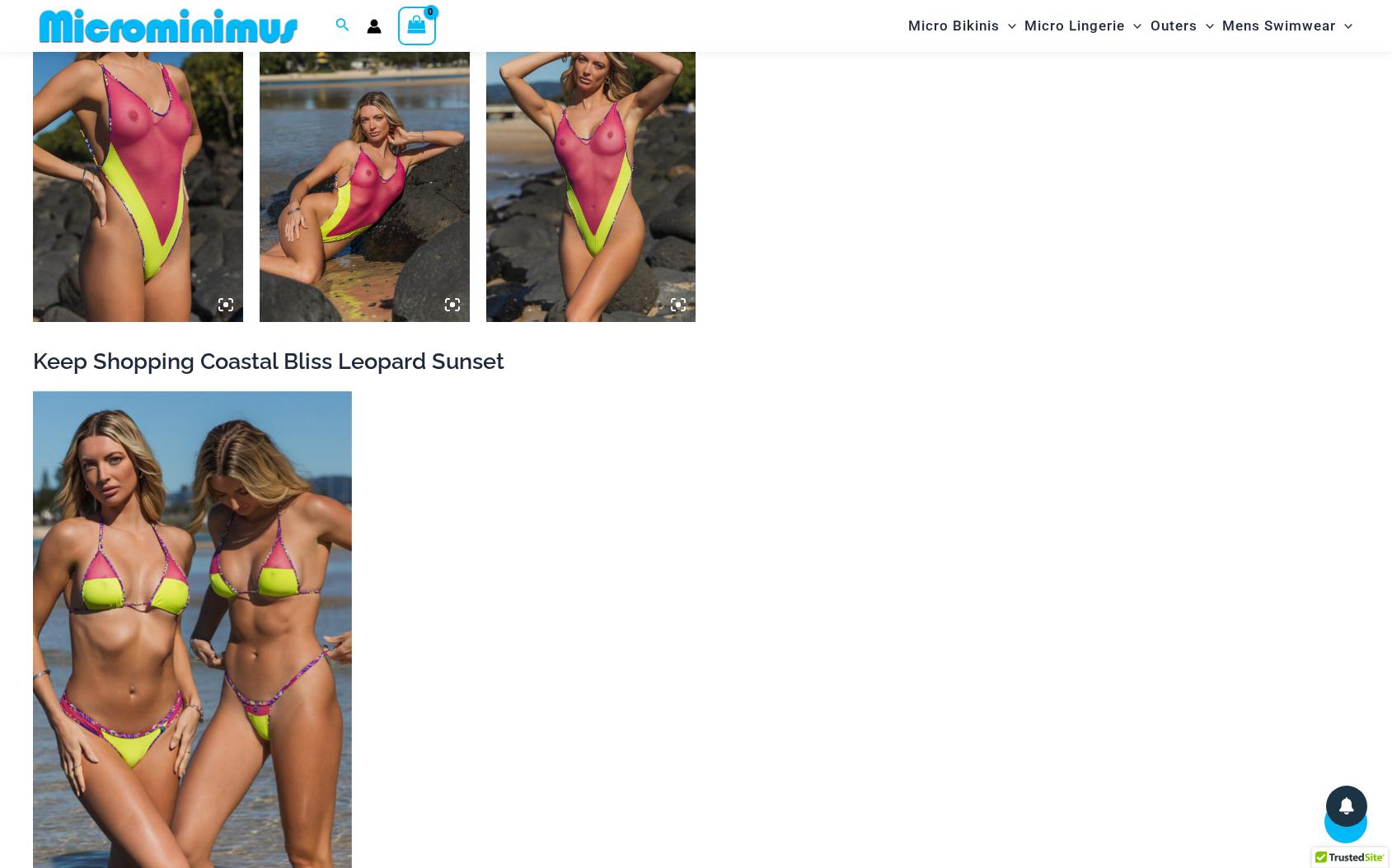
scroll to position [2952, 0]
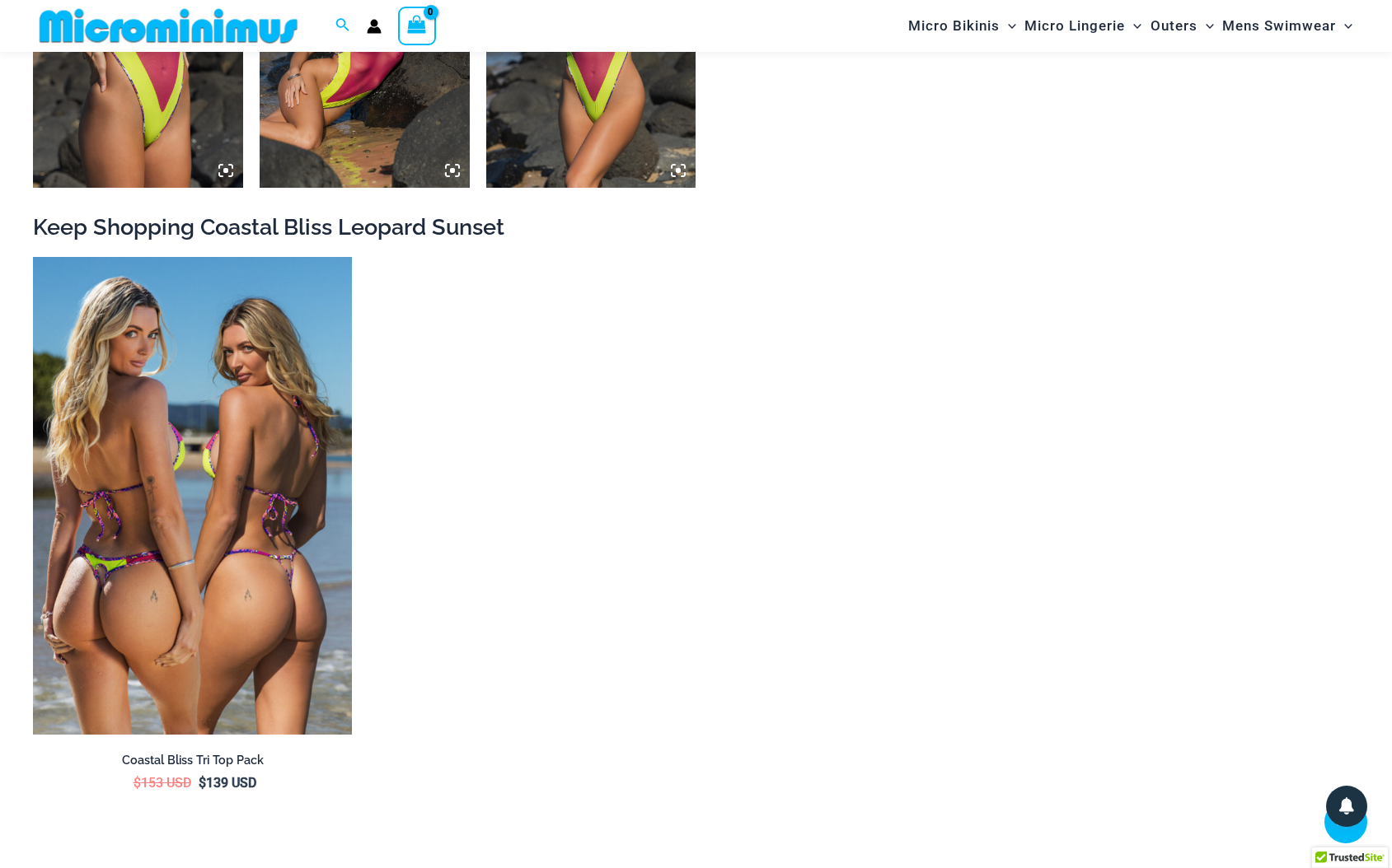
click at [228, 475] on img at bounding box center [192, 496] width 319 height 478
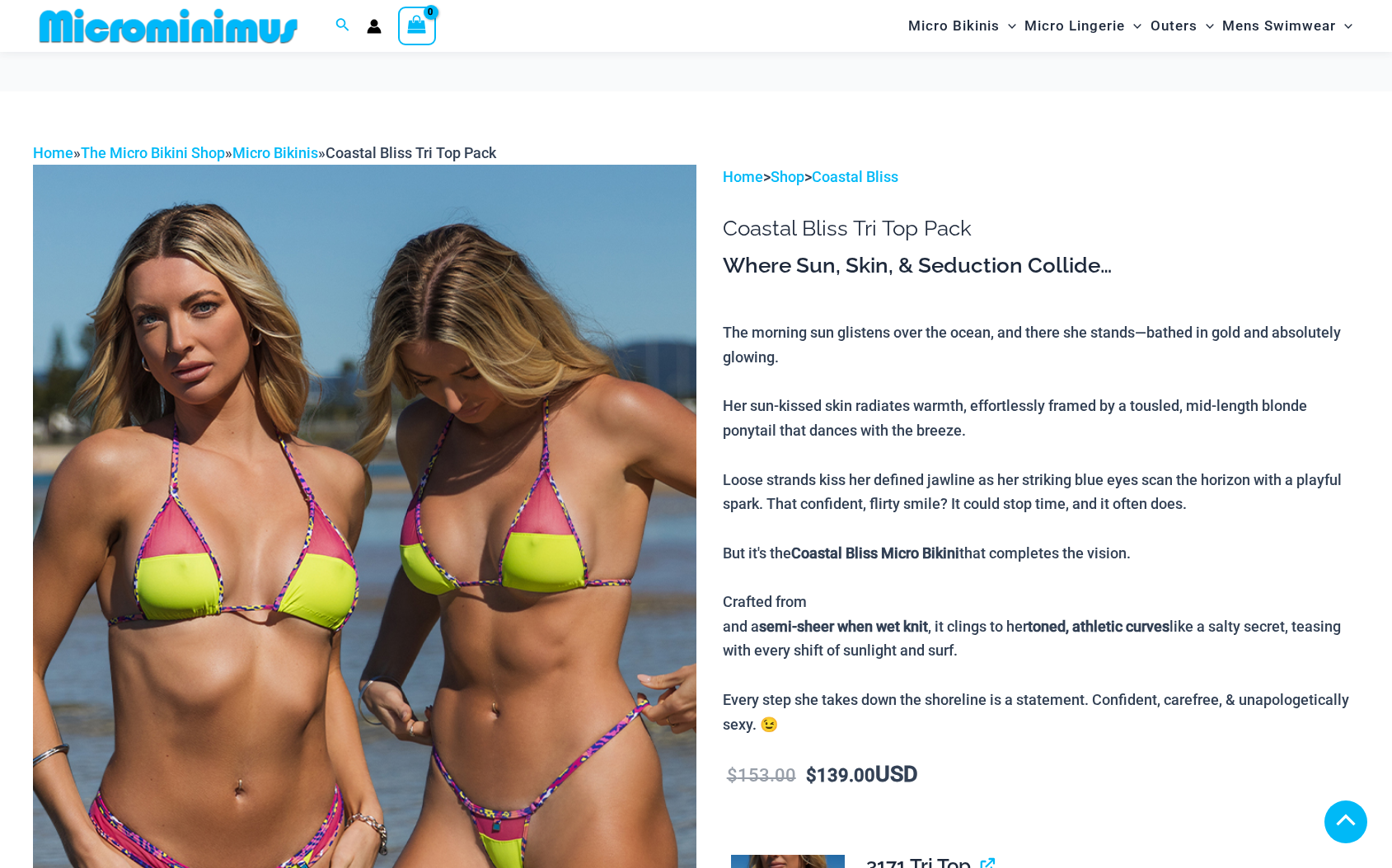
scroll to position [330, 0]
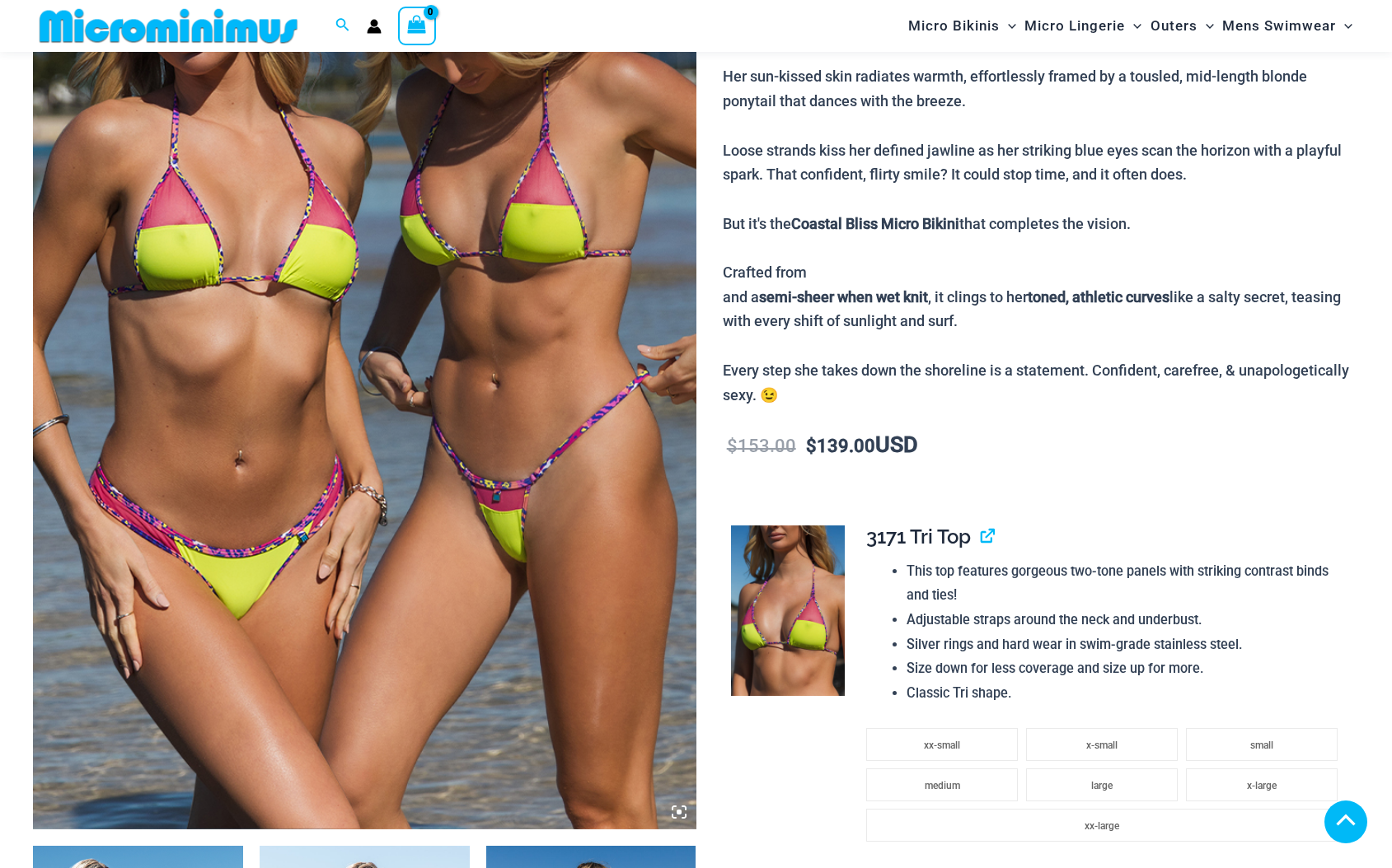
type input "**********"
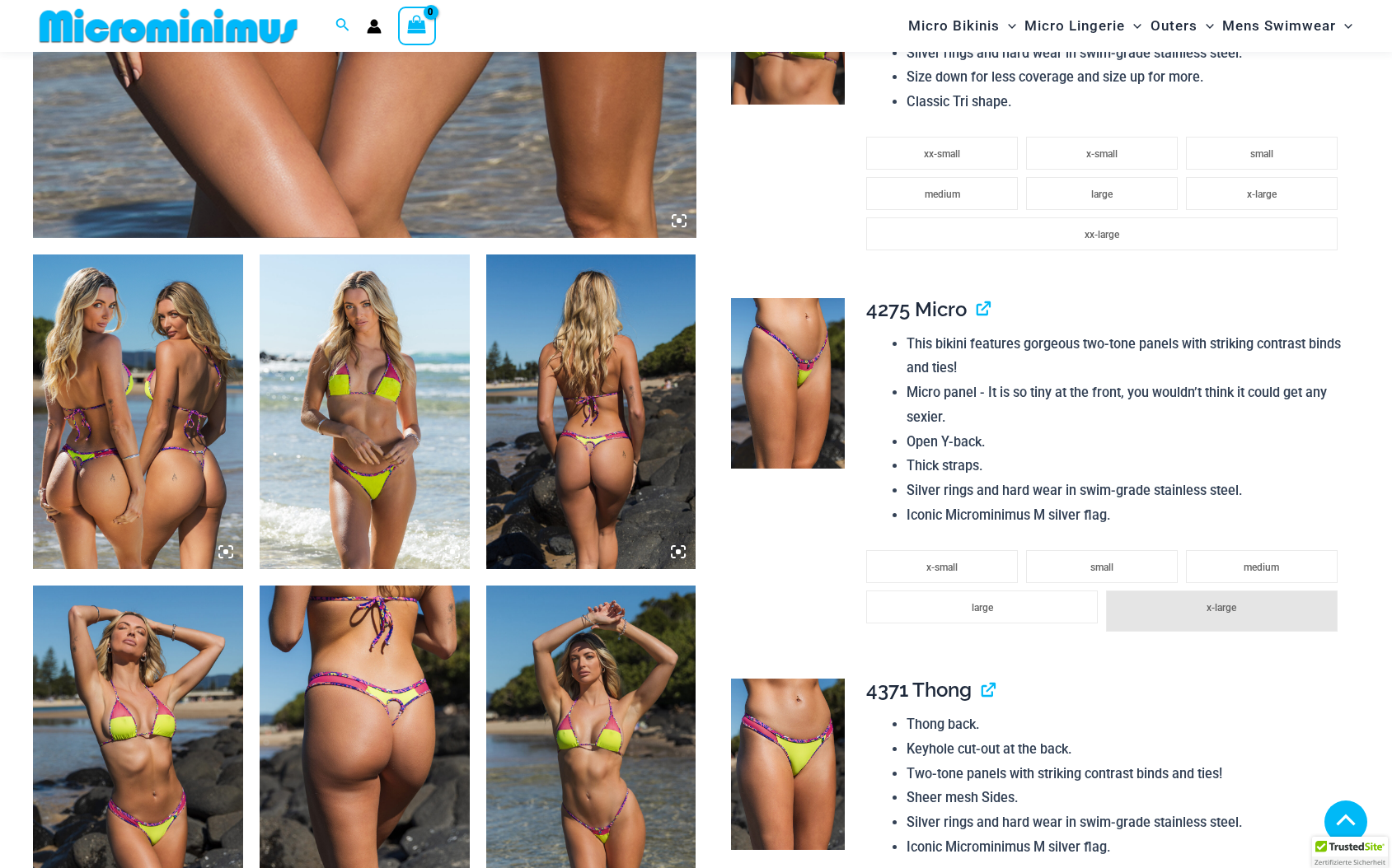
scroll to position [906, 0]
click at [188, 340] on img at bounding box center [139, 412] width 211 height 315
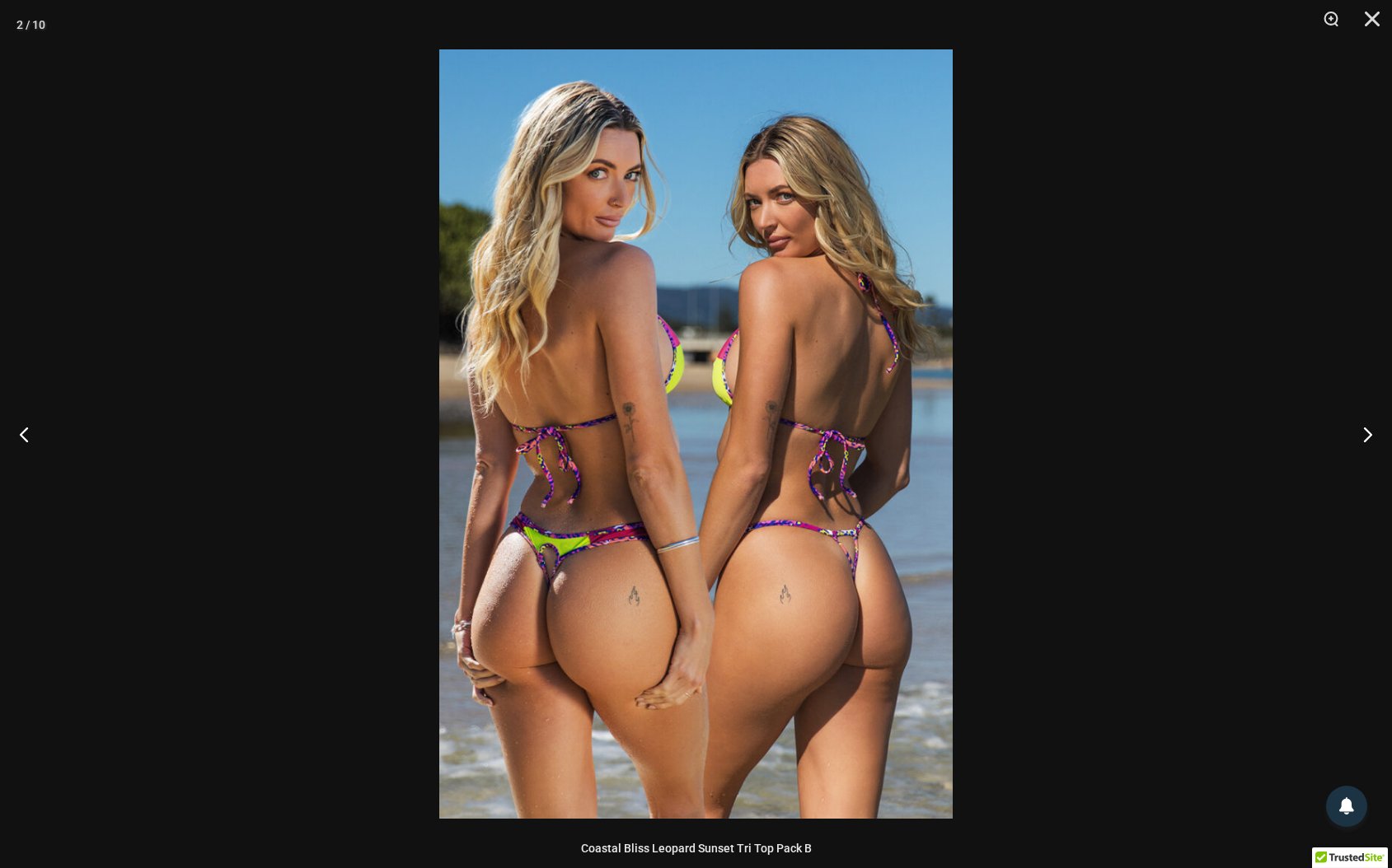
click at [770, 347] on img at bounding box center [696, 434] width 514 height 769
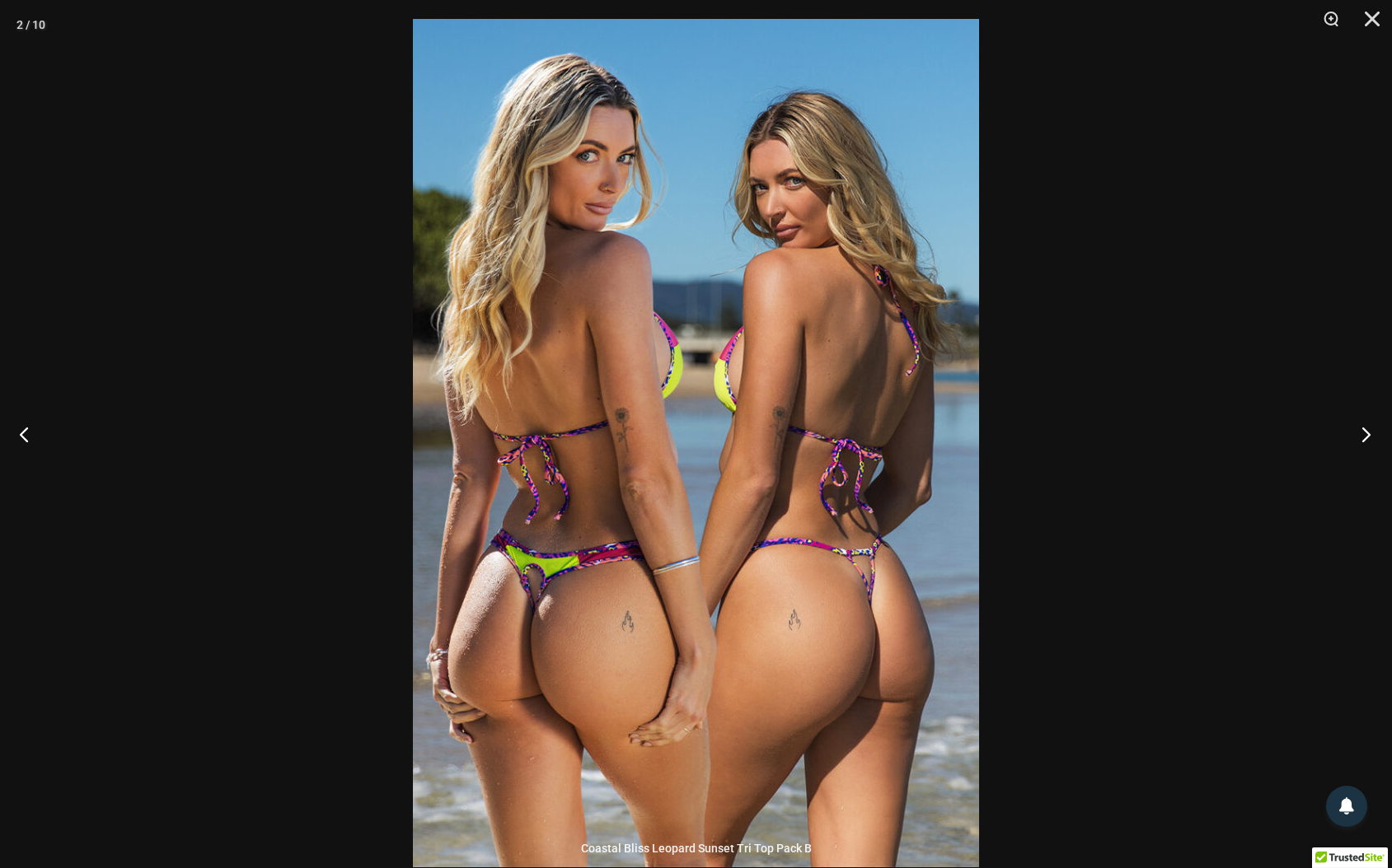
click at [1362, 437] on button "Next" at bounding box center [1361, 434] width 62 height 82
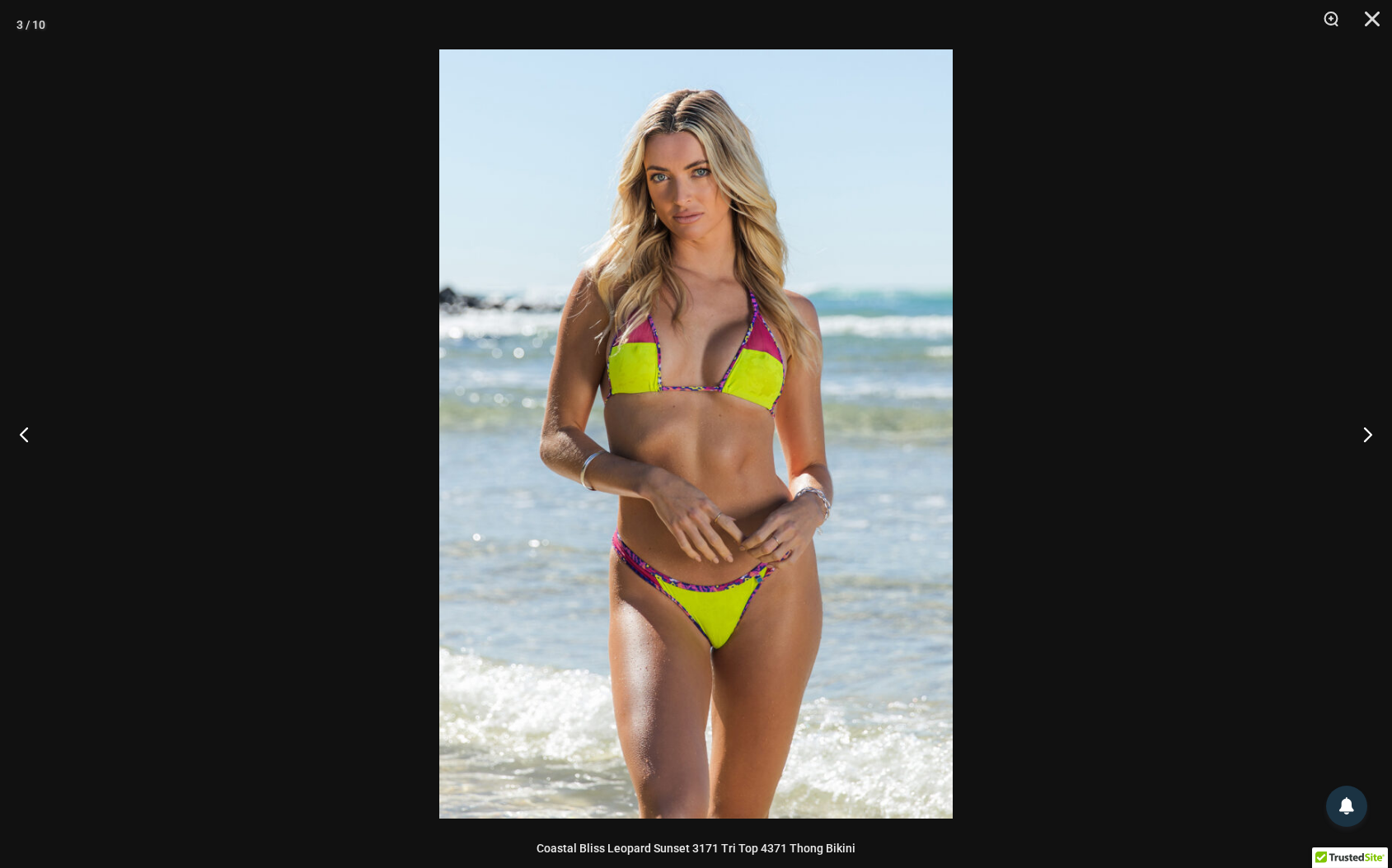
click at [727, 400] on img at bounding box center [696, 434] width 514 height 769
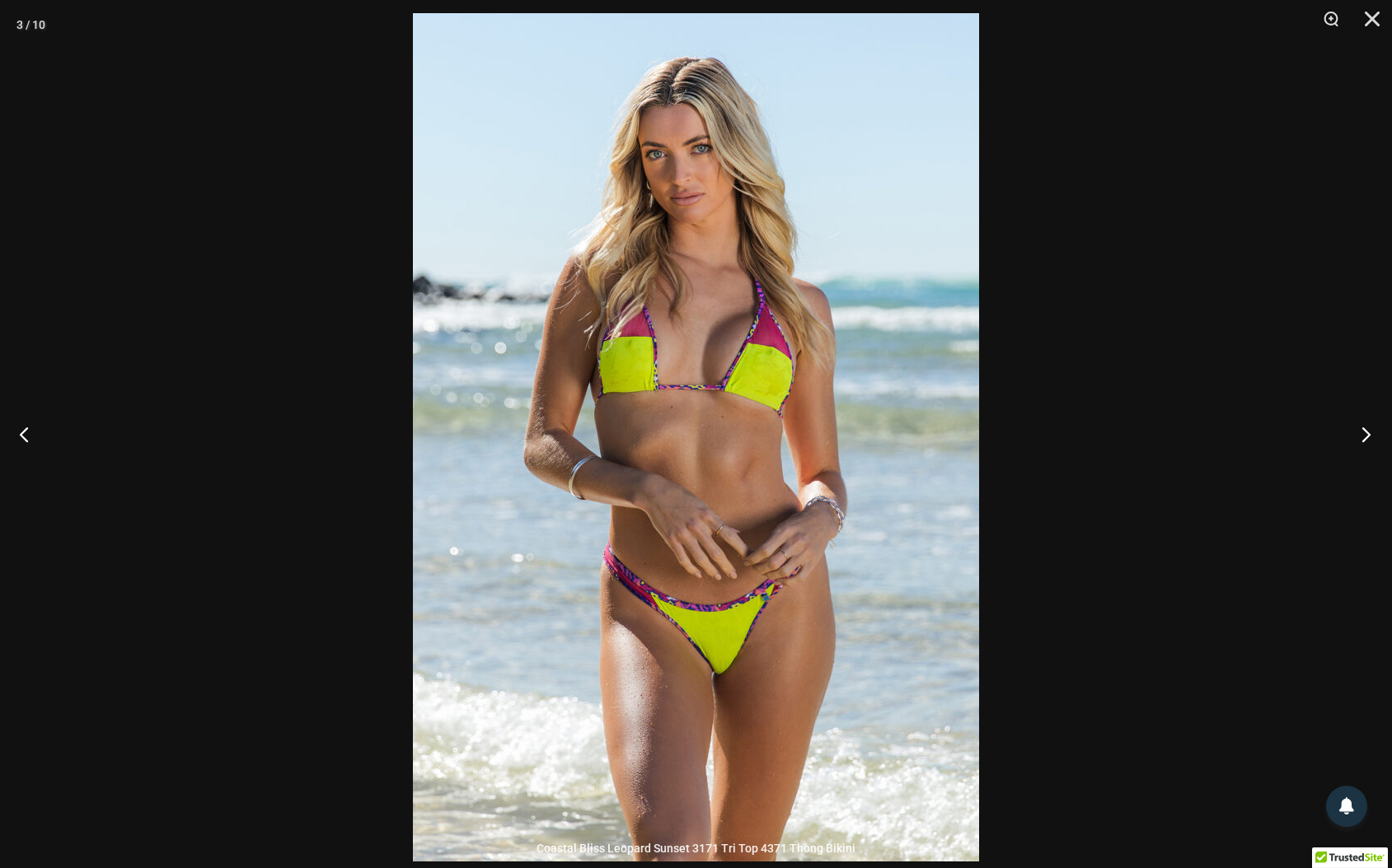
click at [1360, 432] on button "Next" at bounding box center [1361, 434] width 62 height 82
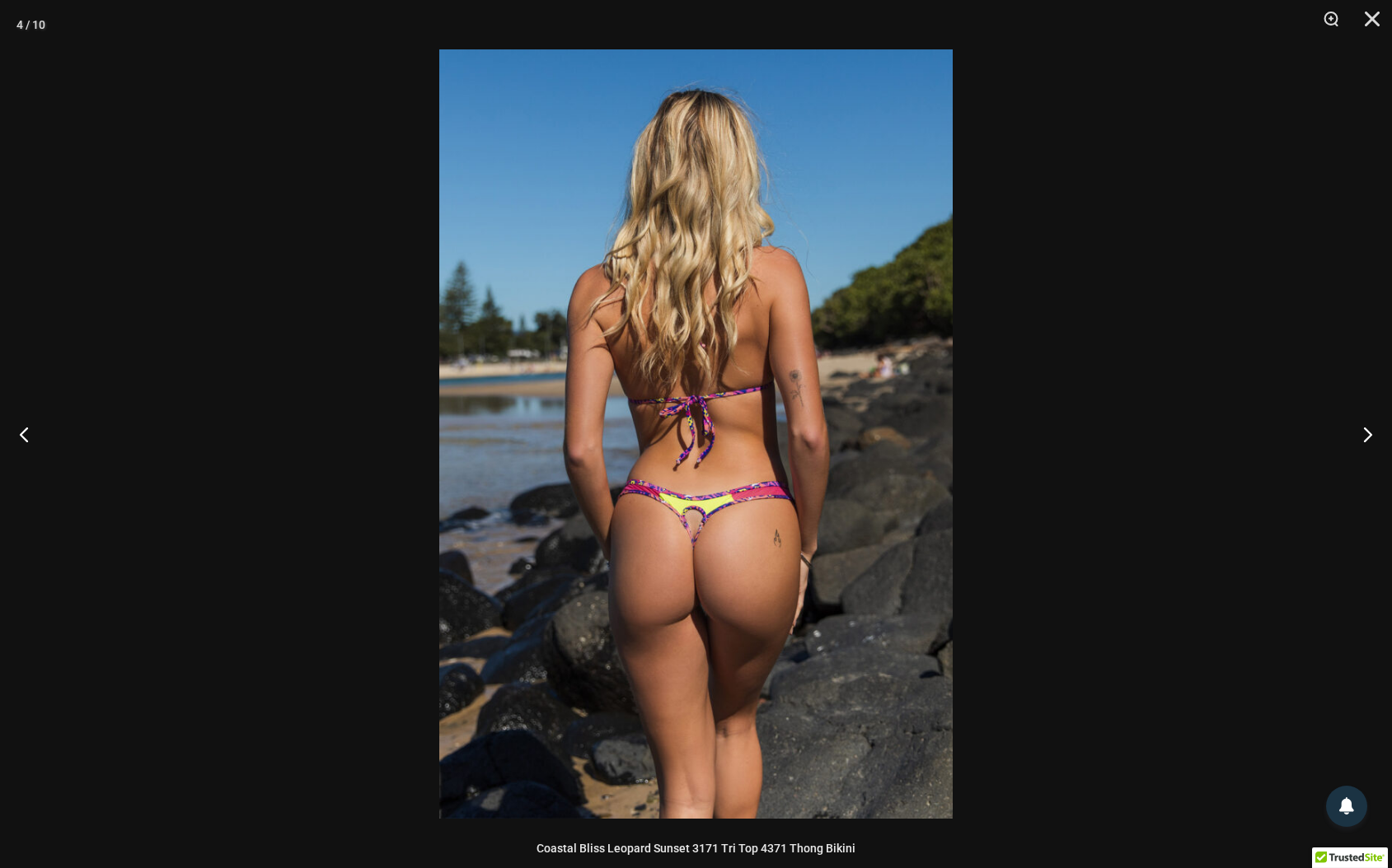
click at [769, 469] on img at bounding box center [696, 434] width 514 height 769
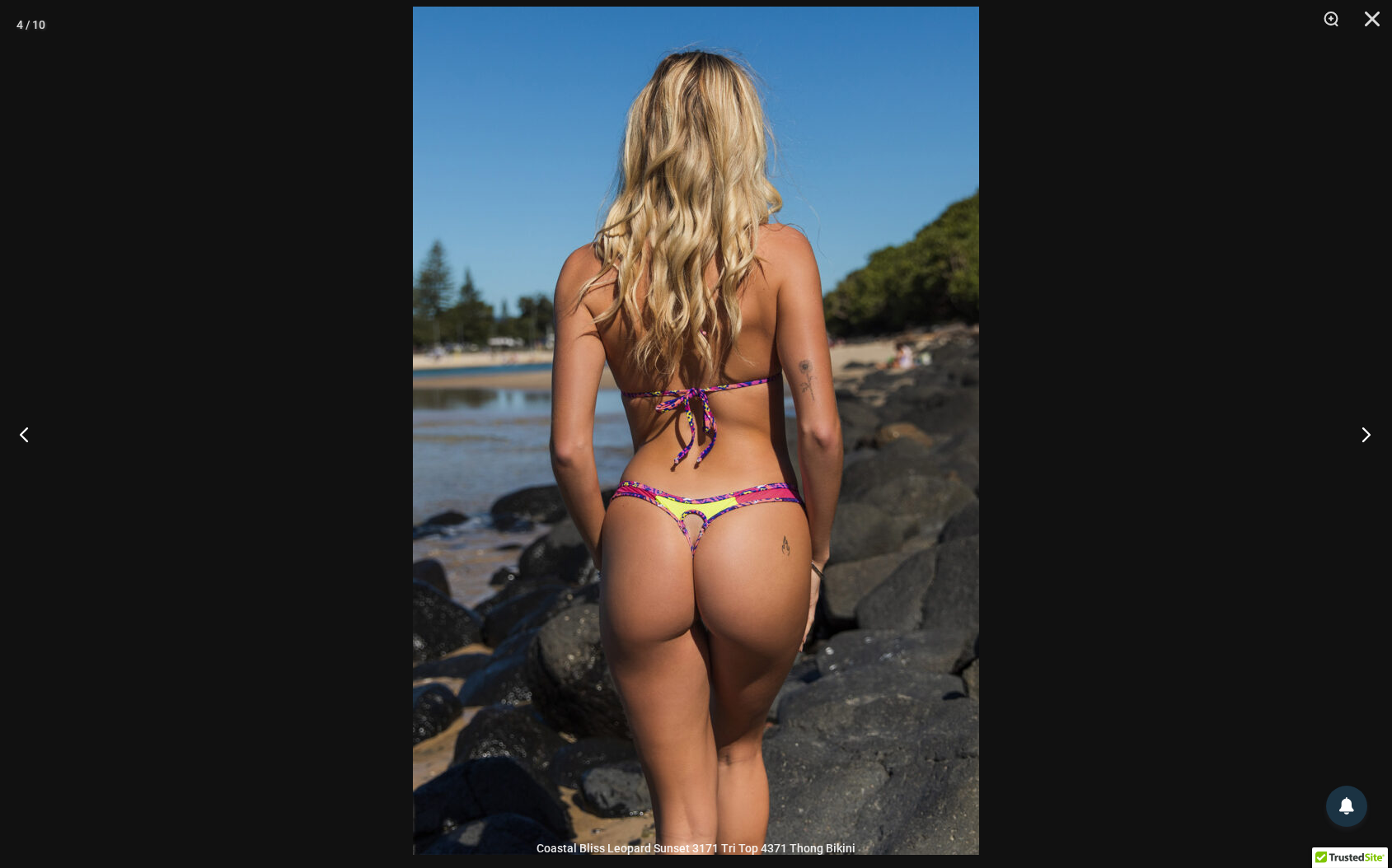
click at [1360, 436] on button "Next" at bounding box center [1361, 434] width 62 height 82
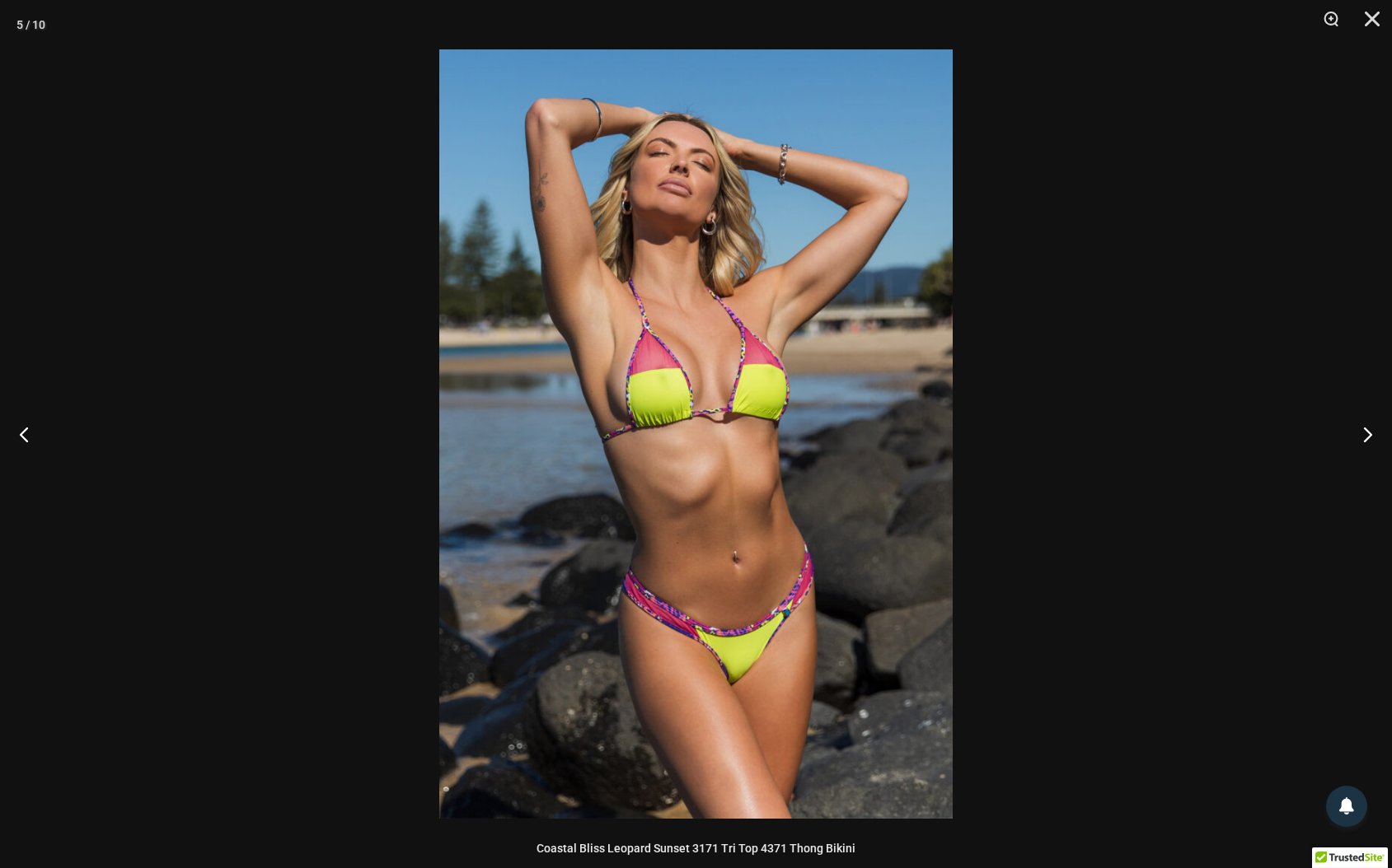
click at [738, 514] on img at bounding box center [696, 434] width 514 height 769
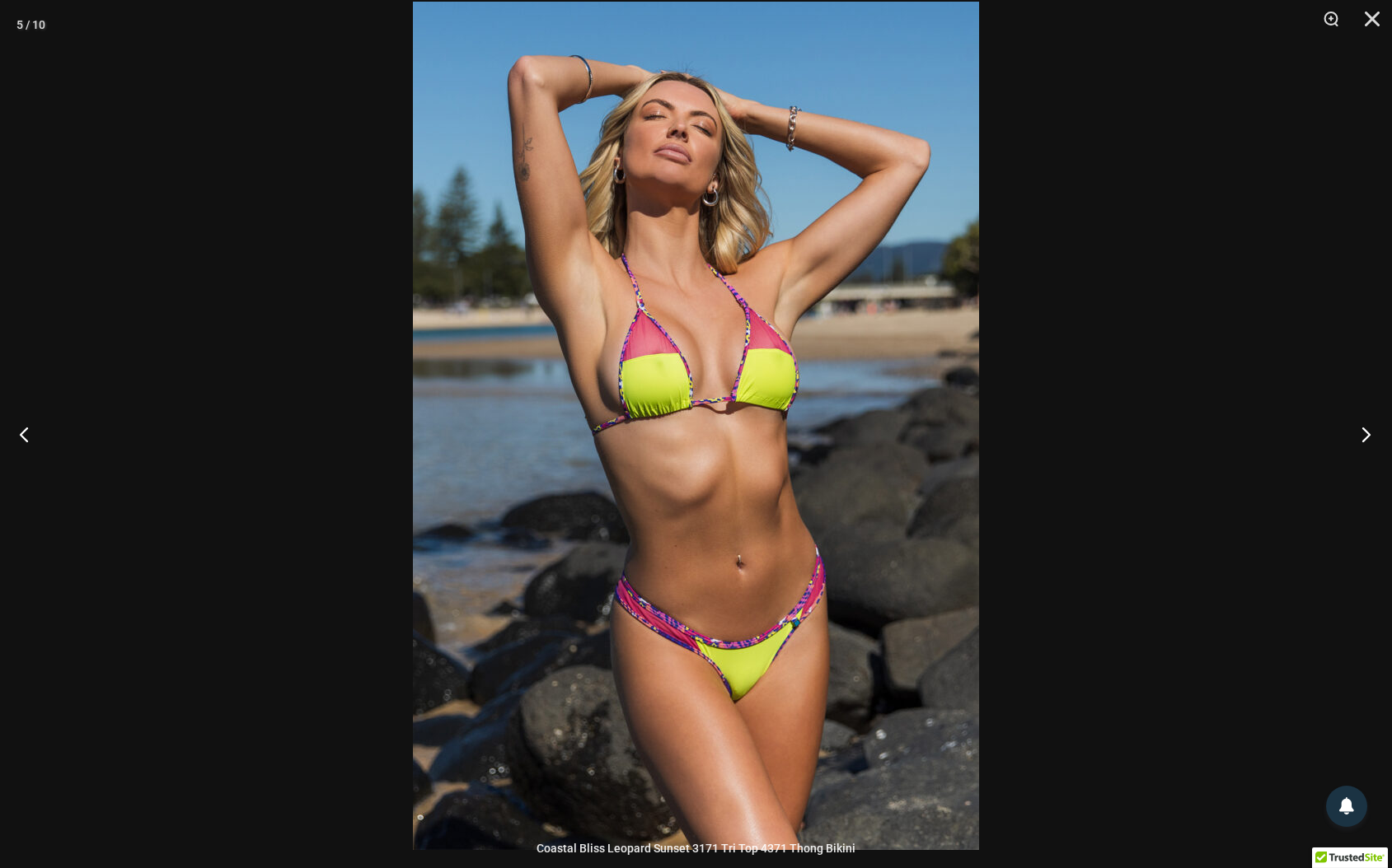
click at [1365, 431] on button "Next" at bounding box center [1361, 434] width 62 height 82
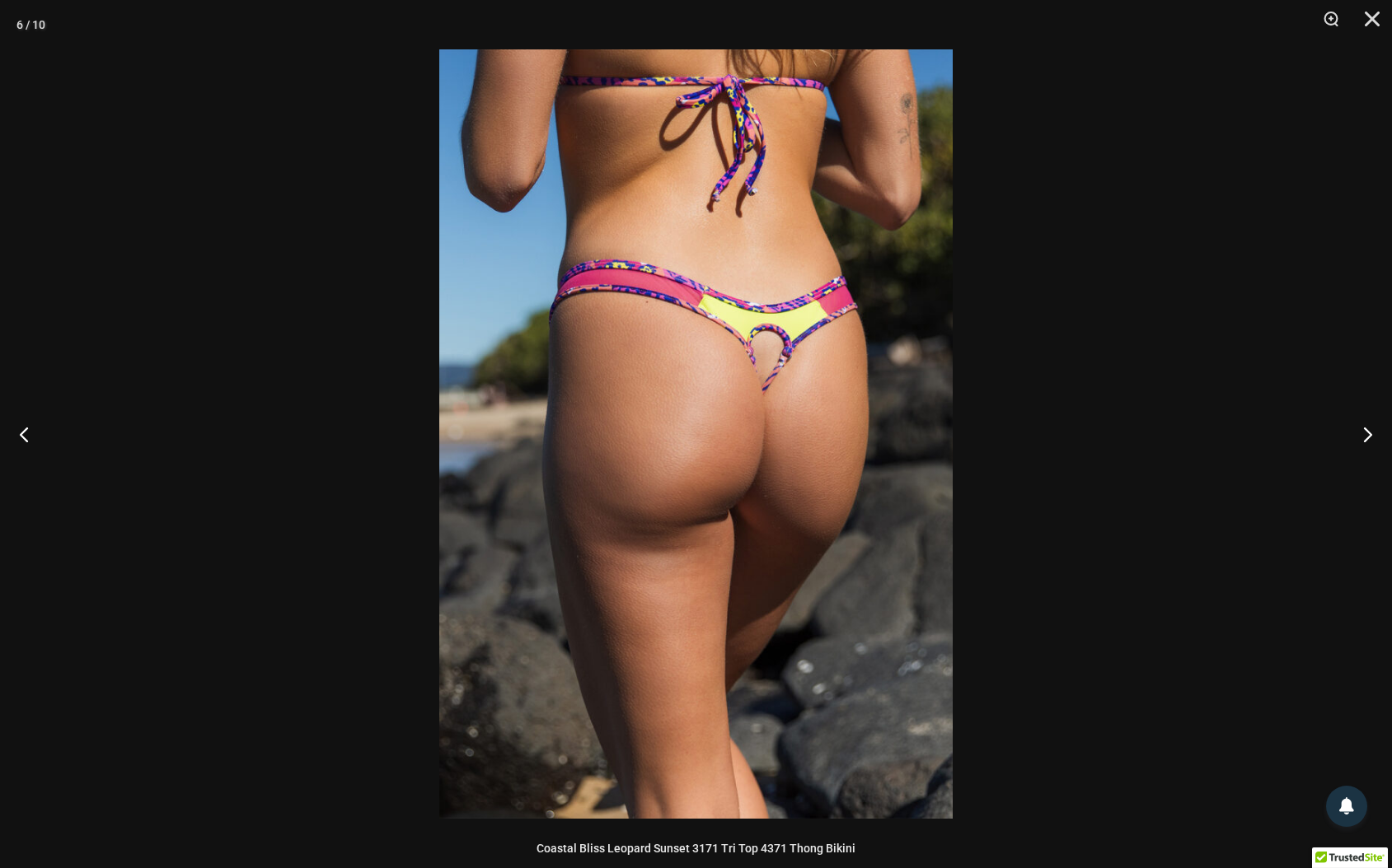
click at [793, 422] on img at bounding box center [696, 434] width 514 height 769
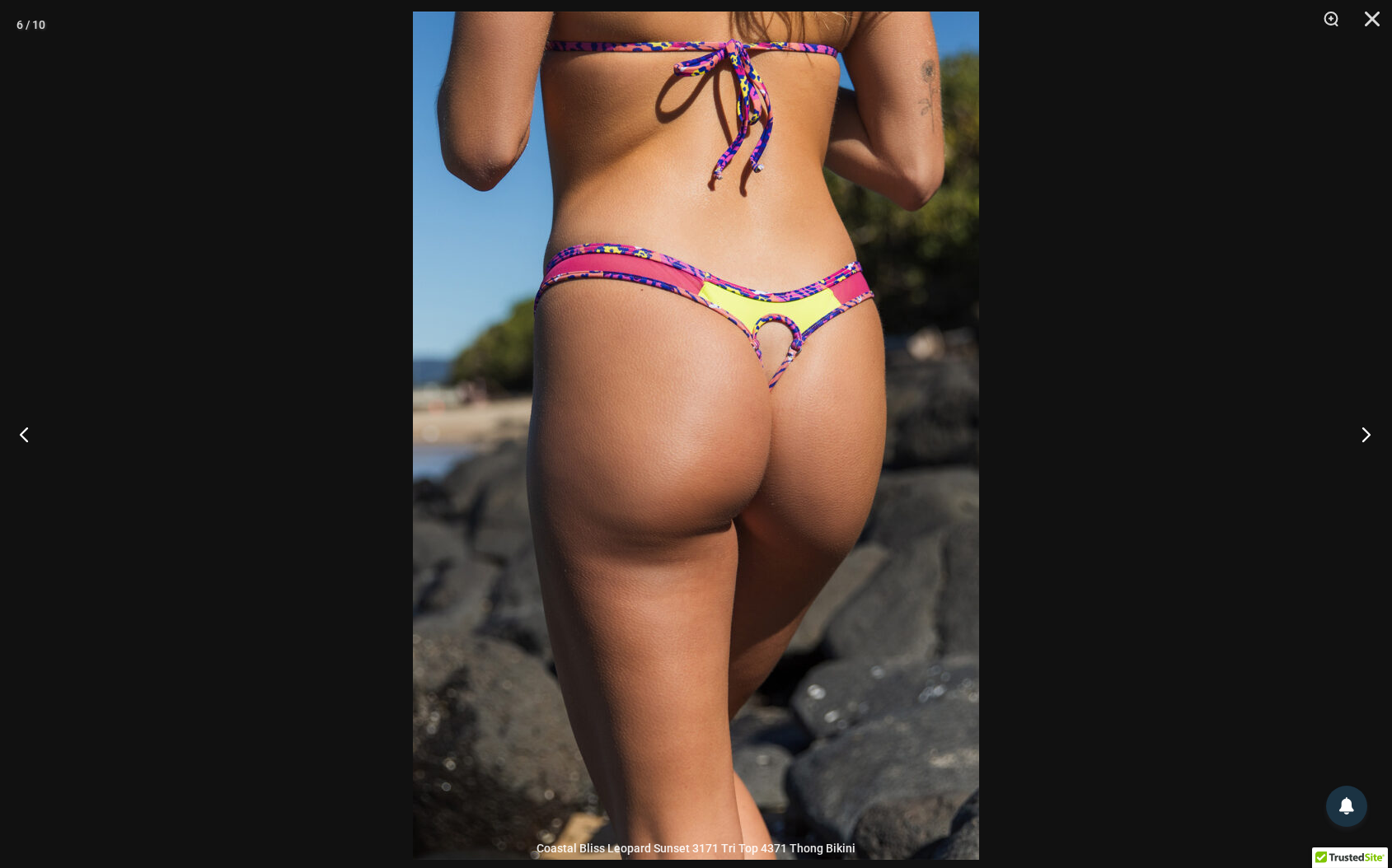
click at [1364, 429] on button "Next" at bounding box center [1361, 434] width 62 height 82
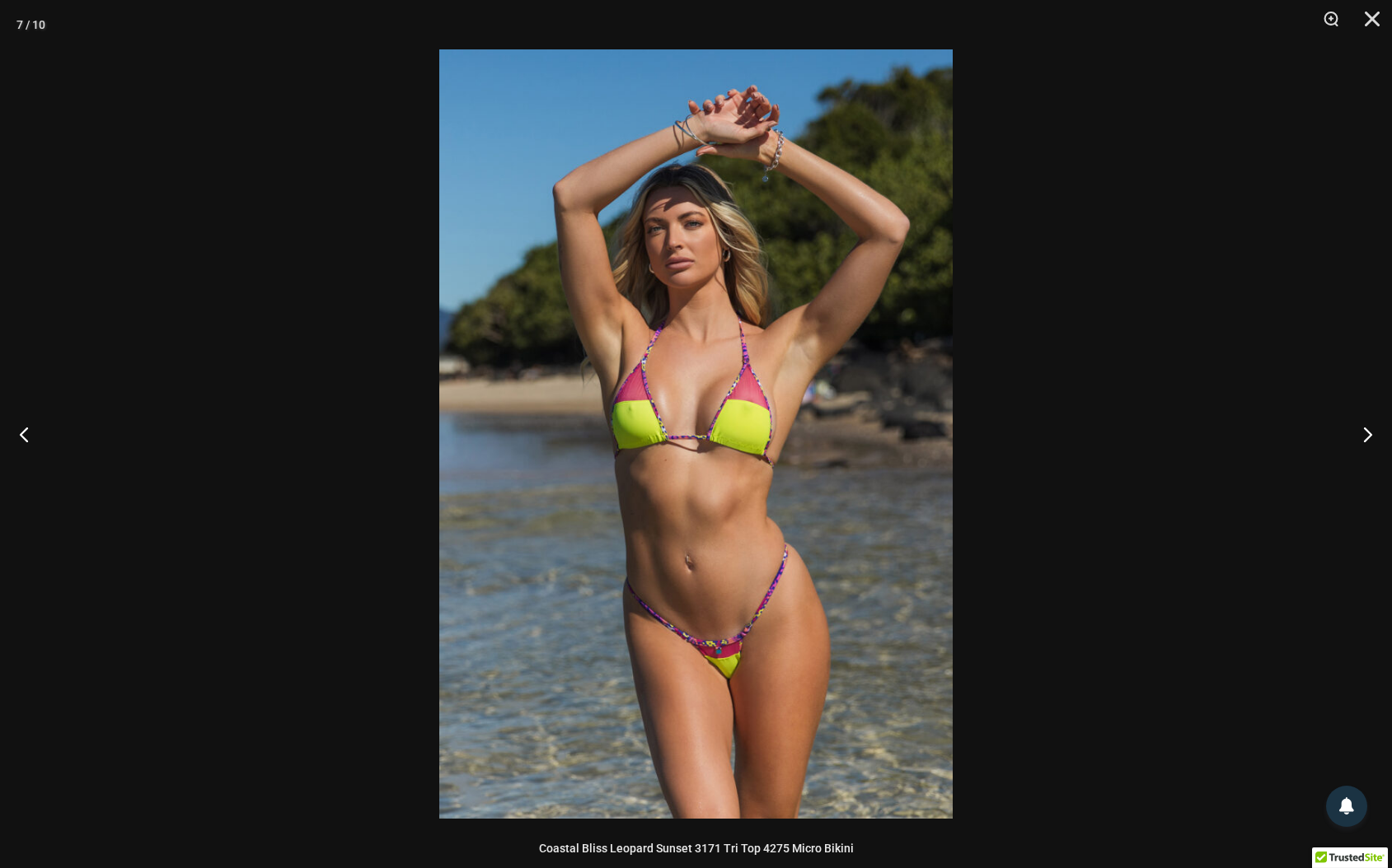
click at [795, 517] on img at bounding box center [696, 434] width 514 height 769
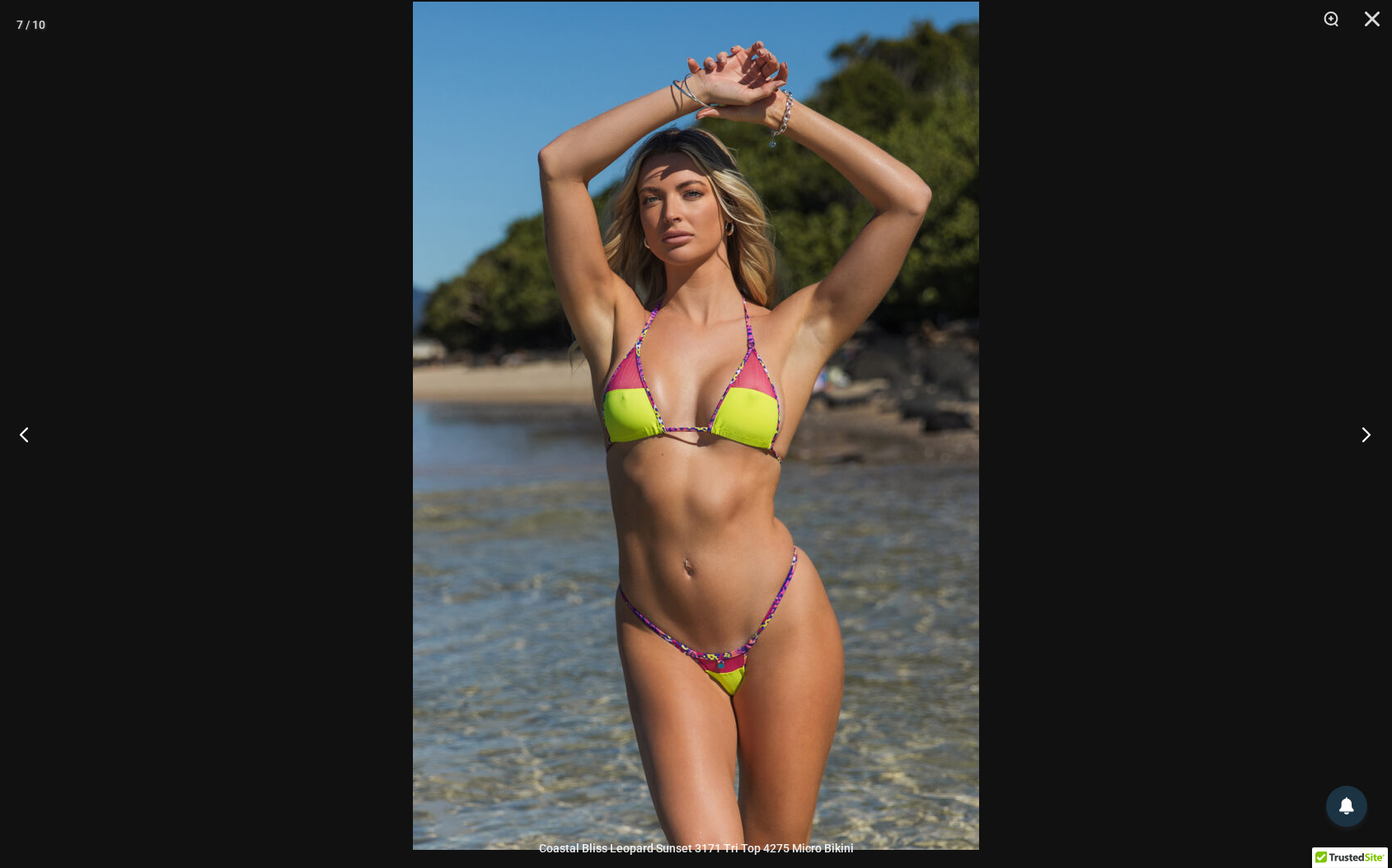
click at [1362, 432] on button "Next" at bounding box center [1361, 434] width 62 height 82
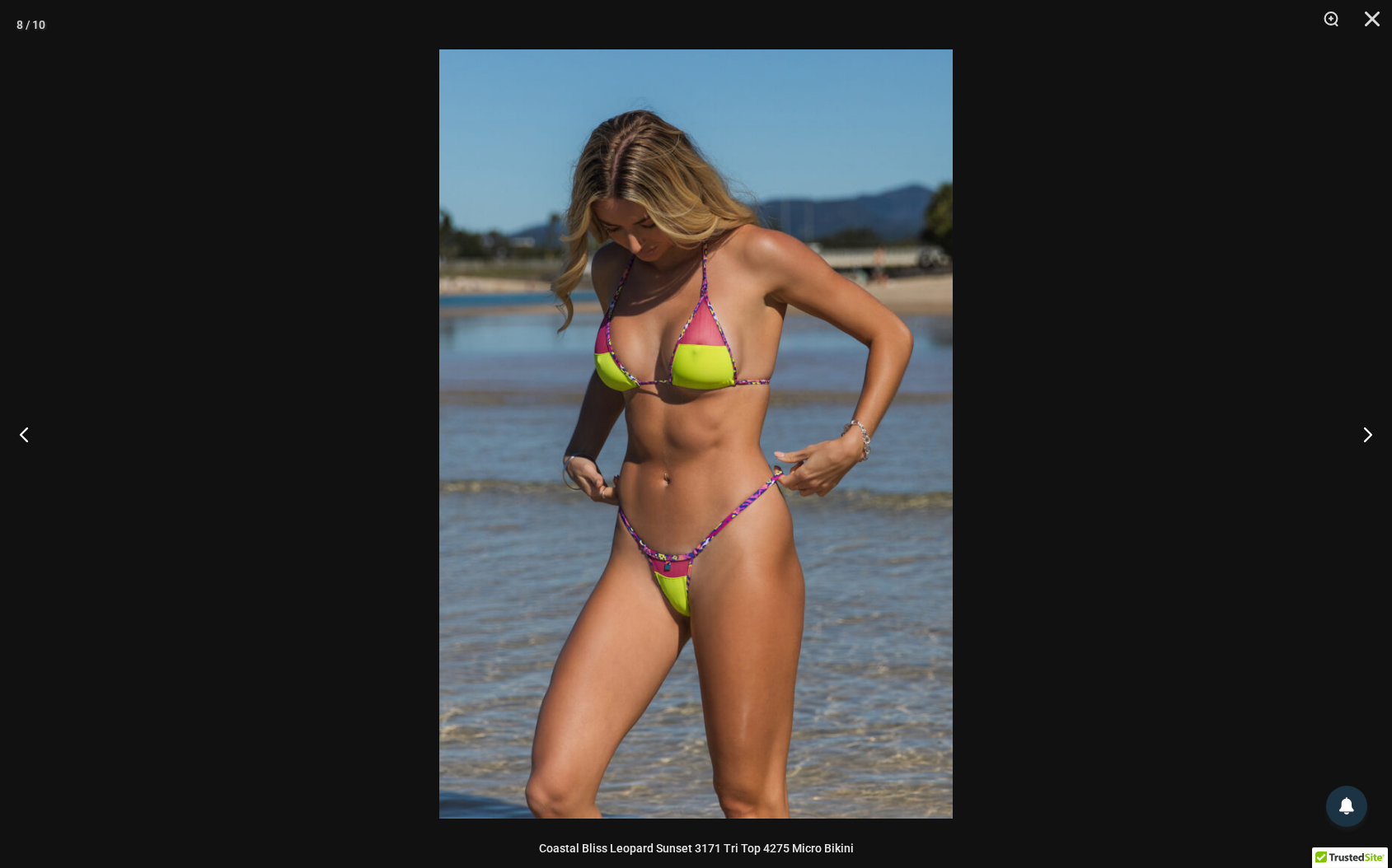
click at [717, 523] on img at bounding box center [696, 434] width 514 height 769
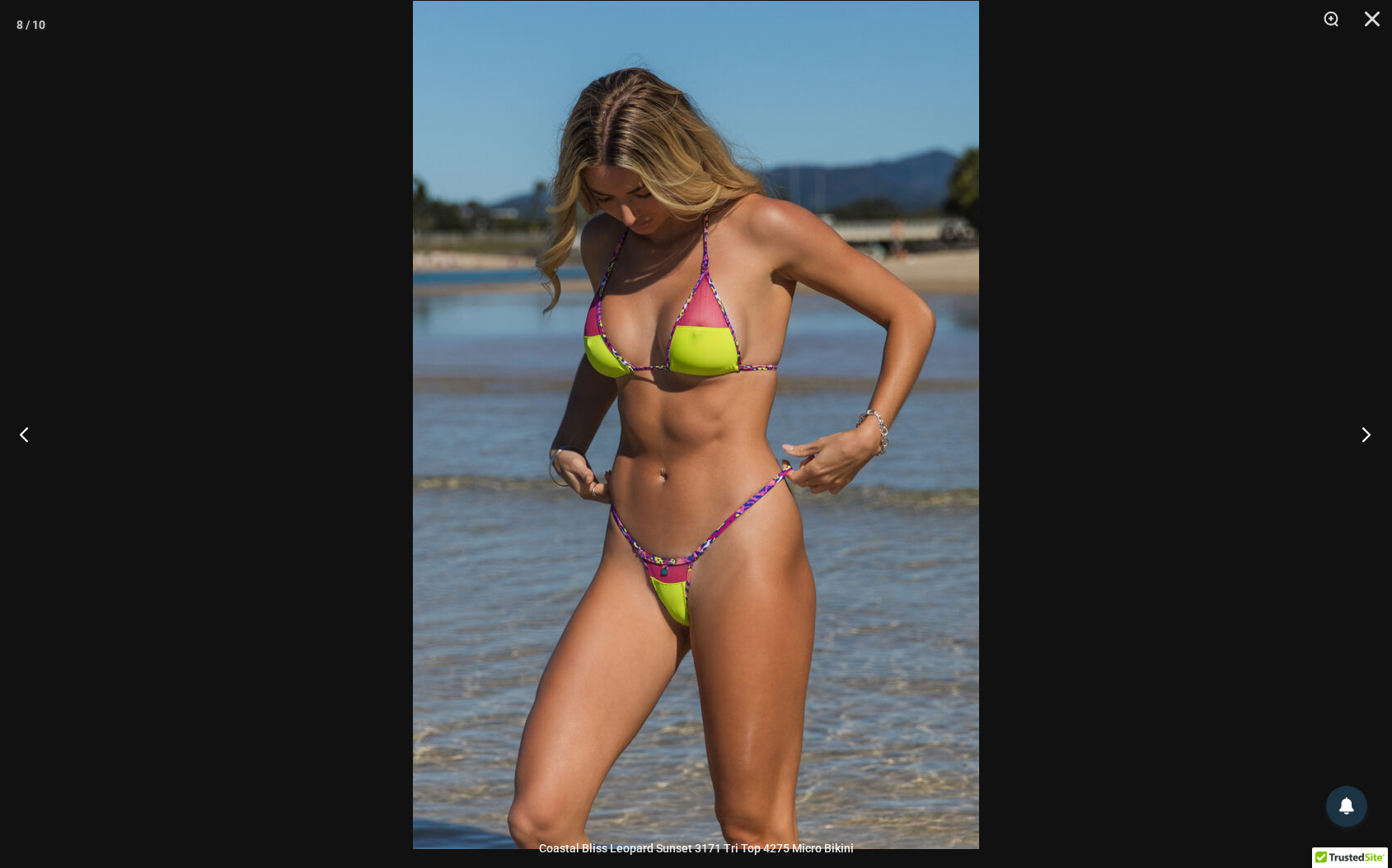
click at [1363, 432] on button "Next" at bounding box center [1361, 434] width 62 height 82
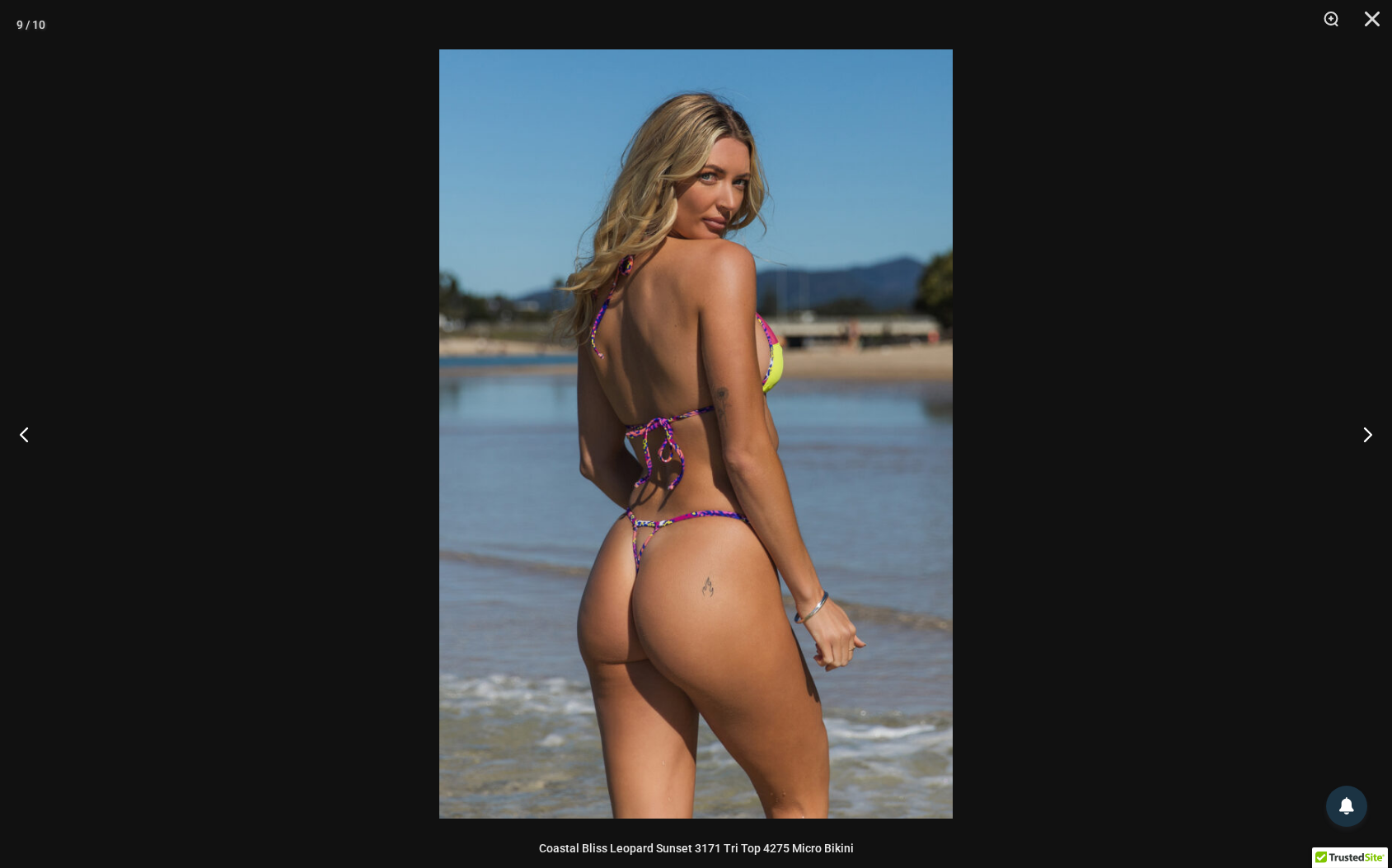
click at [706, 459] on img at bounding box center [696, 434] width 514 height 769
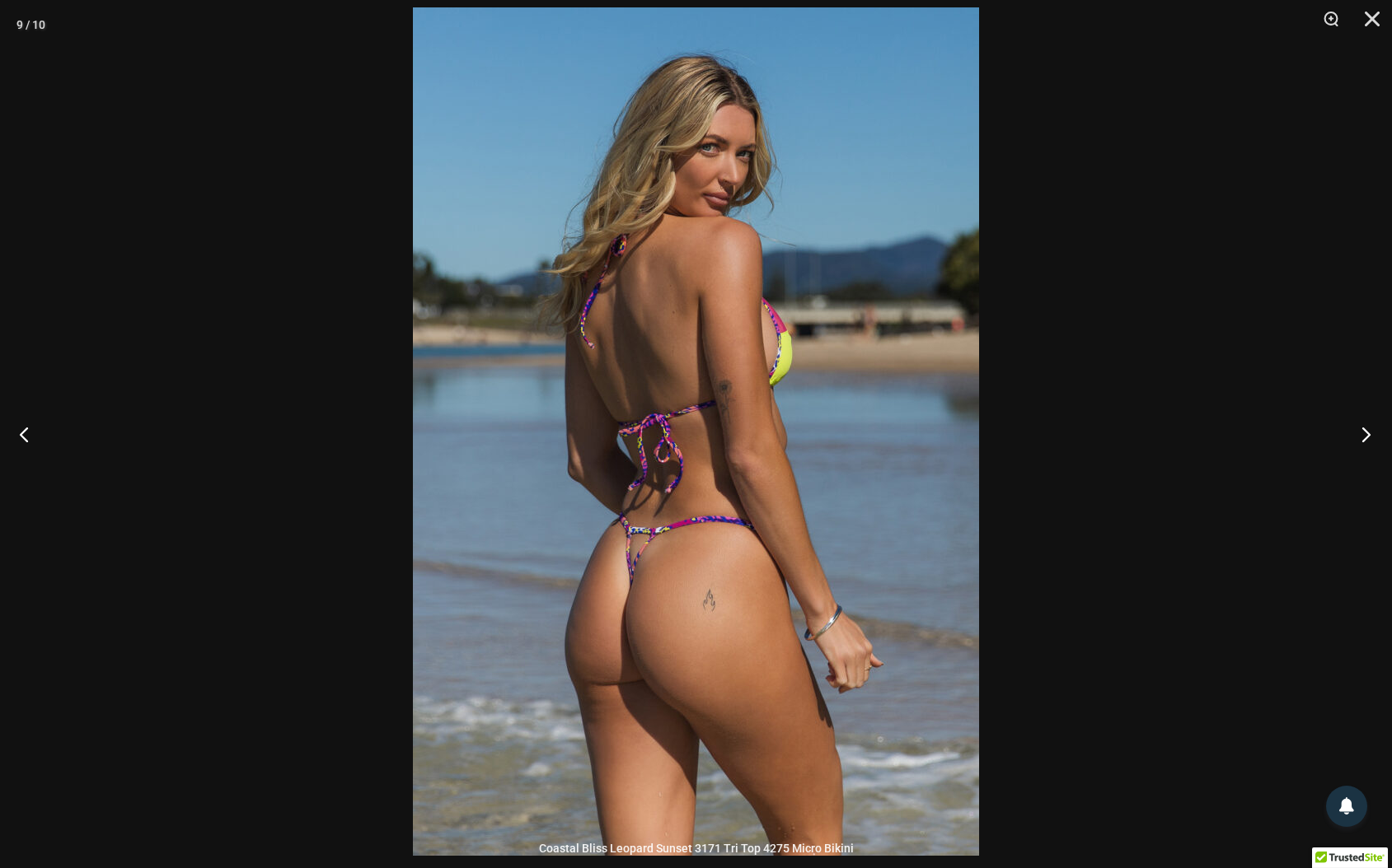
click at [1364, 435] on button "Next" at bounding box center [1361, 434] width 62 height 82
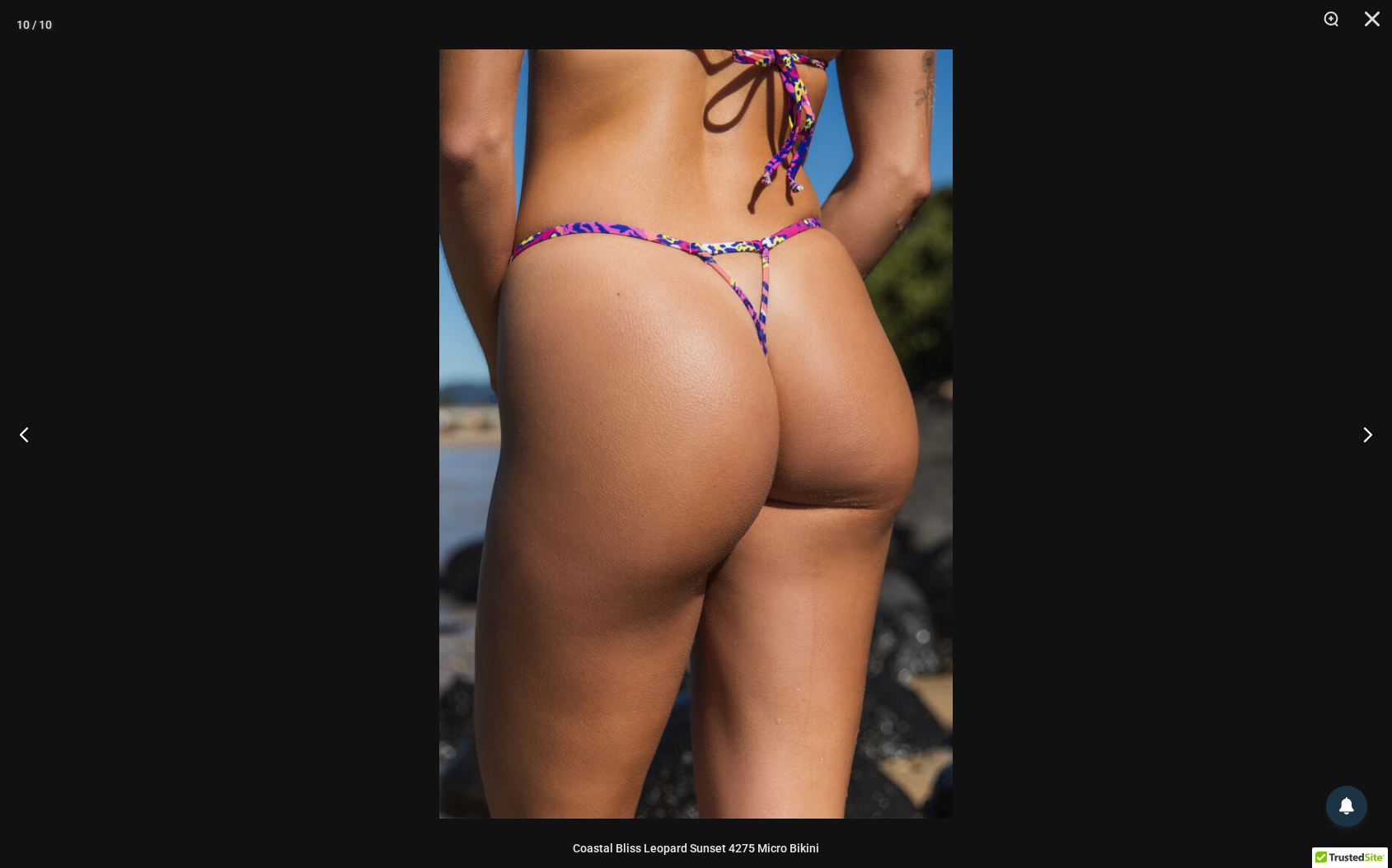
click at [773, 376] on img at bounding box center [696, 434] width 514 height 769
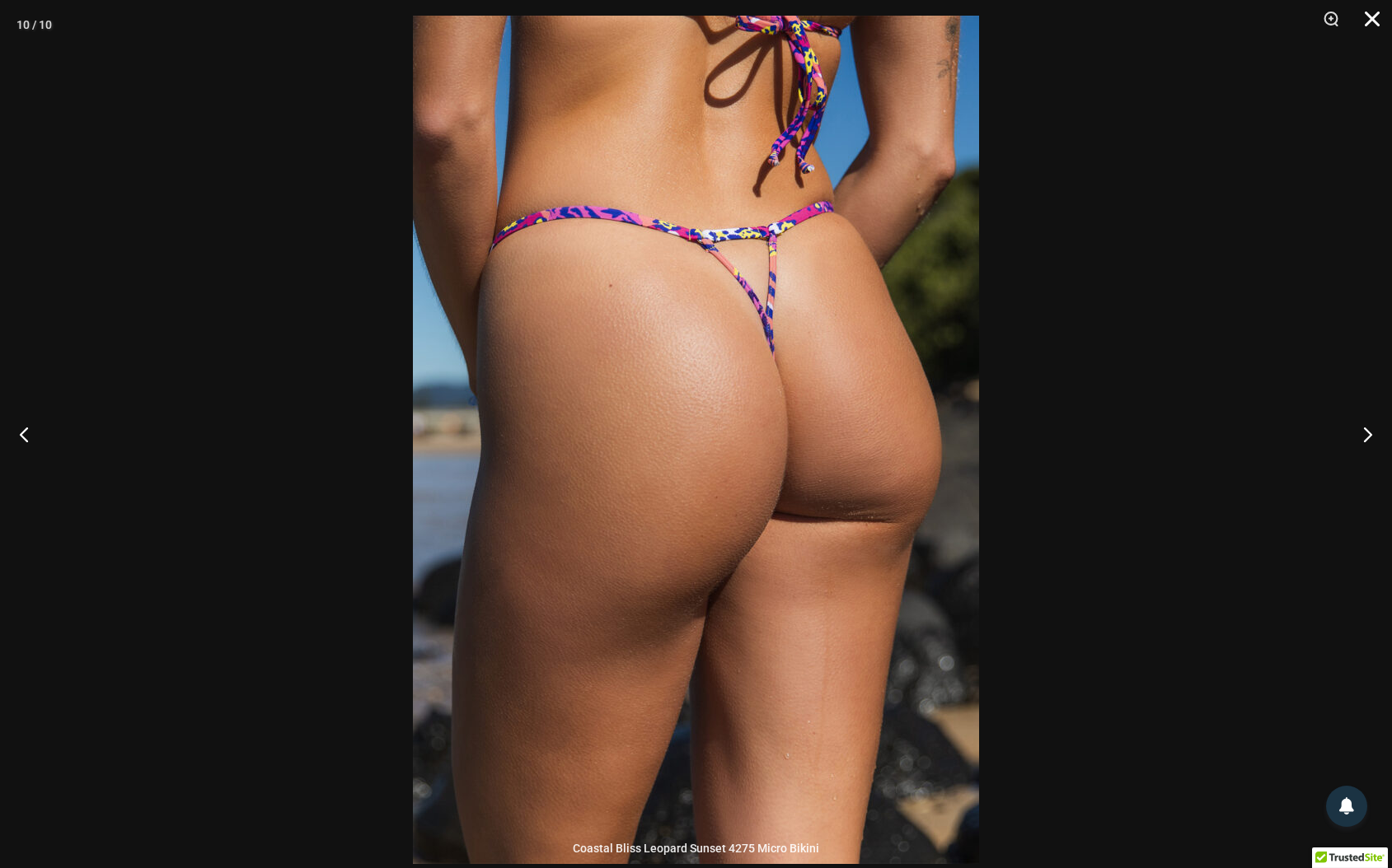
click at [1365, 22] on button "Close" at bounding box center [1366, 25] width 42 height 50
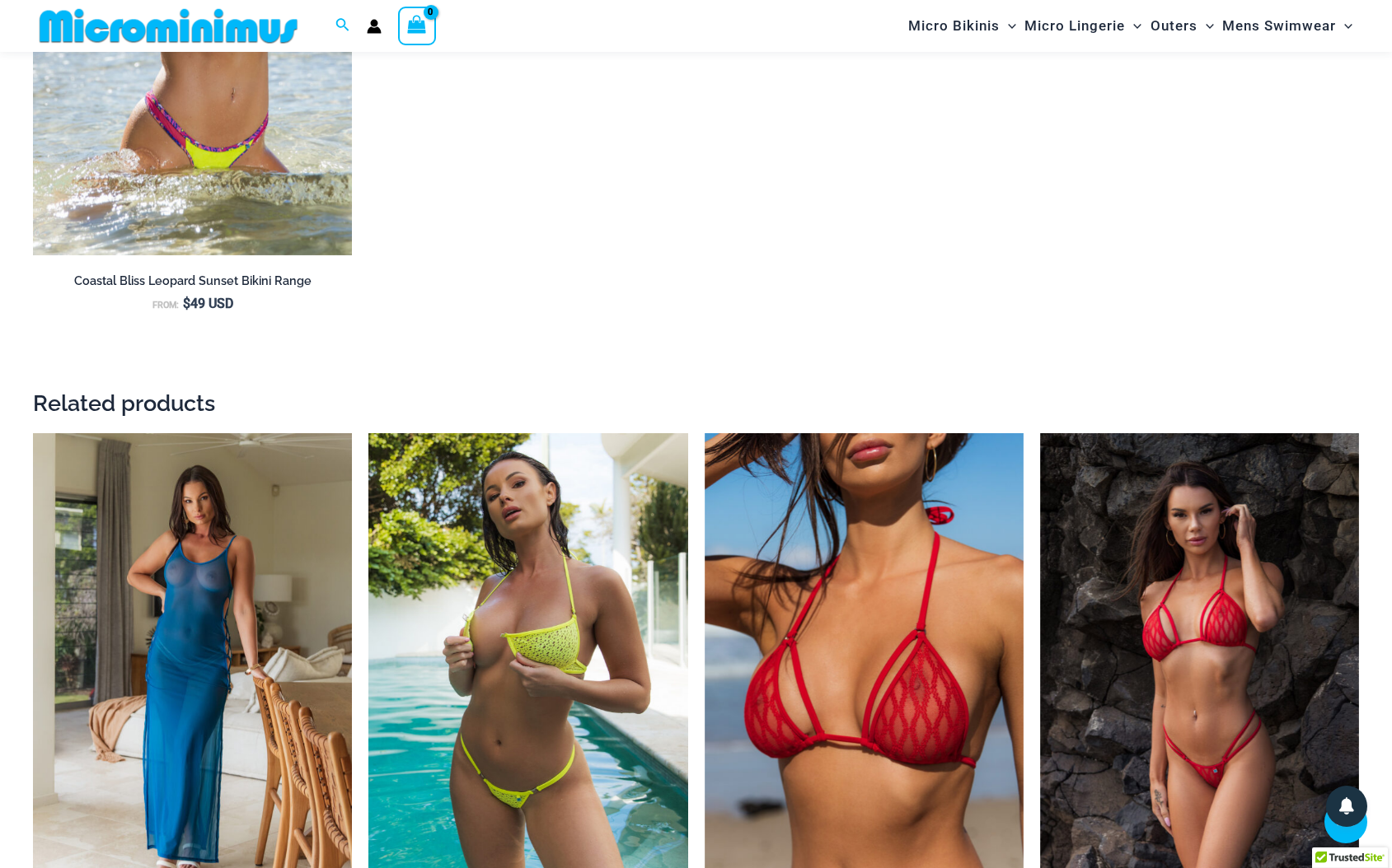
scroll to position [3130, 0]
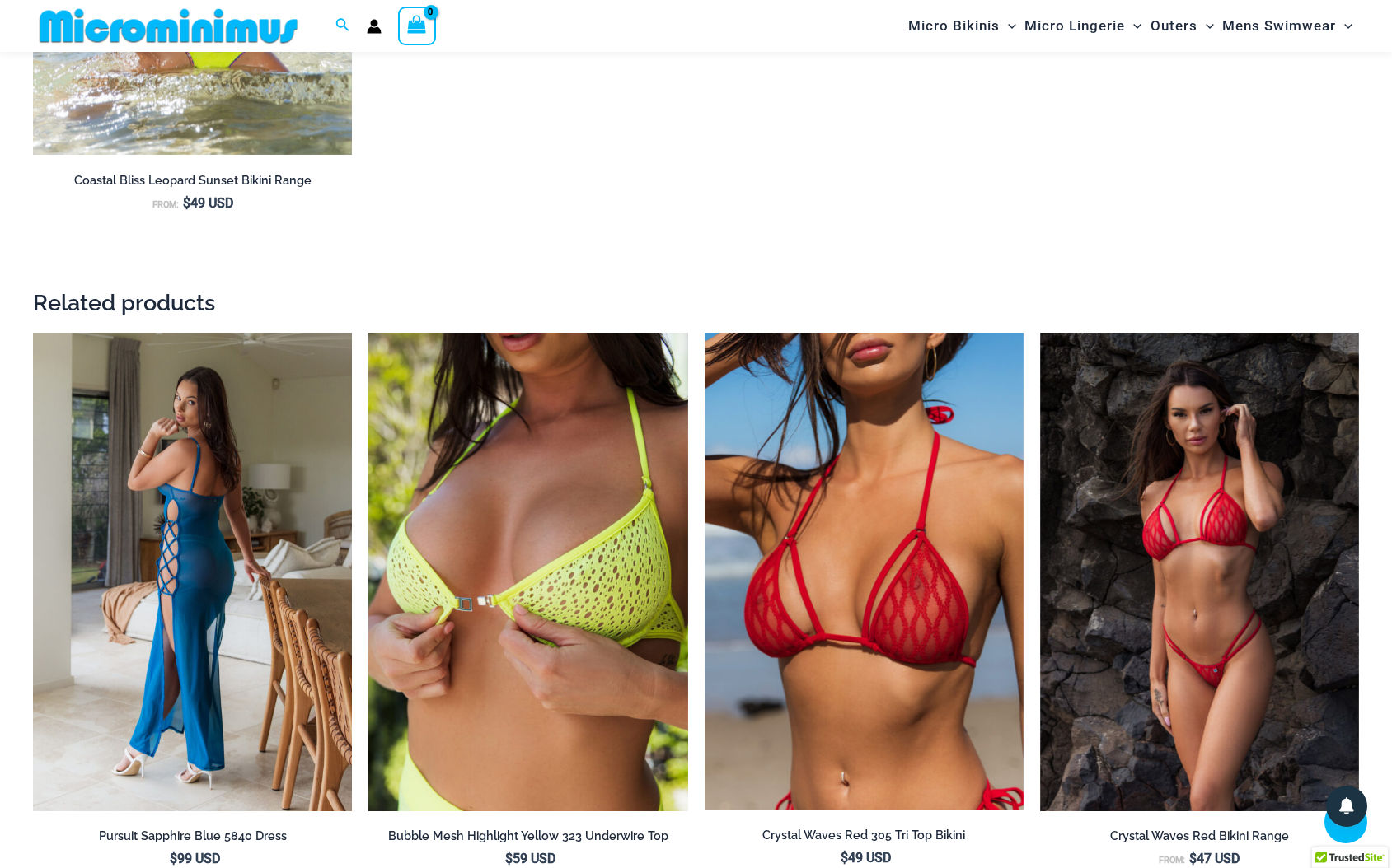
click at [188, 500] on img at bounding box center [192, 572] width 319 height 478
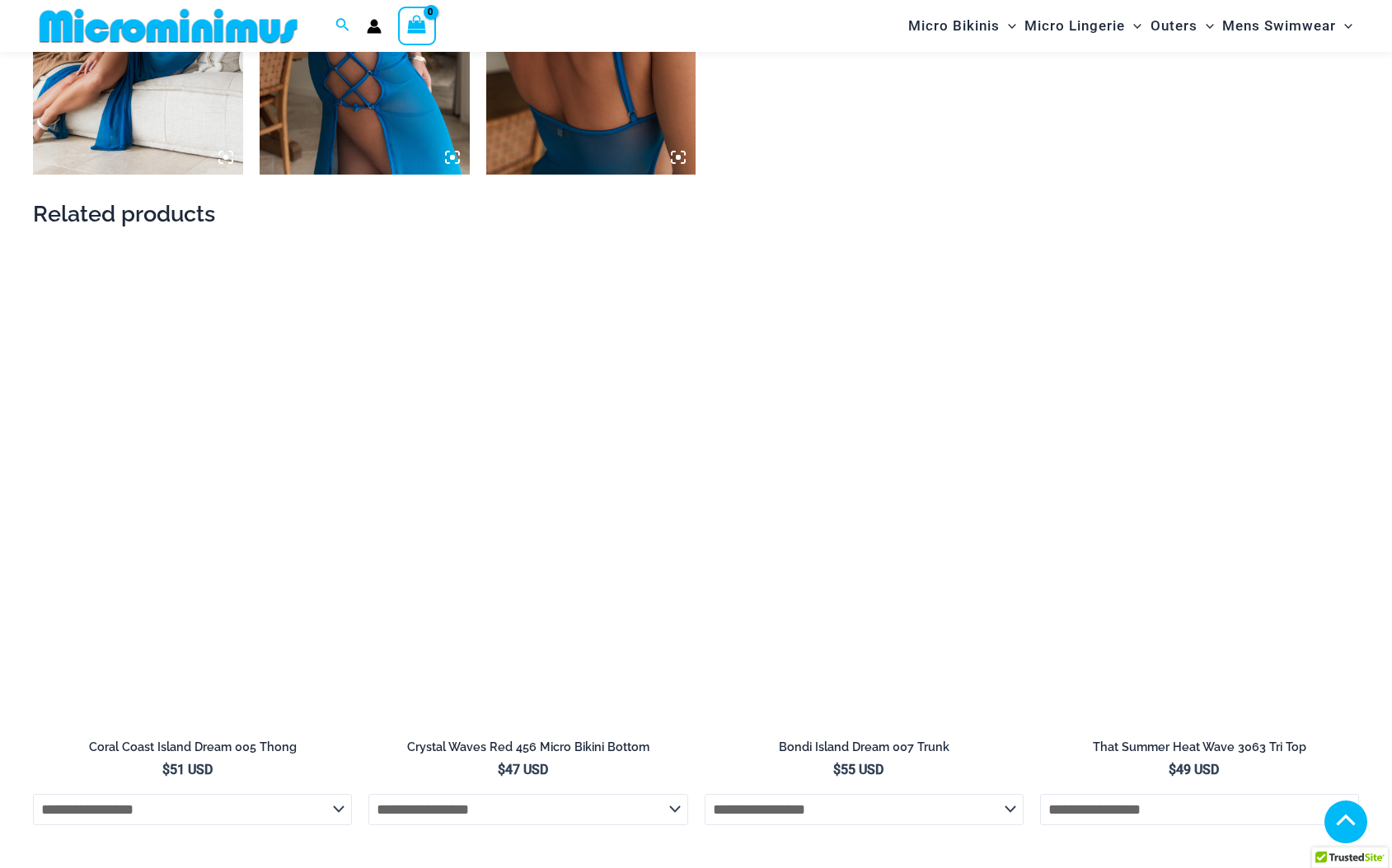
scroll to position [727, 0]
